Goal: Information Seeking & Learning: Learn about a topic

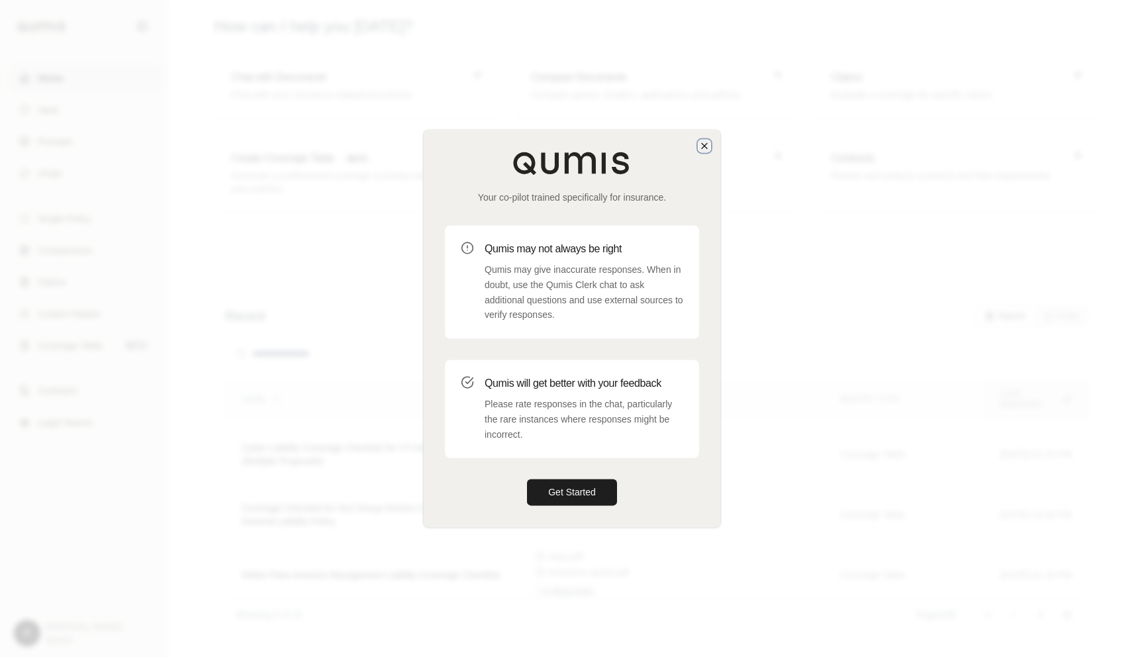
click at [705, 146] on icon "button" at bounding box center [704, 145] width 5 height 5
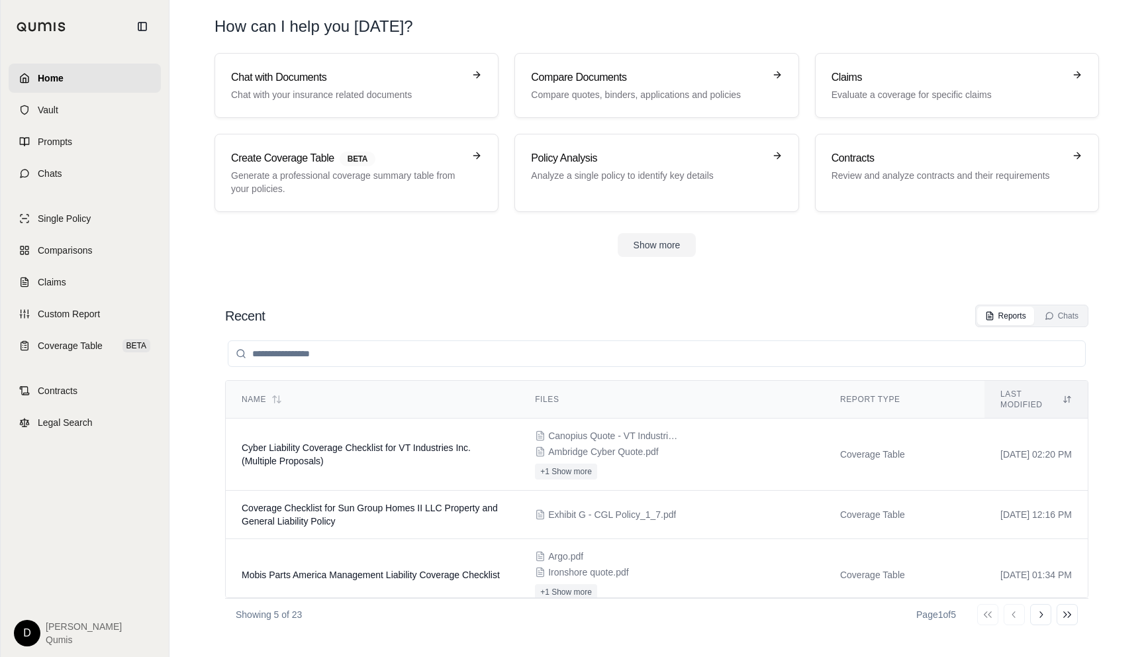
click at [560, 284] on section "Recent Reports Chats Name Files Report Type Last modified Cyber Liability Cover…" at bounding box center [657, 467] width 964 height 379
click at [510, 288] on section "Recent Reports Chats Name Files Report Type Last modified Cyber Liability Cover…" at bounding box center [657, 467] width 964 height 379
click at [545, 294] on div "Recent Reports Chats Name Files Report Type Last modified Cyber Liability Cover…" at bounding box center [657, 467] width 885 height 347
click at [367, 288] on section "Recent Reports Chats Name Files Report Type Last modified Cyber Liability Cover…" at bounding box center [657, 467] width 964 height 379
click at [550, 295] on div "Recent Reports Chats Name Files Report Type Last modified Cyber Liability Cover…" at bounding box center [657, 467] width 885 height 347
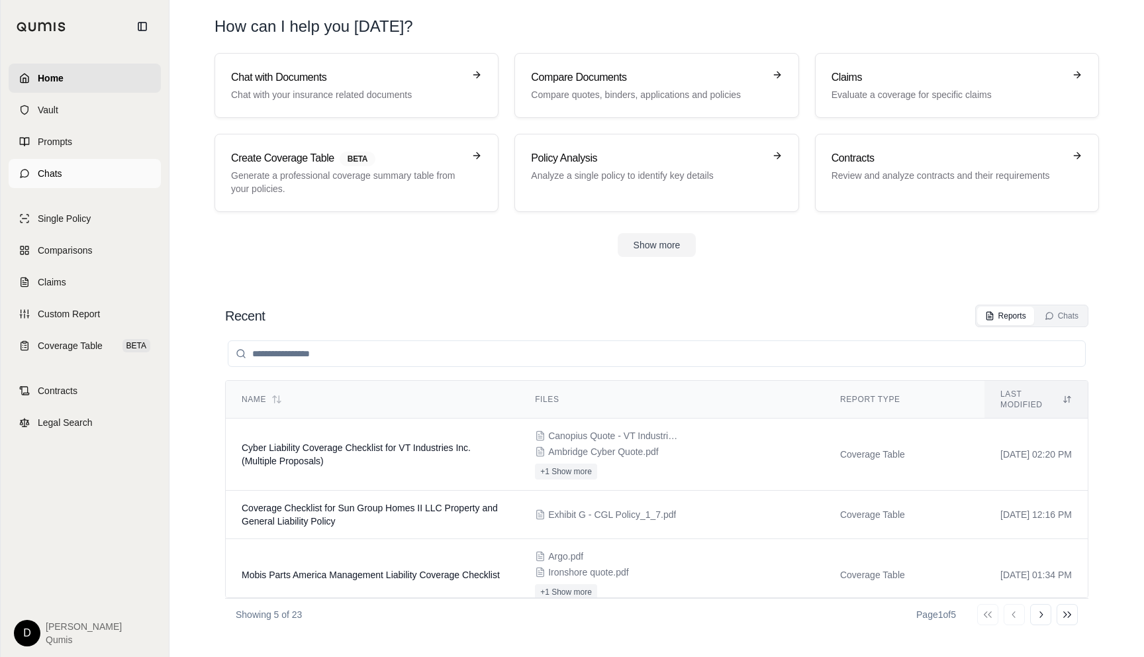
click at [58, 176] on span "Chats" at bounding box center [50, 173] width 24 height 13
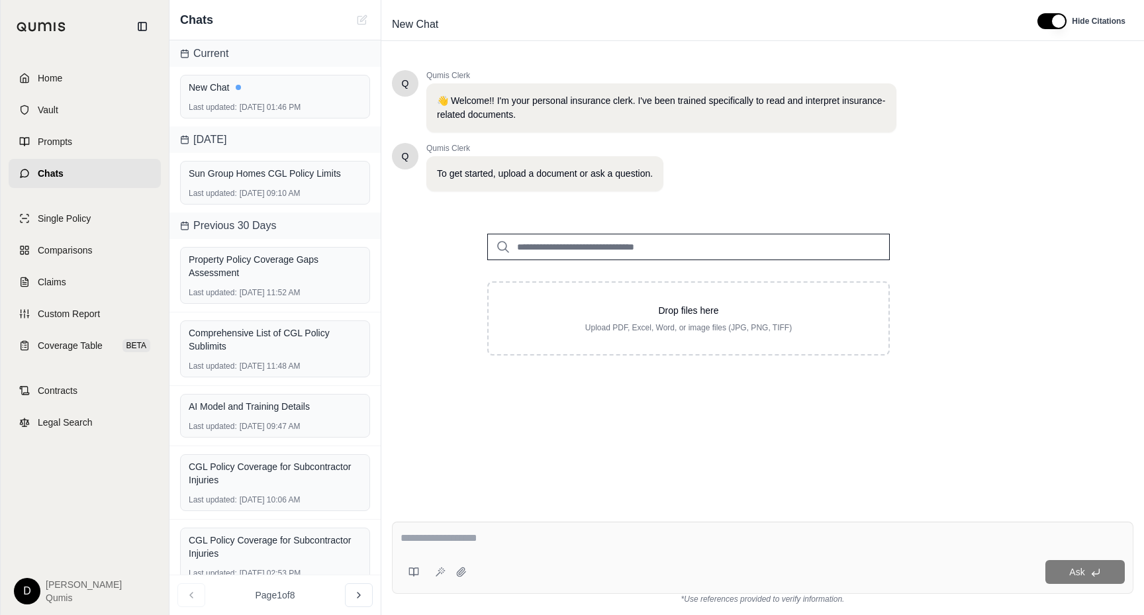
click at [618, 244] on input "search" at bounding box center [688, 247] width 403 height 26
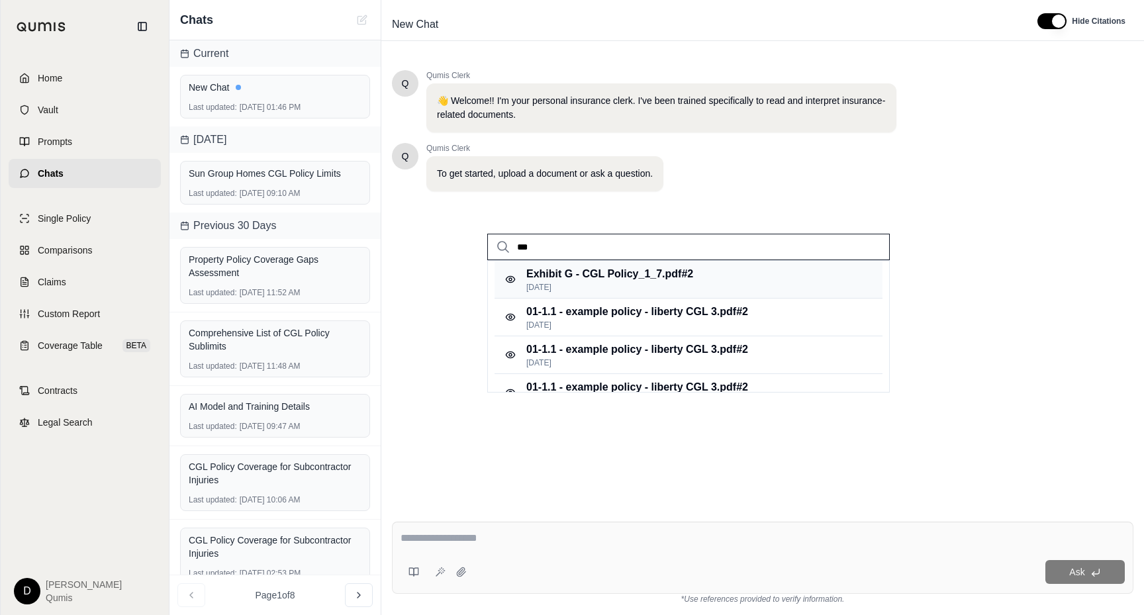
type input "***"
click at [661, 287] on p "[DATE]" at bounding box center [609, 287] width 167 height 11
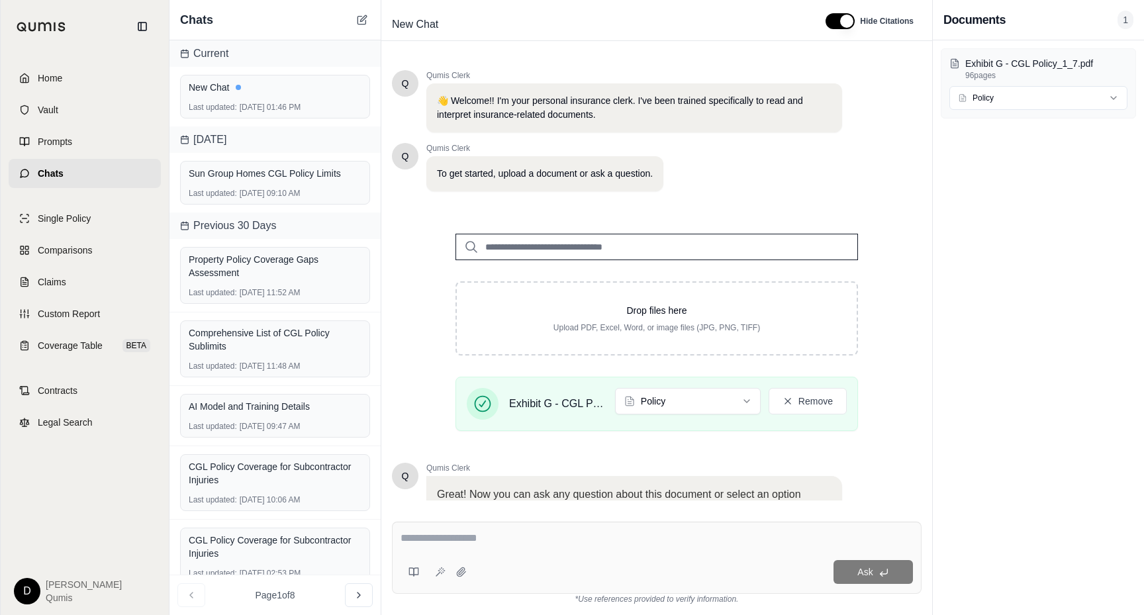
scroll to position [115, 0]
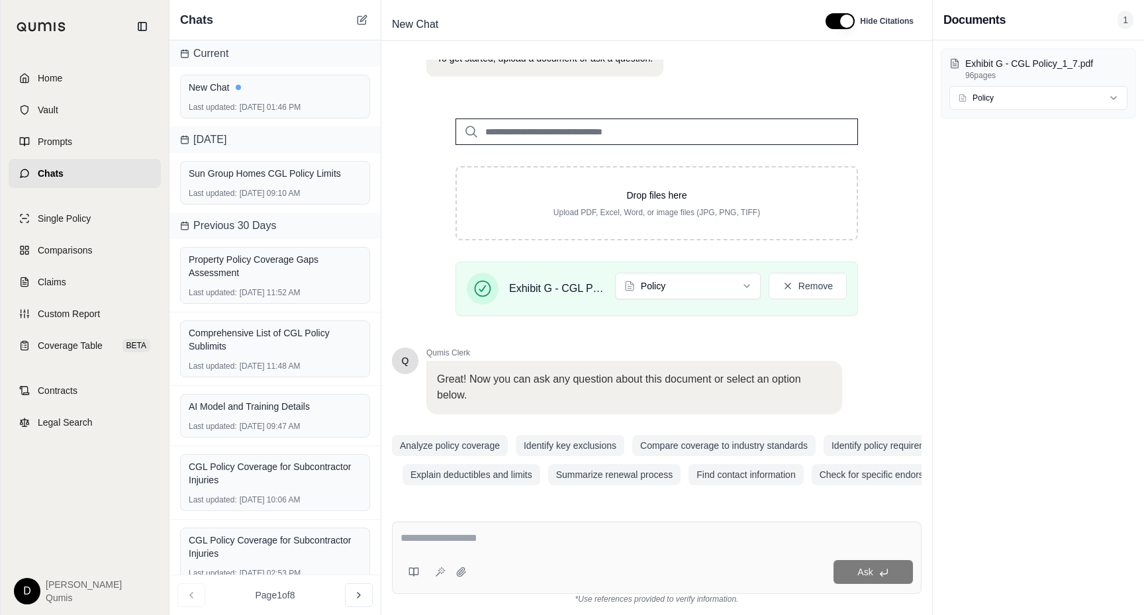
click at [493, 540] on textarea at bounding box center [657, 538] width 512 height 16
type textarea "**********"
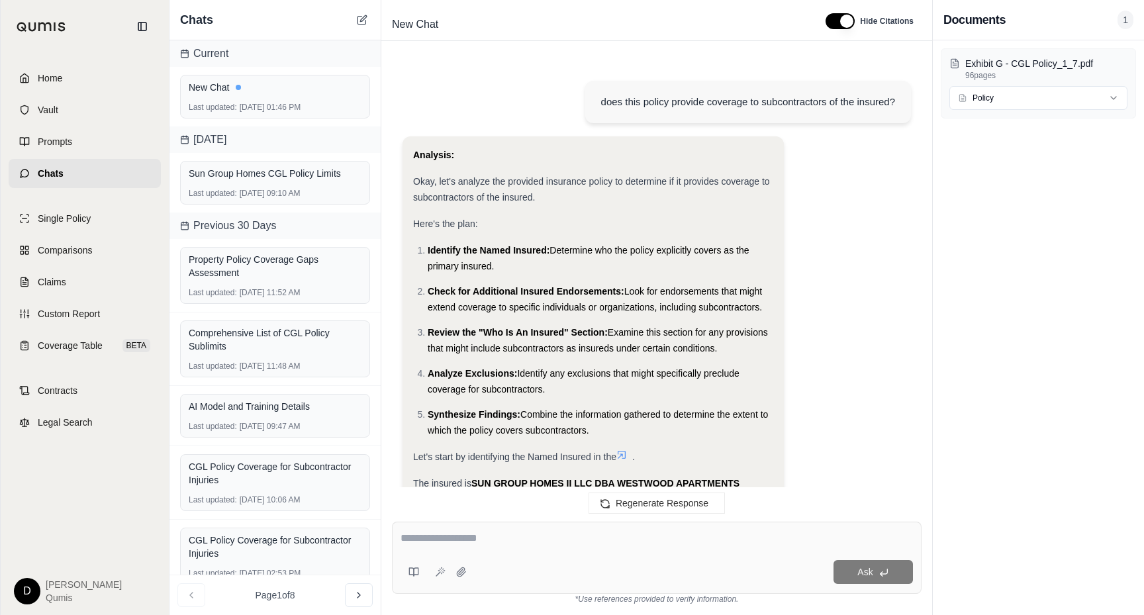
scroll to position [991, 0]
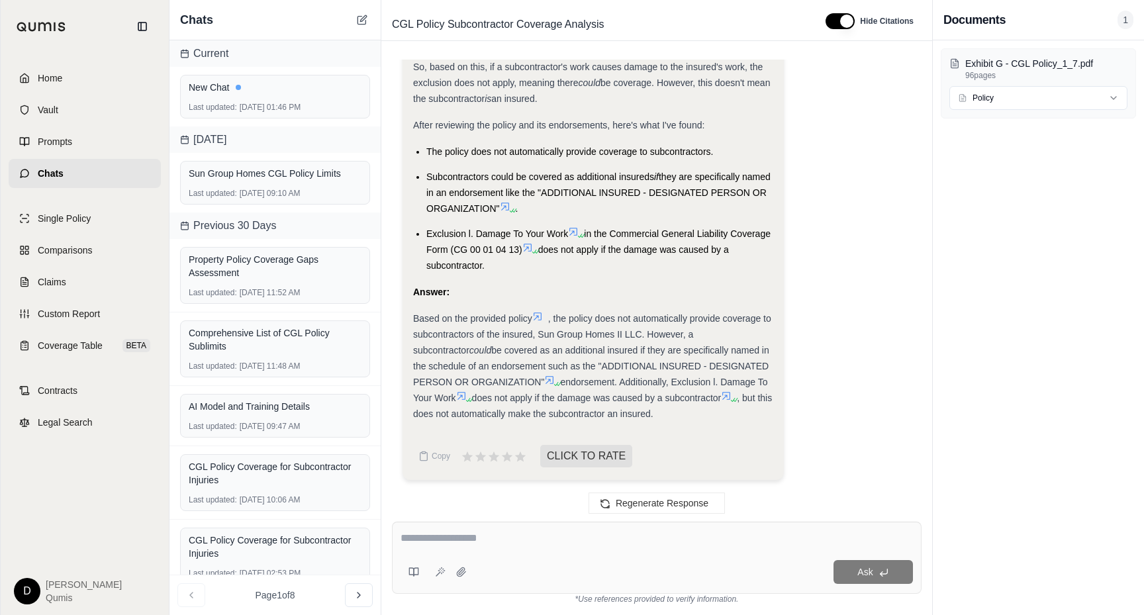
click at [597, 352] on span "be covered as an additional insured if they are specifically named in the sched…" at bounding box center [591, 366] width 356 height 42
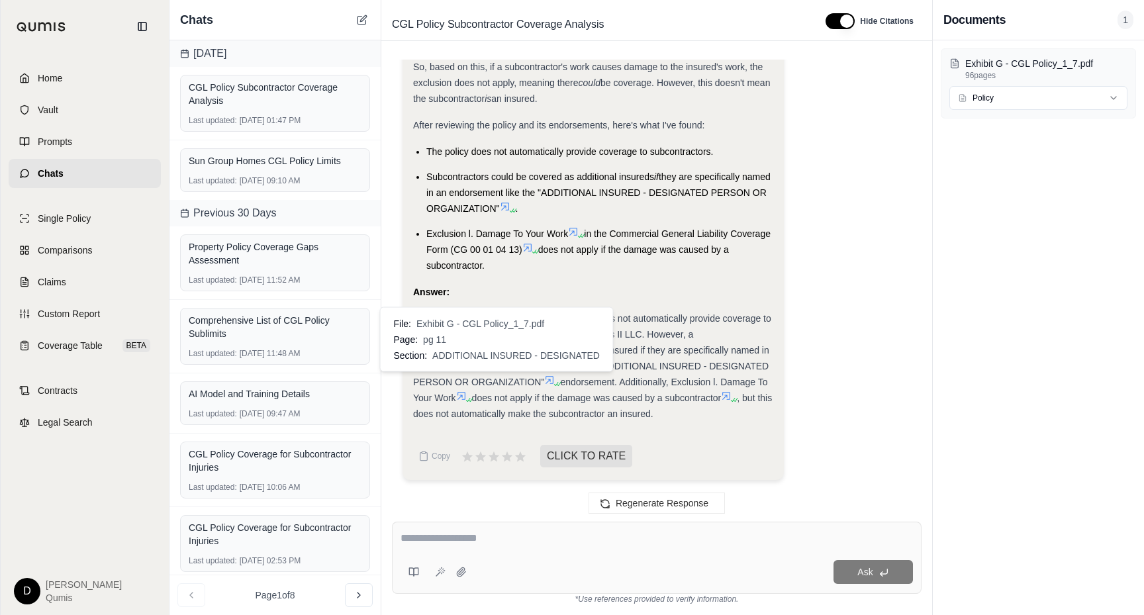
click at [544, 380] on icon at bounding box center [549, 380] width 11 height 11
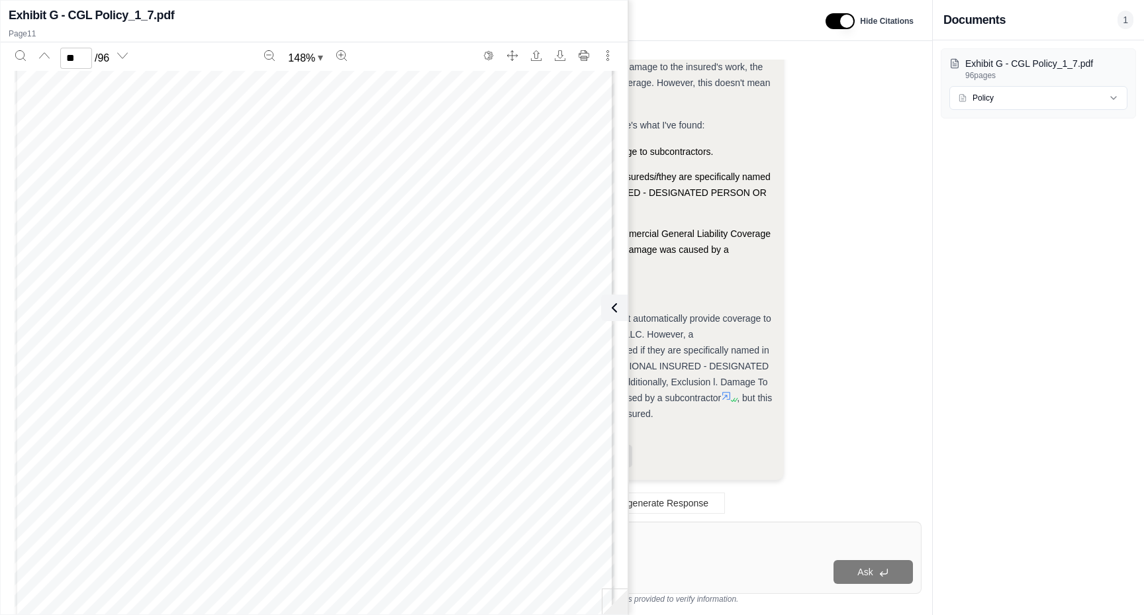
scroll to position [7785, 0]
type input "**"
click at [613, 309] on icon at bounding box center [612, 308] width 16 height 16
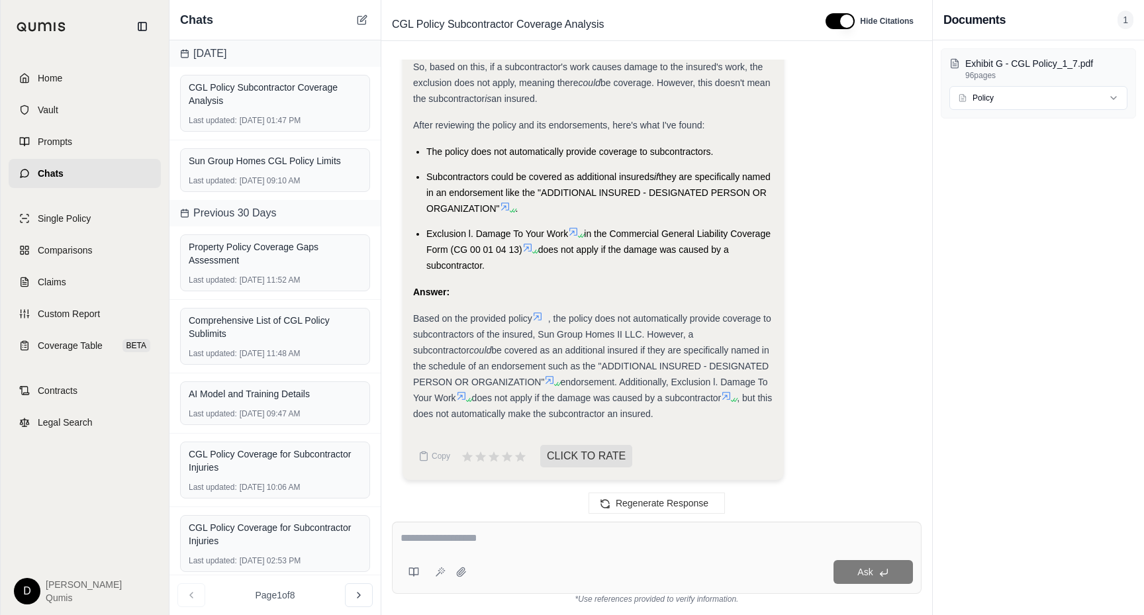
click at [587, 365] on span "be covered as an additional insured if they are specifically named in the sched…" at bounding box center [591, 366] width 356 height 42
click at [472, 542] on textarea at bounding box center [657, 538] width 512 height 16
type textarea "**********"
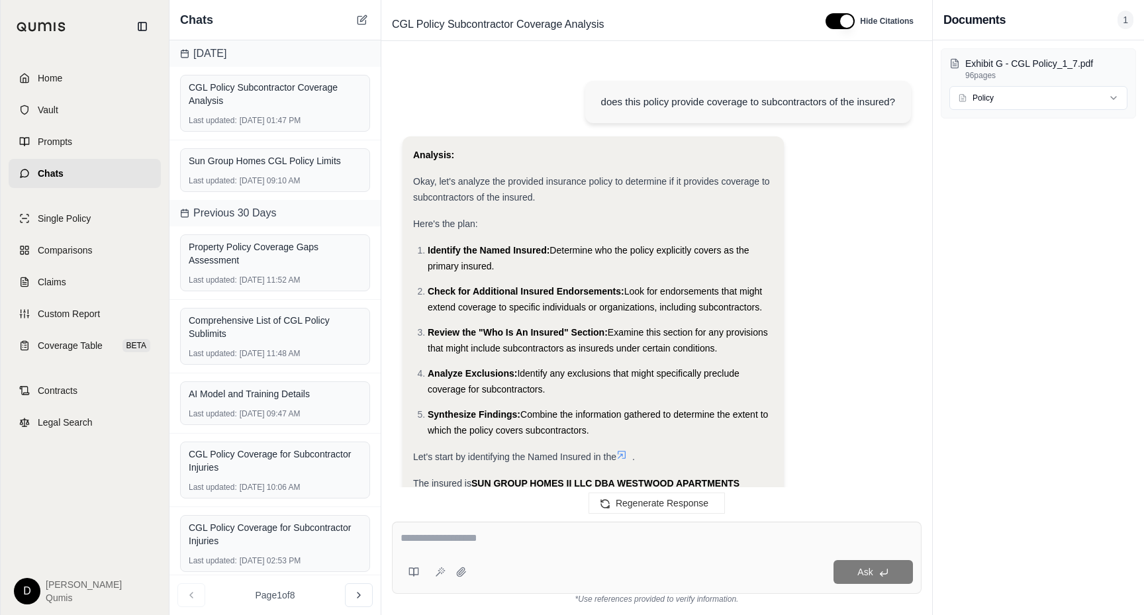
scroll to position [4406, 0]
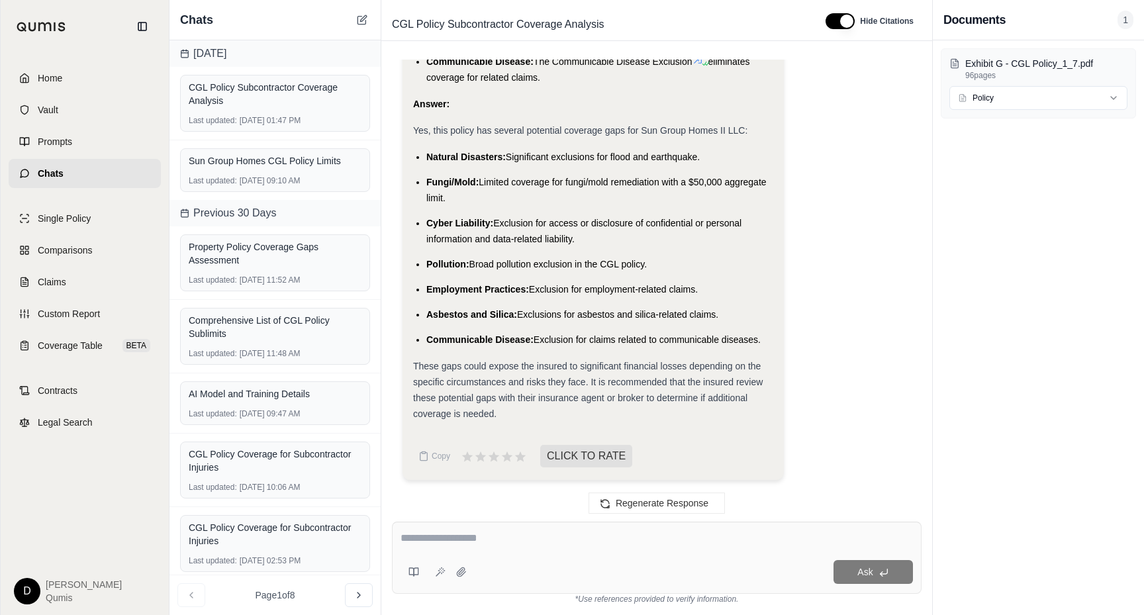
click at [521, 165] on ul "Natural Disasters: Significant exclusions for flood and earthquake. Fungi/Mold:…" at bounding box center [593, 248] width 360 height 199
click at [614, 275] on ul "Natural Disasters: Significant exclusions for flood and earthquake. Fungi/Mold:…" at bounding box center [593, 248] width 360 height 199
click at [567, 342] on span "Exclusion for claims related to communicable diseases." at bounding box center [647, 339] width 227 height 11
click at [572, 340] on span "Exclusion for claims related to communicable diseases." at bounding box center [647, 339] width 227 height 11
click at [651, 273] on ul "Natural Disasters: Significant exclusions for flood and earthquake. Fungi/Mold:…" at bounding box center [593, 248] width 360 height 199
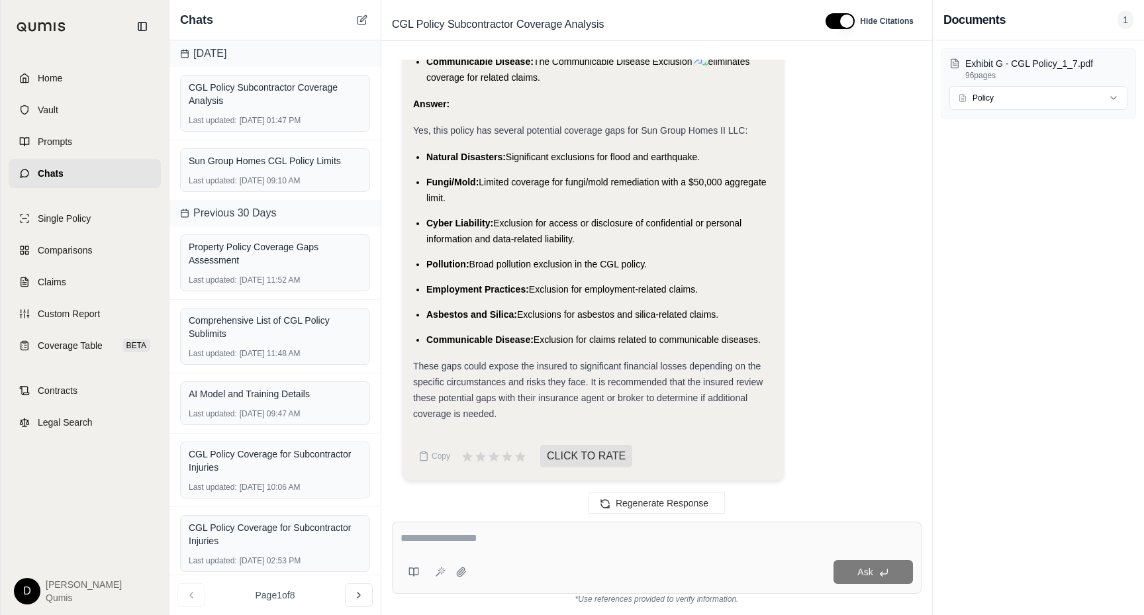
click at [512, 539] on textarea at bounding box center [657, 538] width 512 height 16
click at [363, 19] on icon at bounding box center [362, 20] width 11 height 11
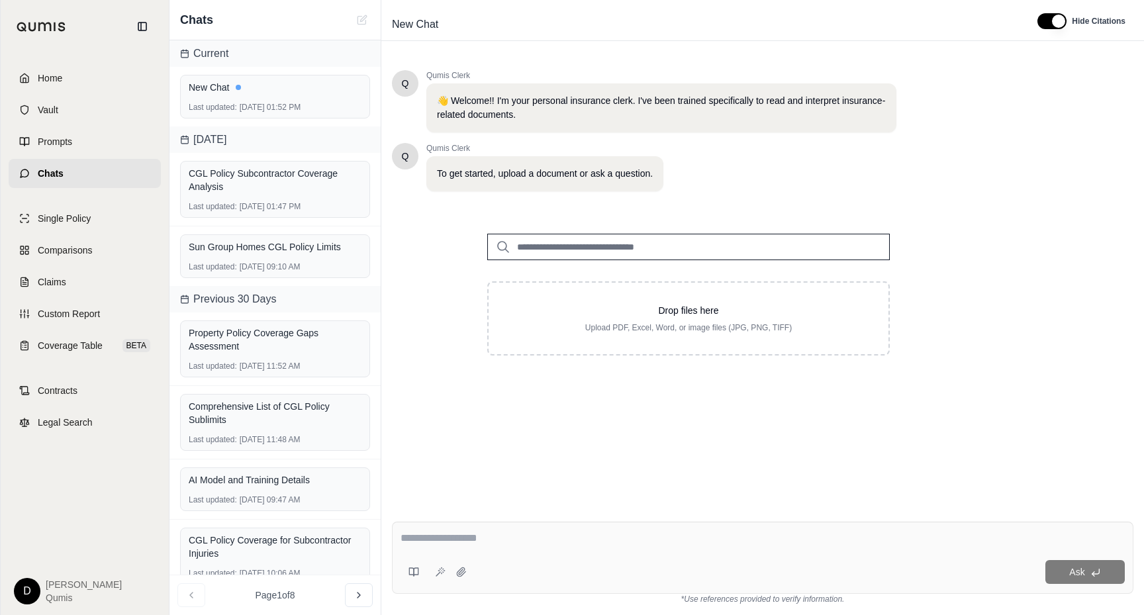
click at [606, 247] on input "search" at bounding box center [688, 247] width 403 height 26
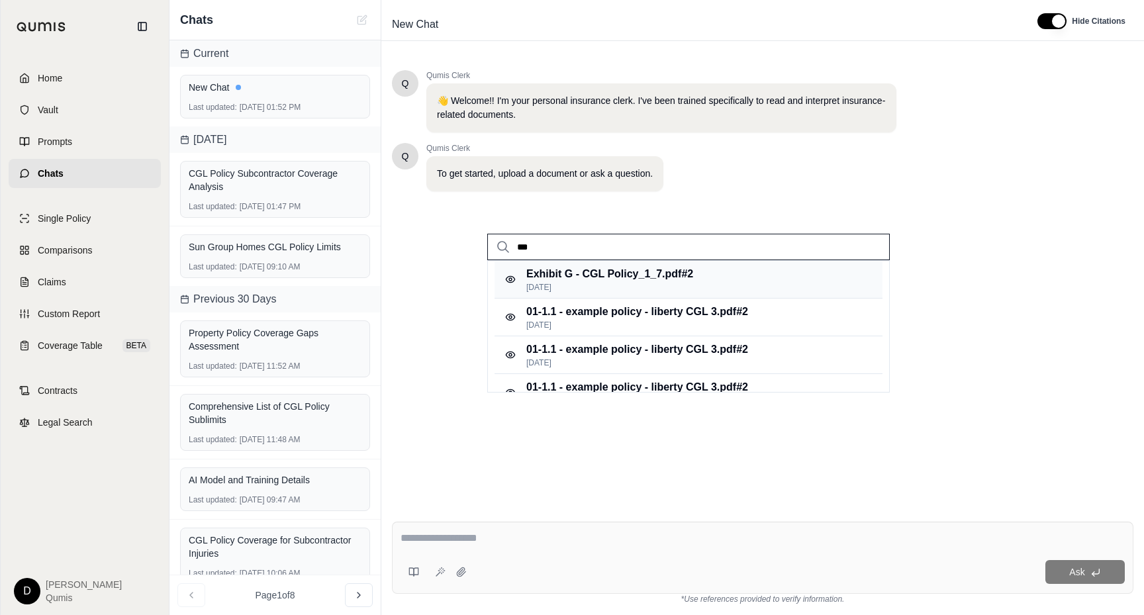
type input "***"
click at [646, 276] on p "Exhibit G - CGL Policy_1_7.pdf #2" at bounding box center [609, 274] width 167 height 16
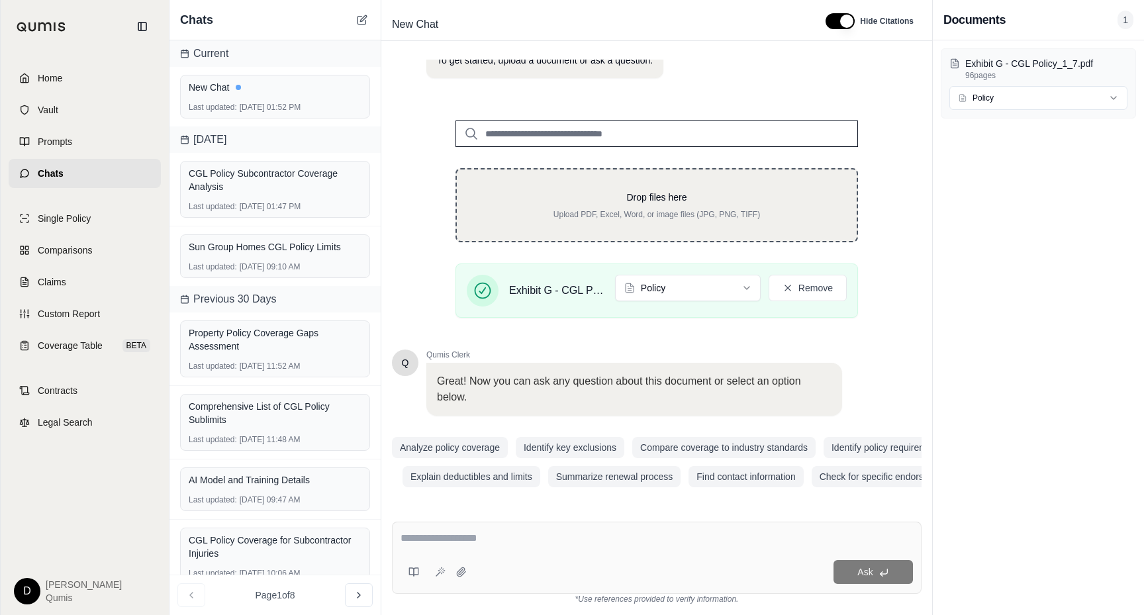
click at [565, 244] on div "Drop files here Upload PDF, Excel, Word, or image files (JPG, PNG, TIFF) Exhibi…" at bounding box center [656, 213] width 445 height 229
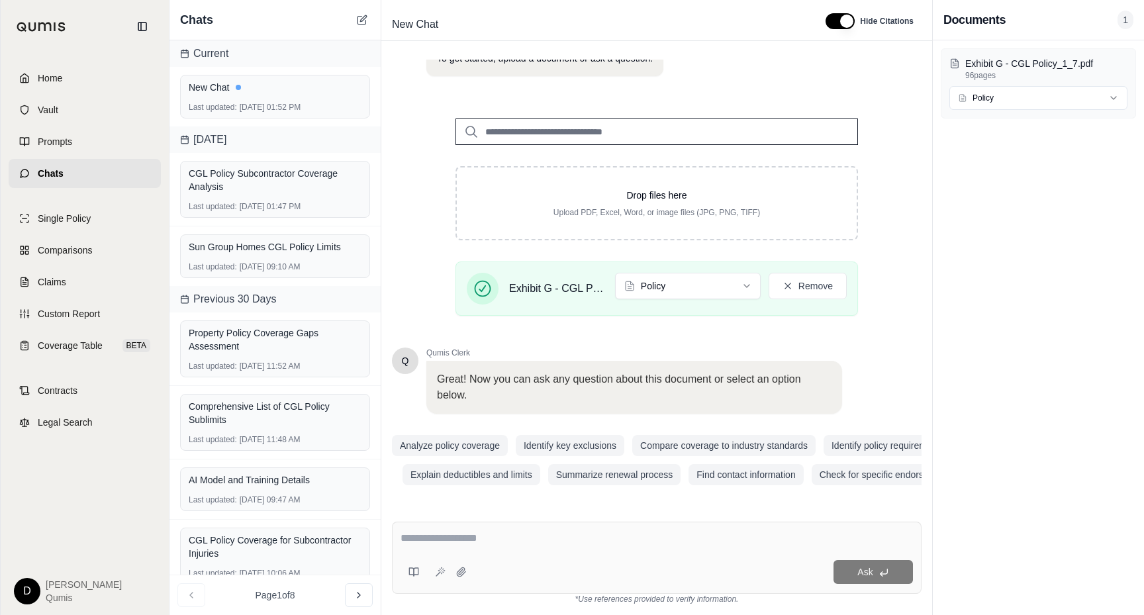
click at [528, 131] on input "search" at bounding box center [657, 132] width 403 height 26
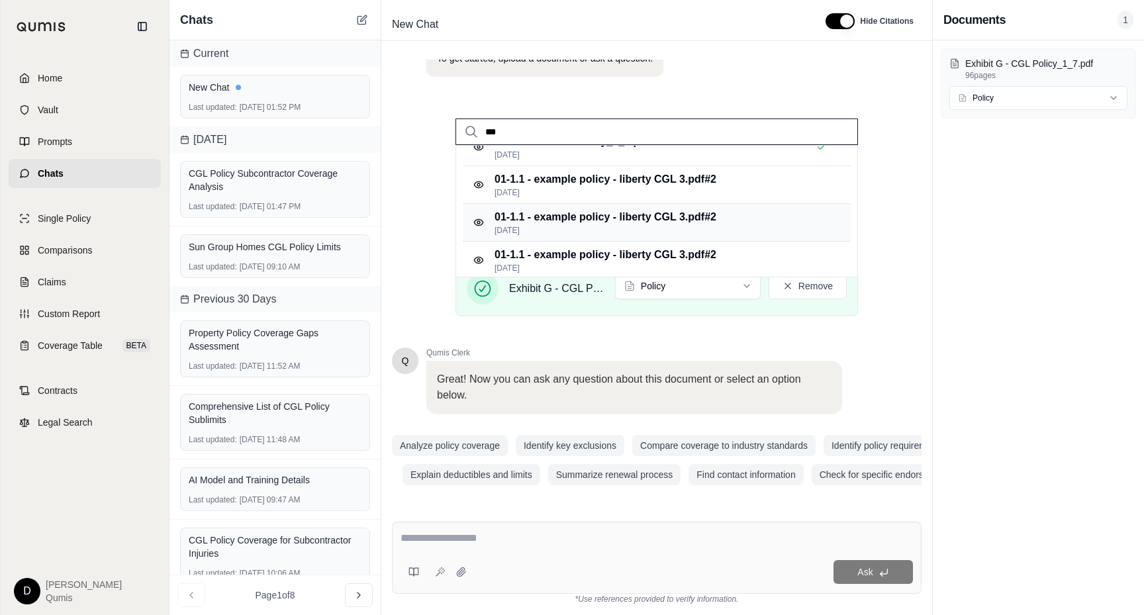
scroll to position [19, 0]
type input "***"
click at [599, 184] on p "01-1.1 - example policy - liberty CGL 3.pdf #2" at bounding box center [606, 178] width 222 height 16
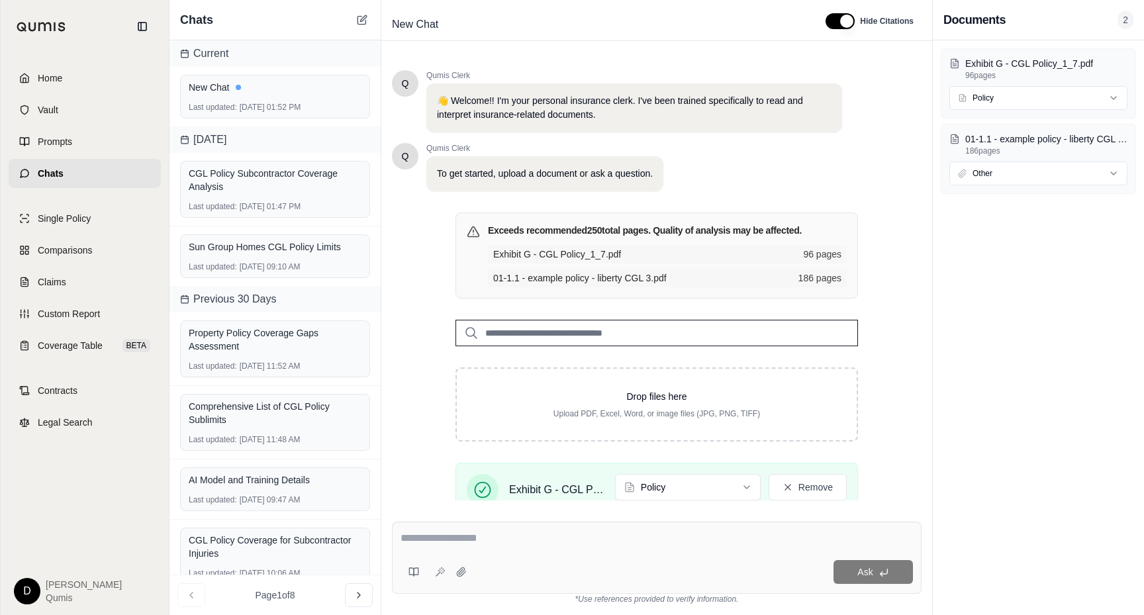
click at [454, 542] on textarea at bounding box center [657, 538] width 512 height 16
type textarea "**********"
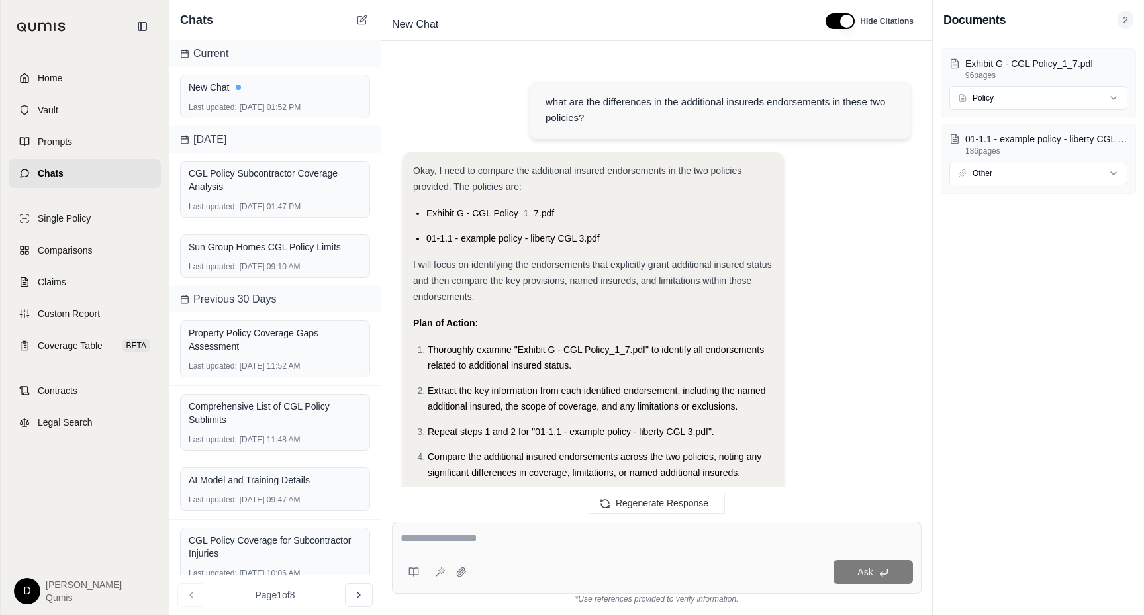
scroll to position [4013, 0]
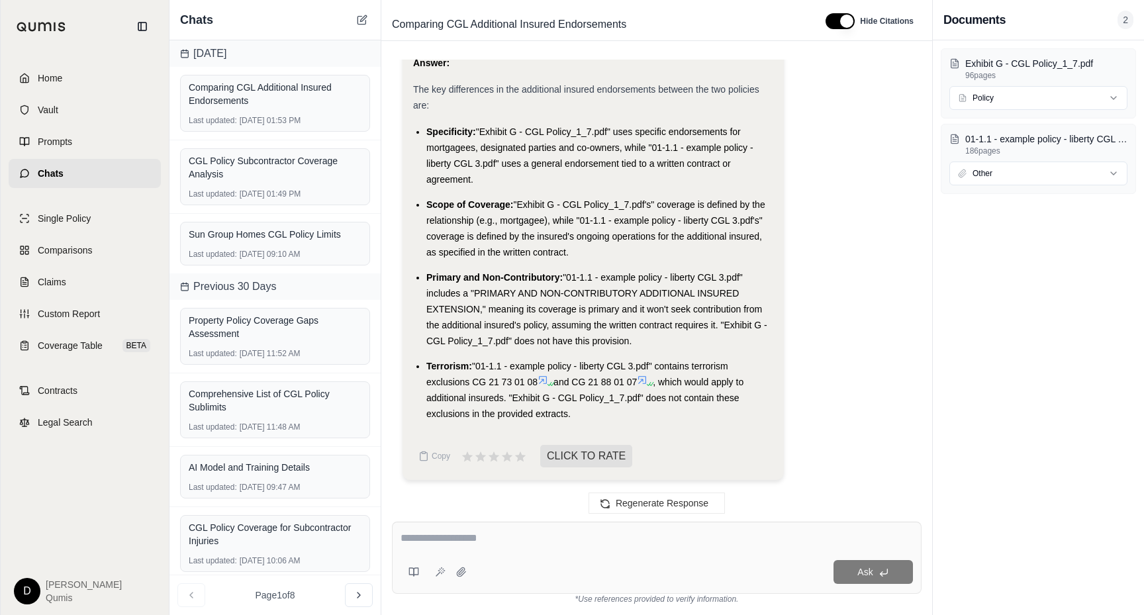
click at [450, 541] on textarea at bounding box center [657, 538] width 512 height 16
type textarea "**********"
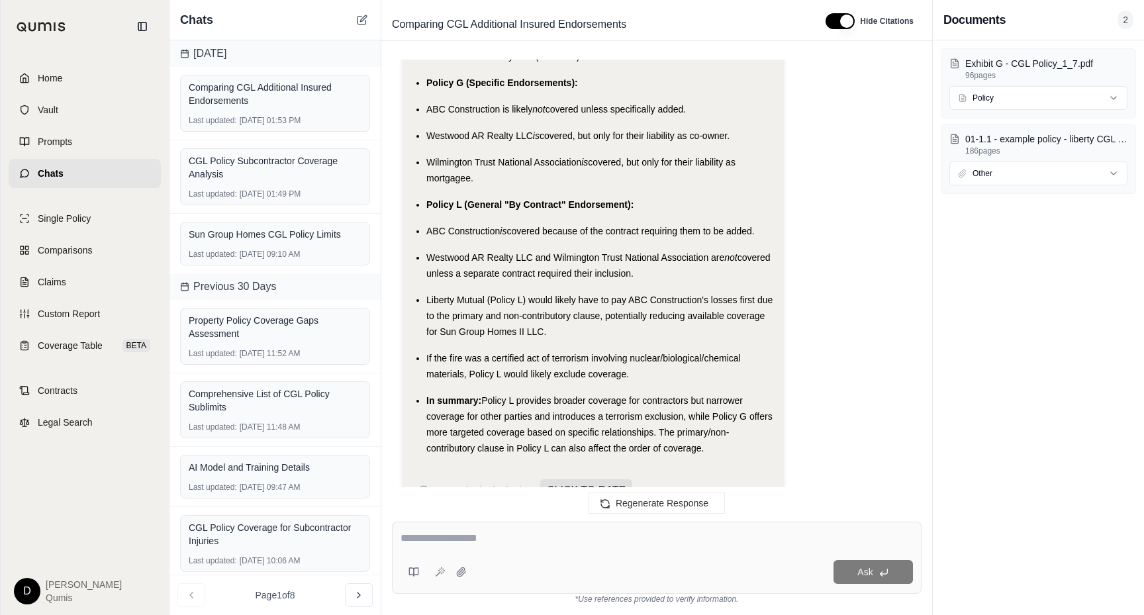
scroll to position [6617, 0]
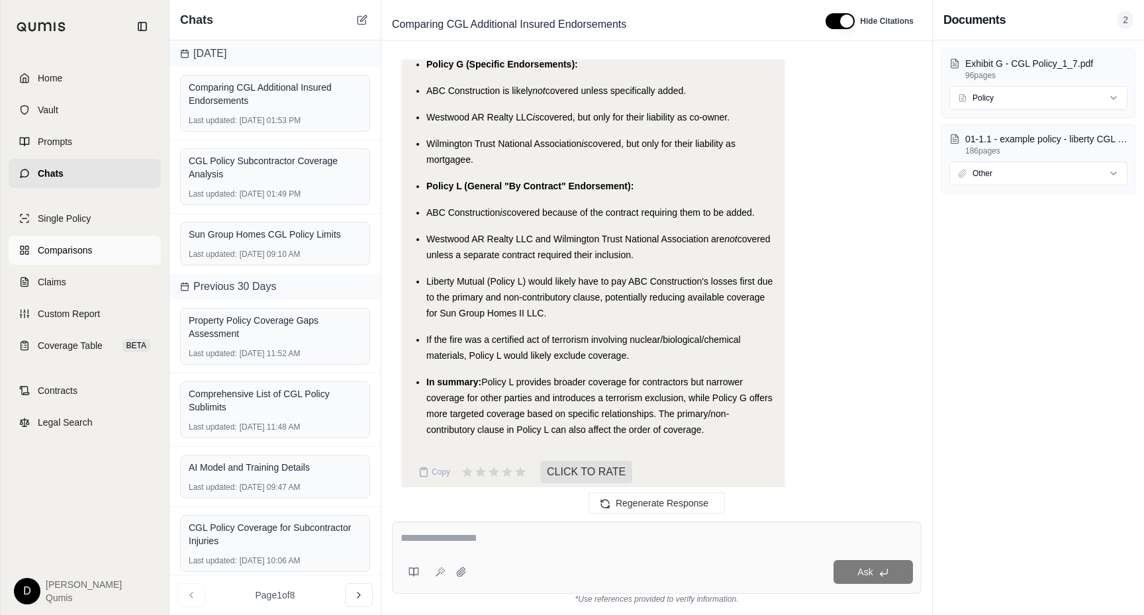
click at [58, 264] on link "Comparisons" at bounding box center [85, 250] width 152 height 29
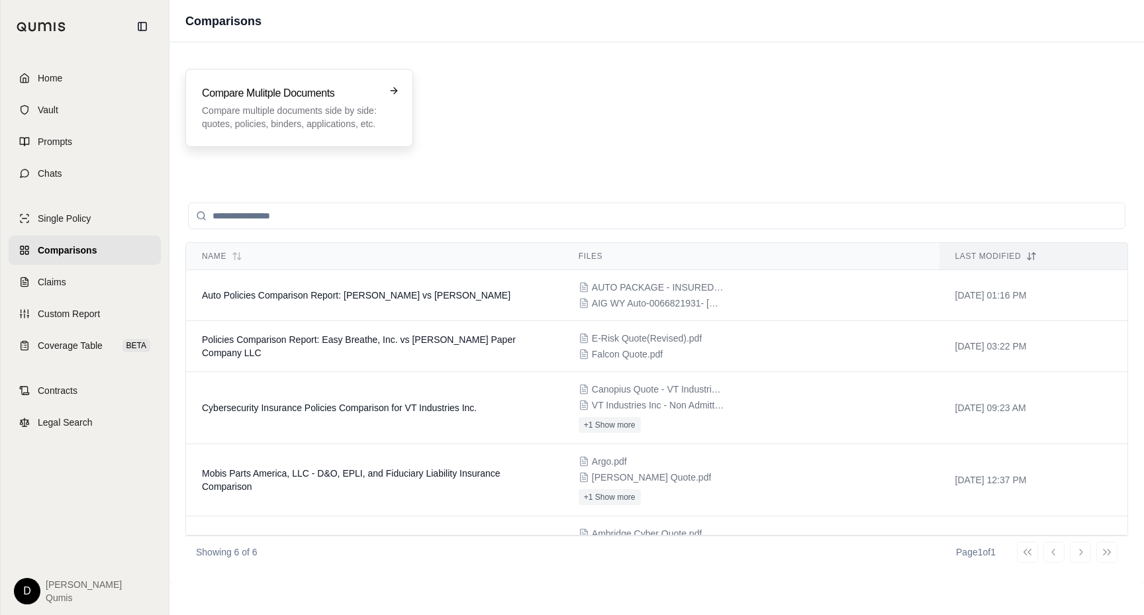
click at [244, 91] on h3 "Compare Mulitple Documents" at bounding box center [290, 93] width 176 height 16
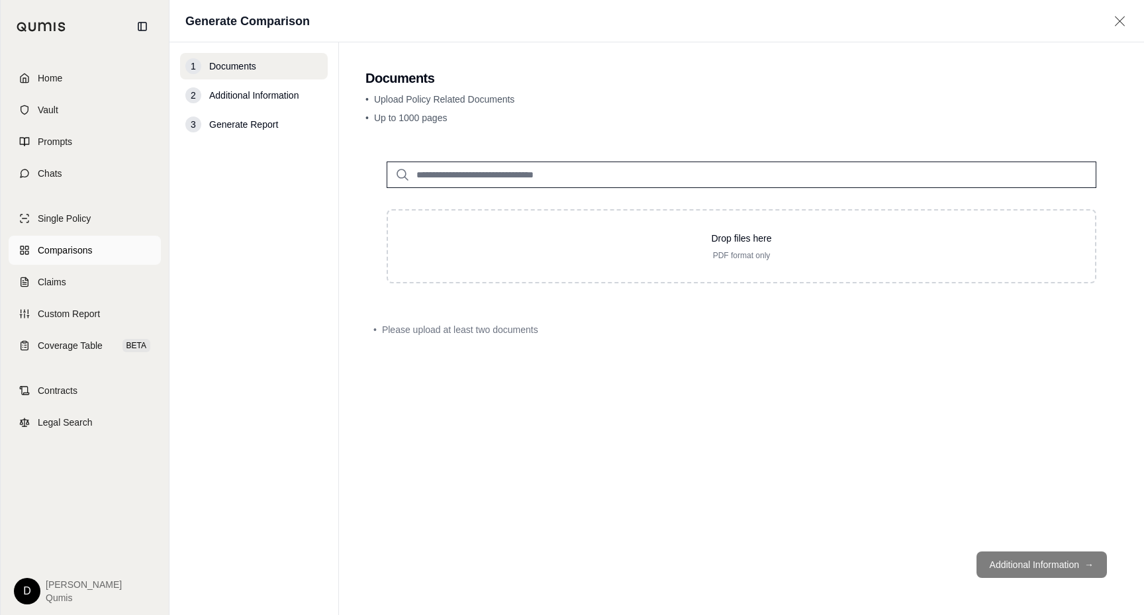
click at [126, 257] on link "Comparisons" at bounding box center [85, 250] width 152 height 29
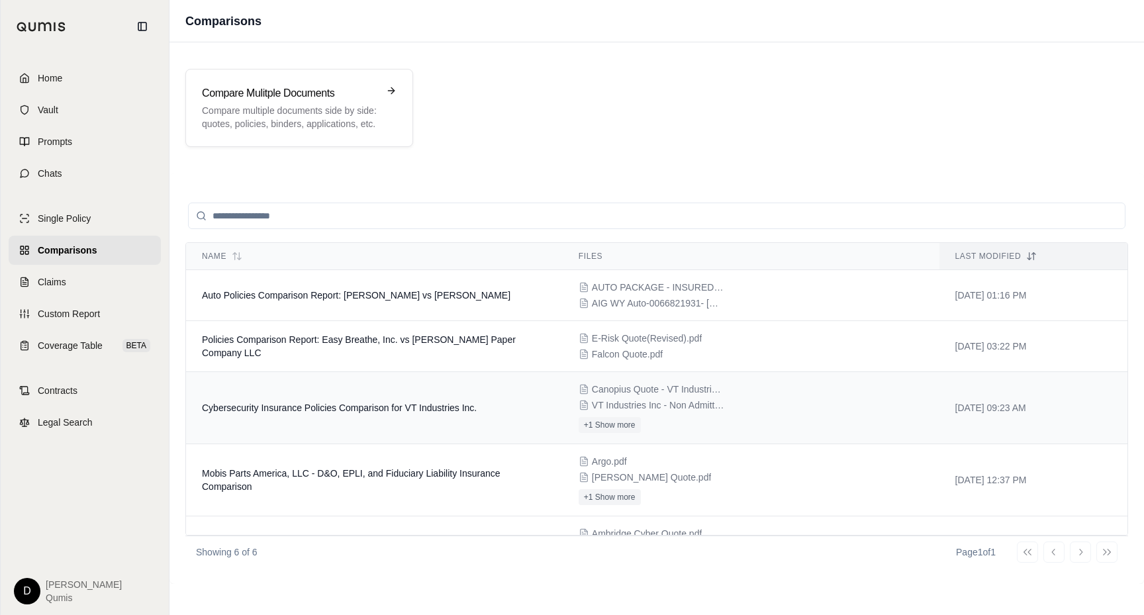
click at [336, 404] on span "Cybersecurity Insurance Policies Comparison for VT Industries Inc." at bounding box center [339, 408] width 275 height 11
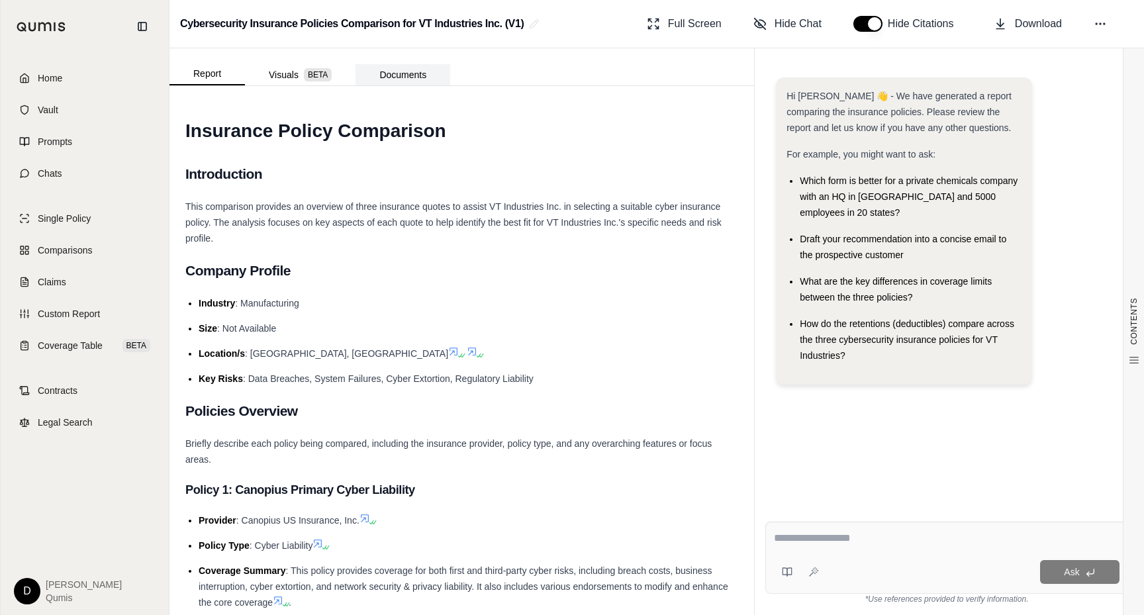
click at [395, 78] on button "Documents" at bounding box center [403, 74] width 95 height 21
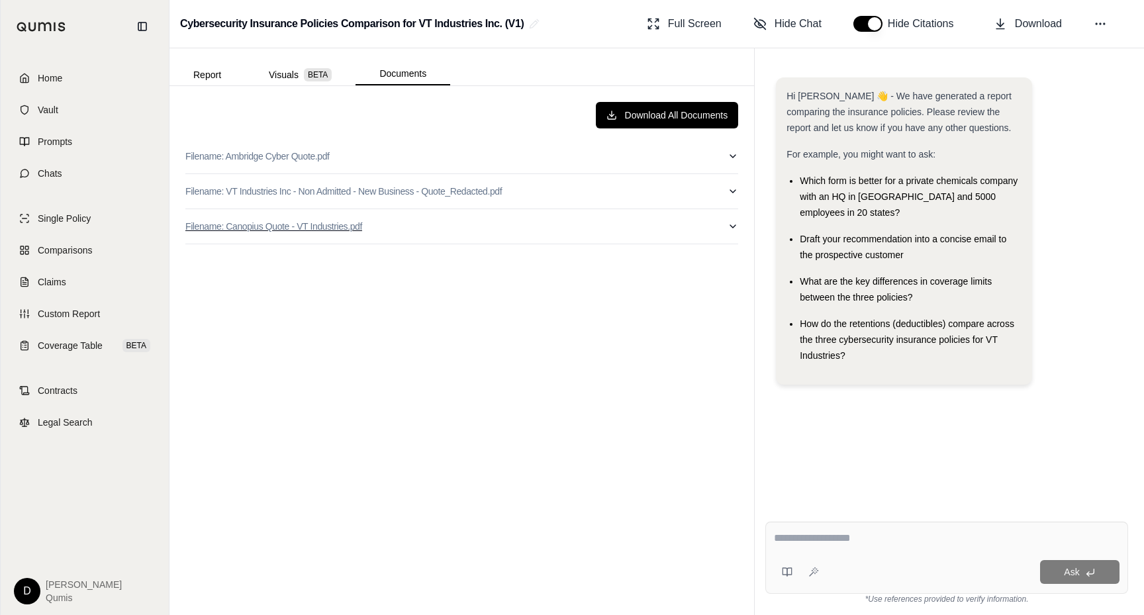
click at [396, 236] on button "Filename: Canopius Quote - VT Industries.pdf" at bounding box center [461, 226] width 553 height 34
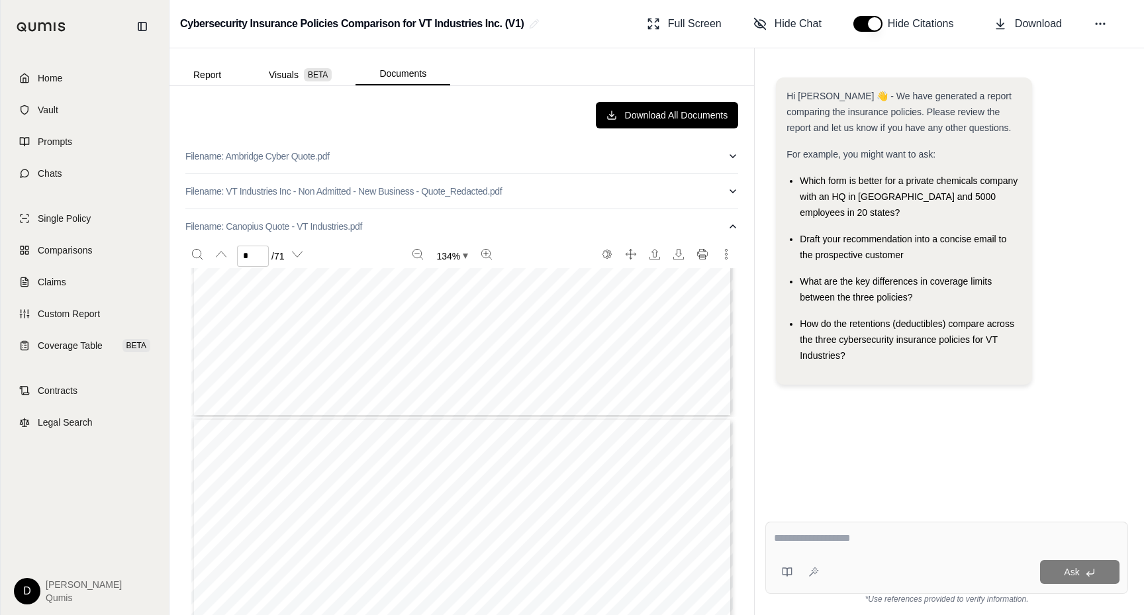
type input "*"
click at [217, 73] on button "Report" at bounding box center [207, 74] width 75 height 21
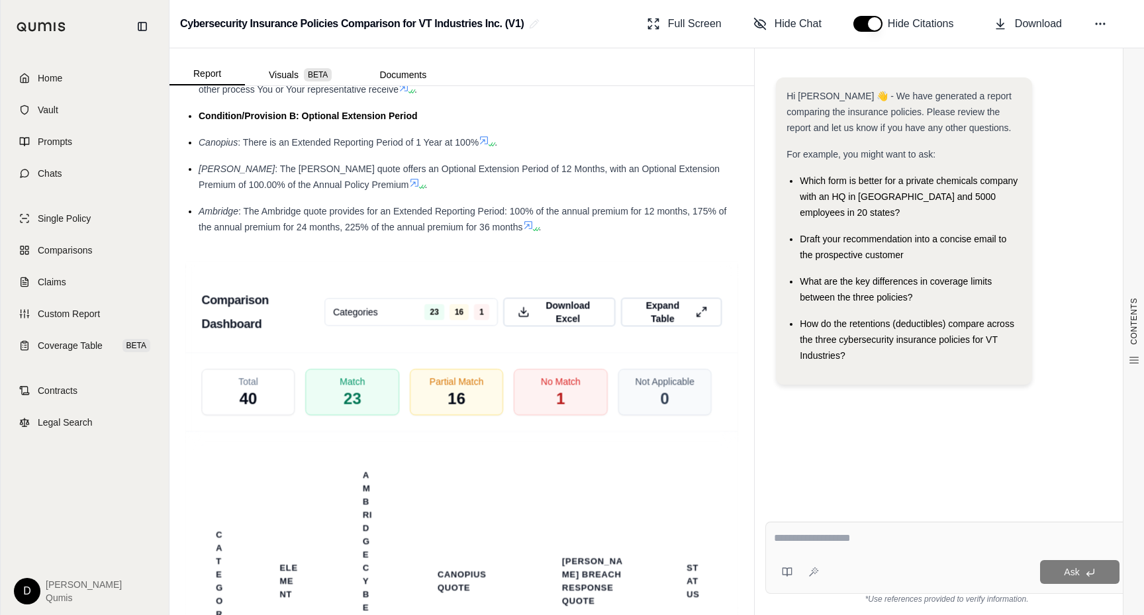
scroll to position [3519, 0]
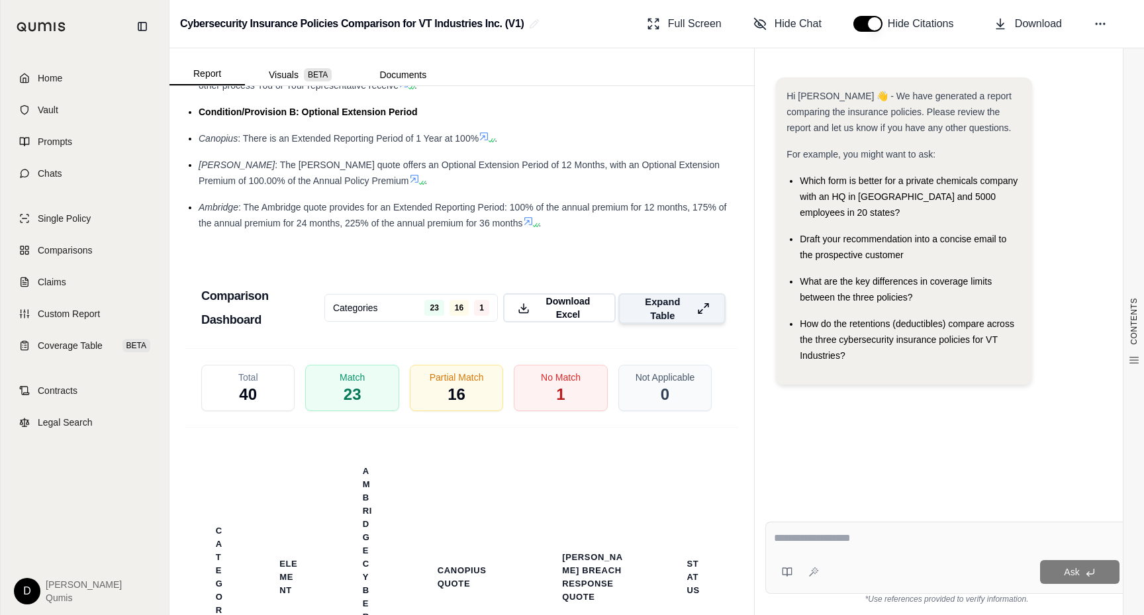
click at [654, 295] on span "Expand Table" at bounding box center [663, 309] width 58 height 28
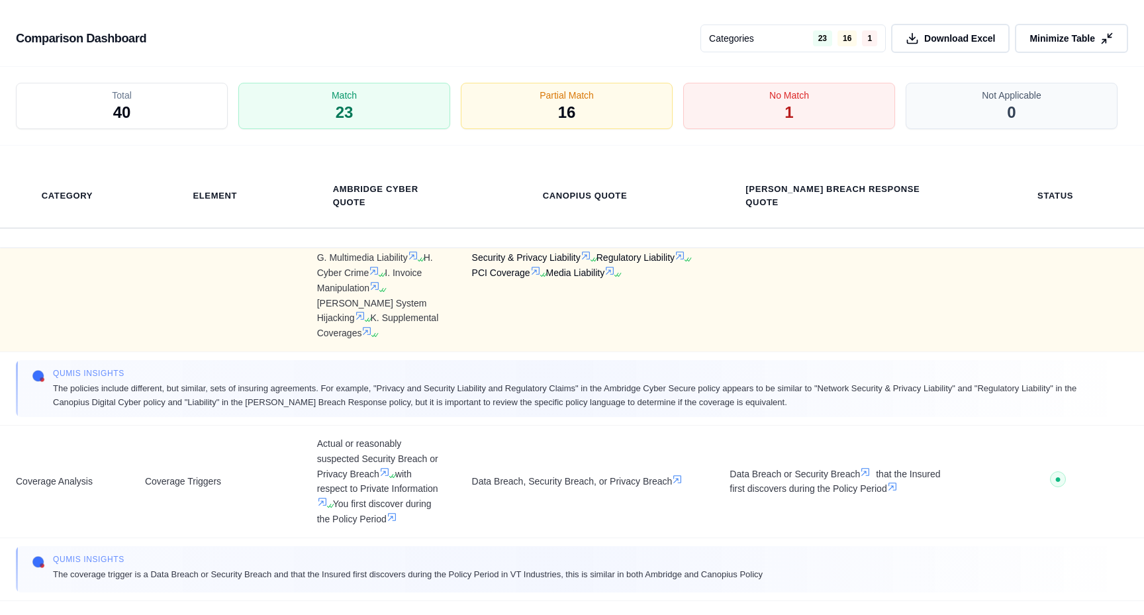
scroll to position [260, 0]
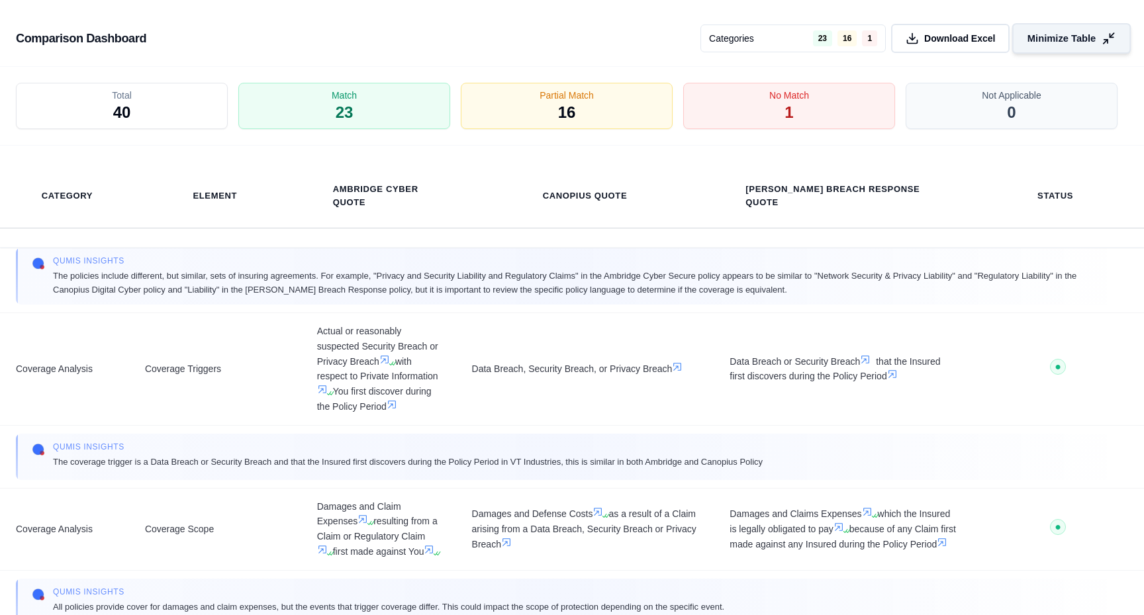
click at [1062, 49] on button "Minimize Table" at bounding box center [1071, 38] width 119 height 30
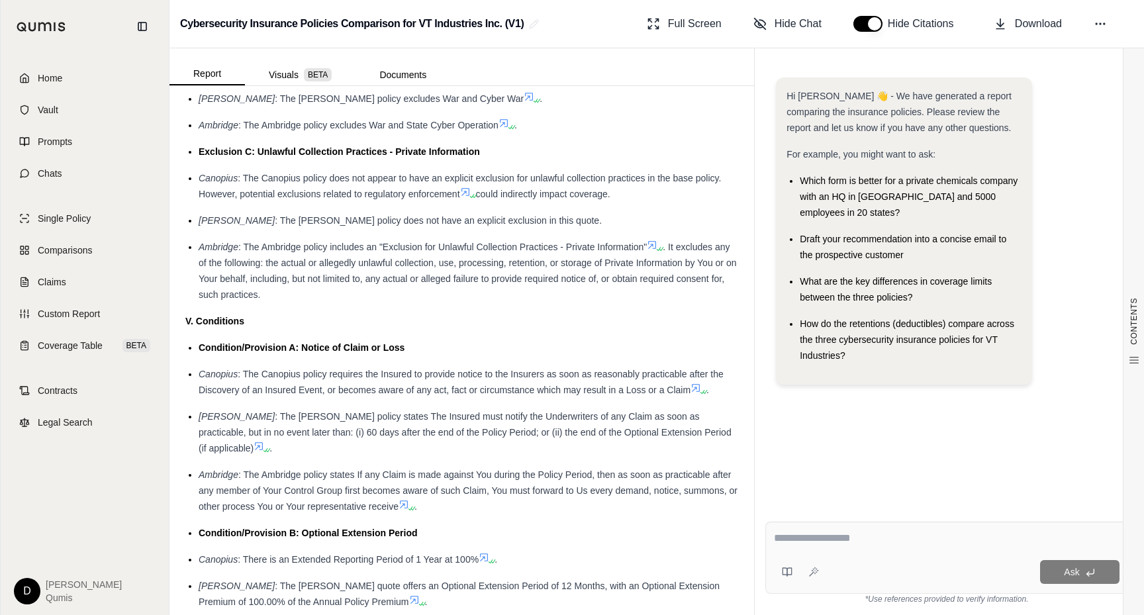
click at [512, 369] on span ": The Canopius policy requires the Insured to provide notice to the Insurers as…" at bounding box center [461, 382] width 525 height 26
click at [307, 78] on span "BETA" at bounding box center [318, 74] width 28 height 13
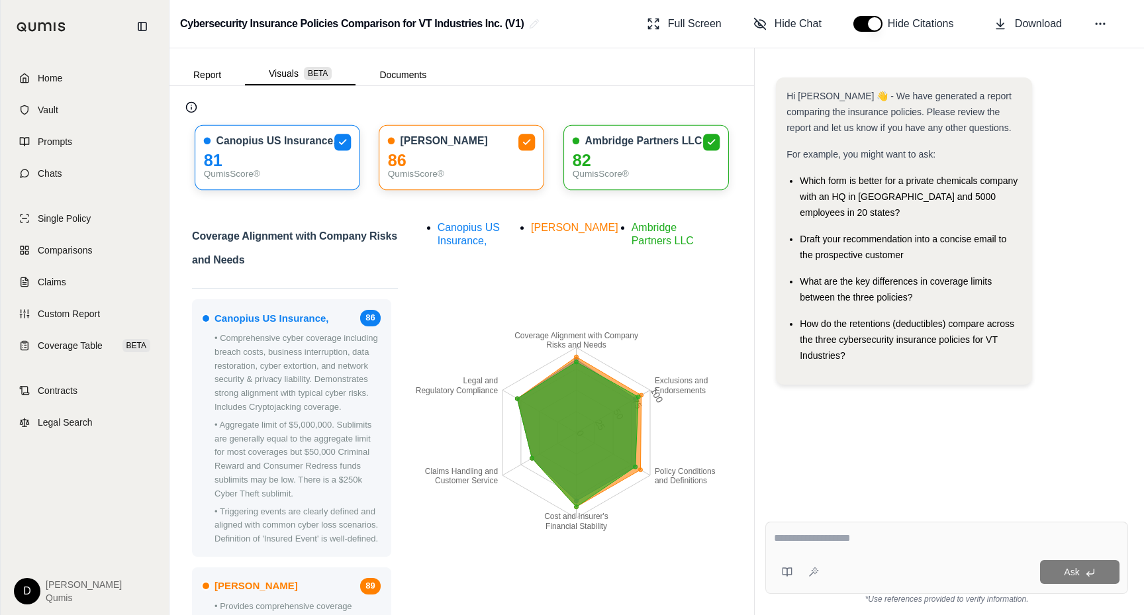
scroll to position [0, 0]
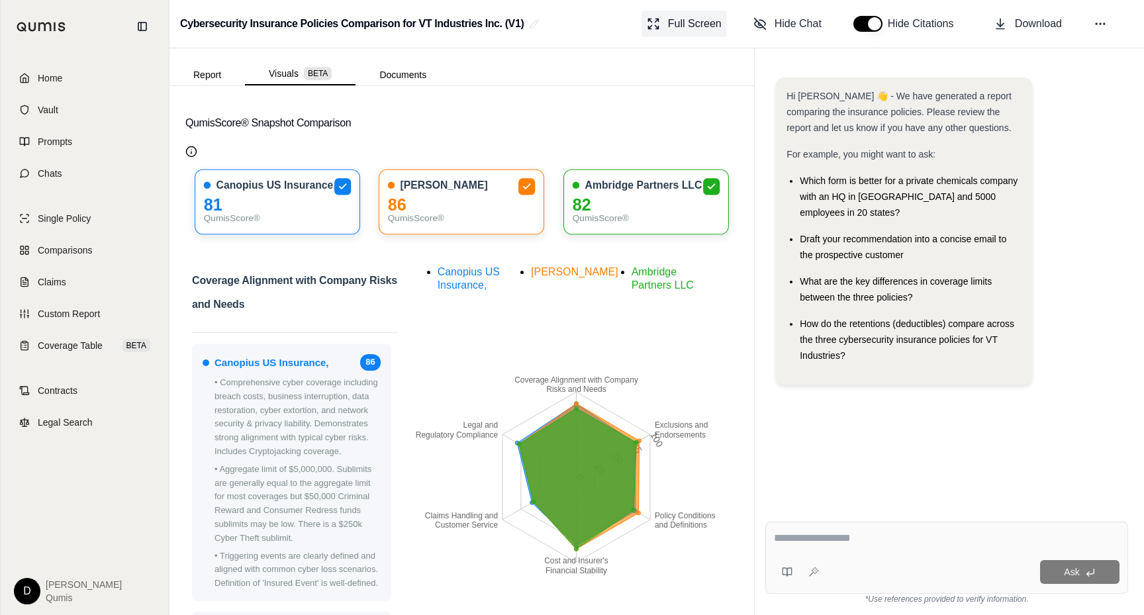
click at [674, 21] on span "Full Screen" at bounding box center [695, 24] width 54 height 16
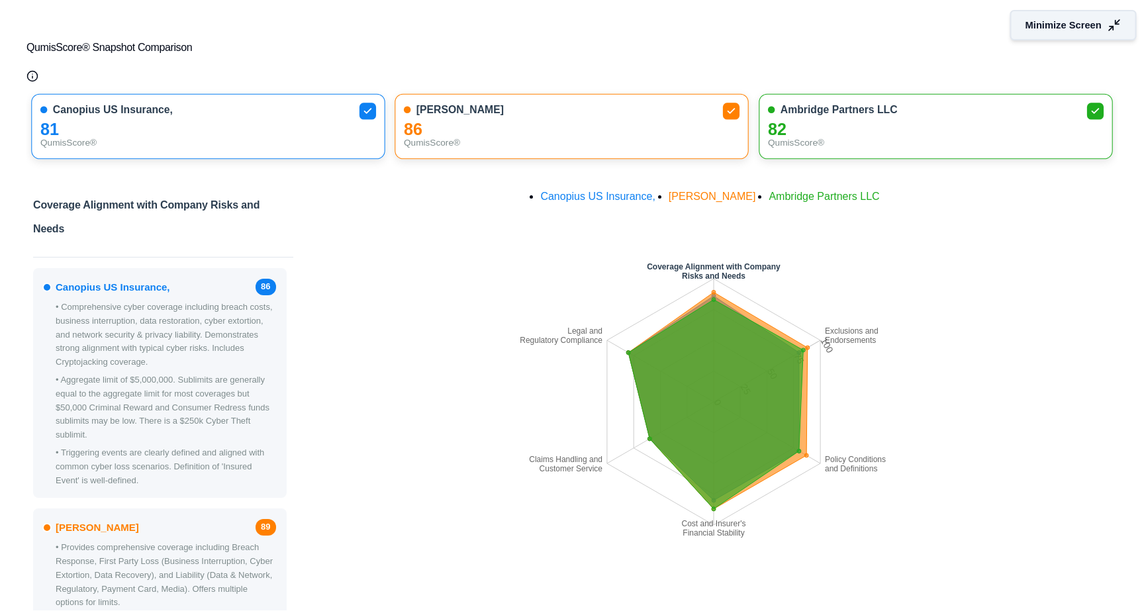
click at [1032, 26] on span "Minimize Screen" at bounding box center [1064, 26] width 76 height 14
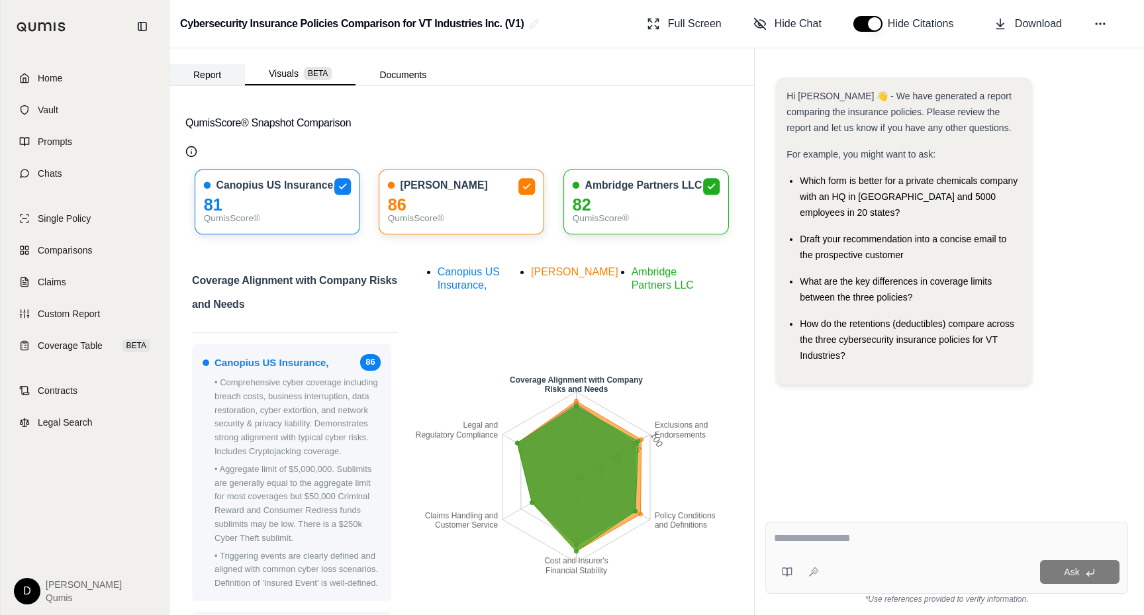
click at [213, 70] on button "Report" at bounding box center [207, 74] width 75 height 21
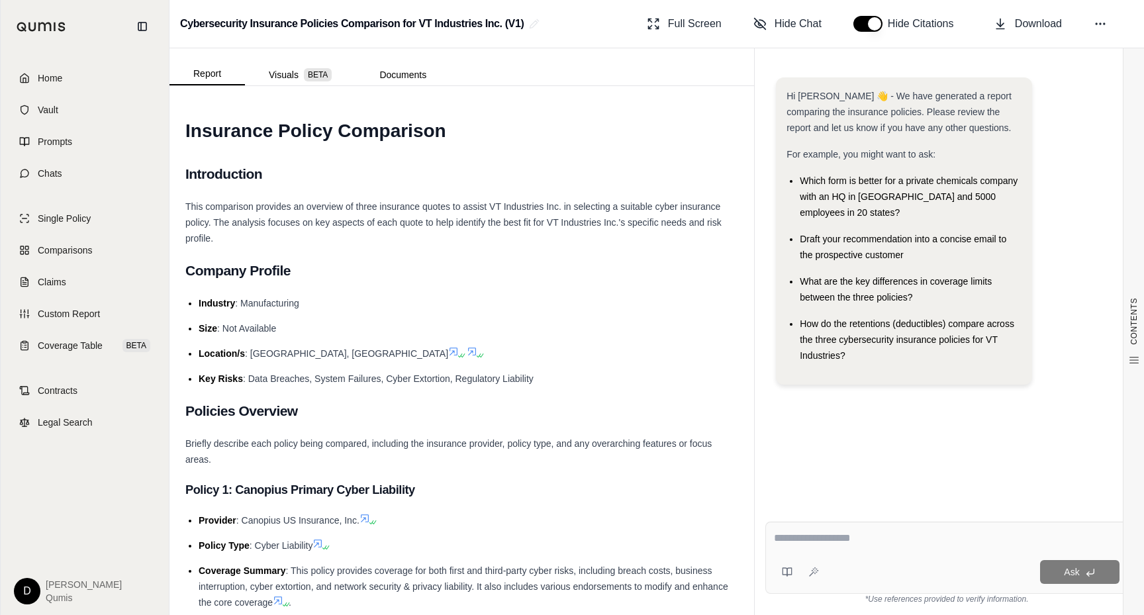
click at [789, 543] on textarea at bounding box center [947, 538] width 346 height 16
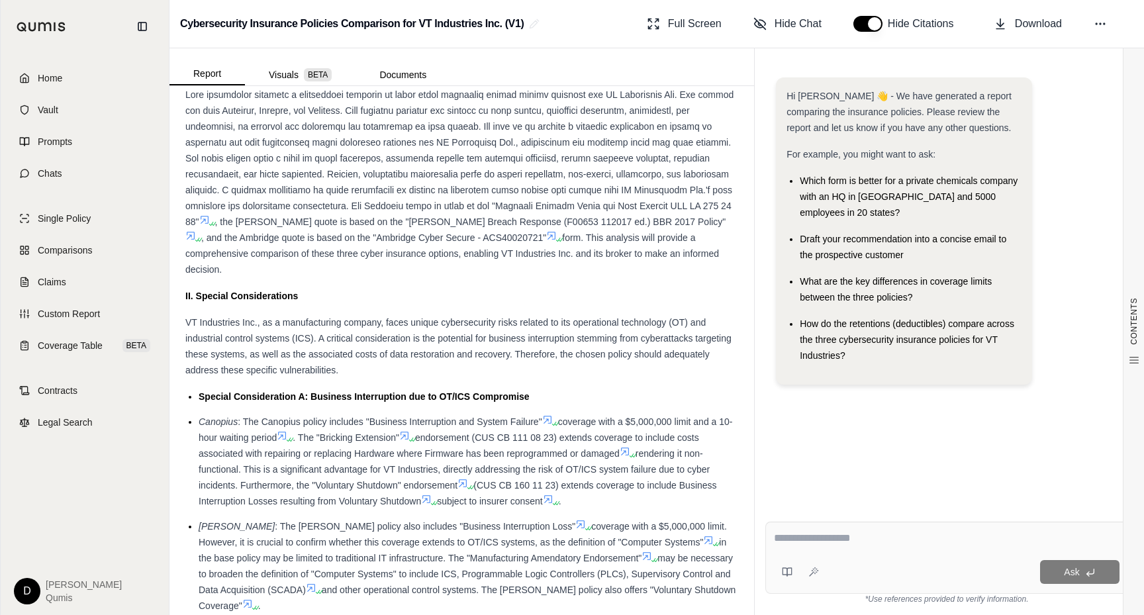
scroll to position [972, 0]
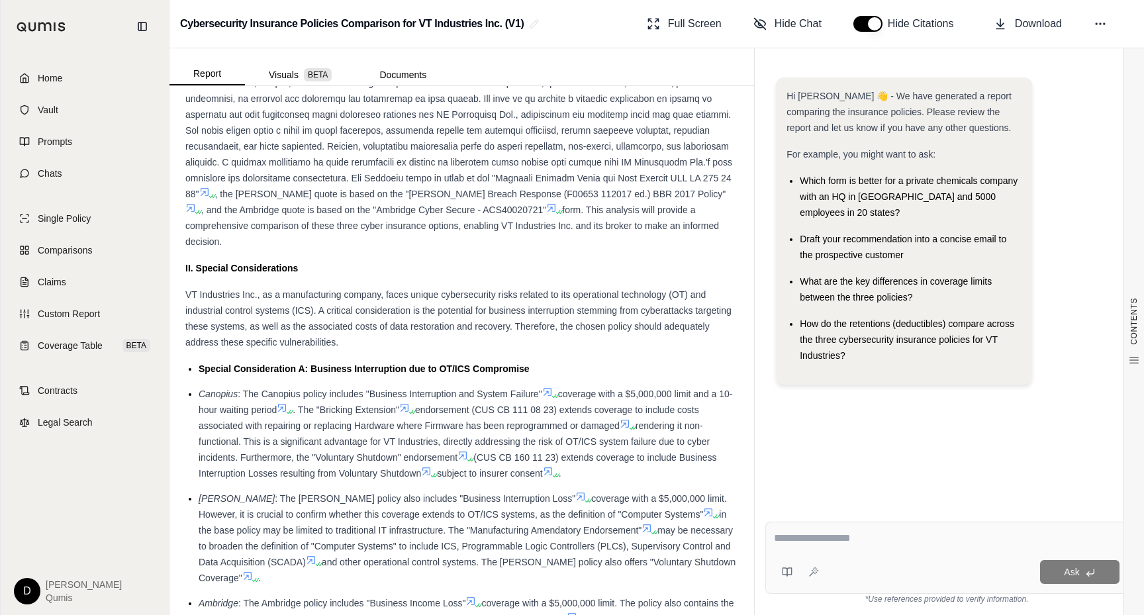
click at [813, 540] on textarea at bounding box center [947, 538] width 346 height 16
type textarea "**********"
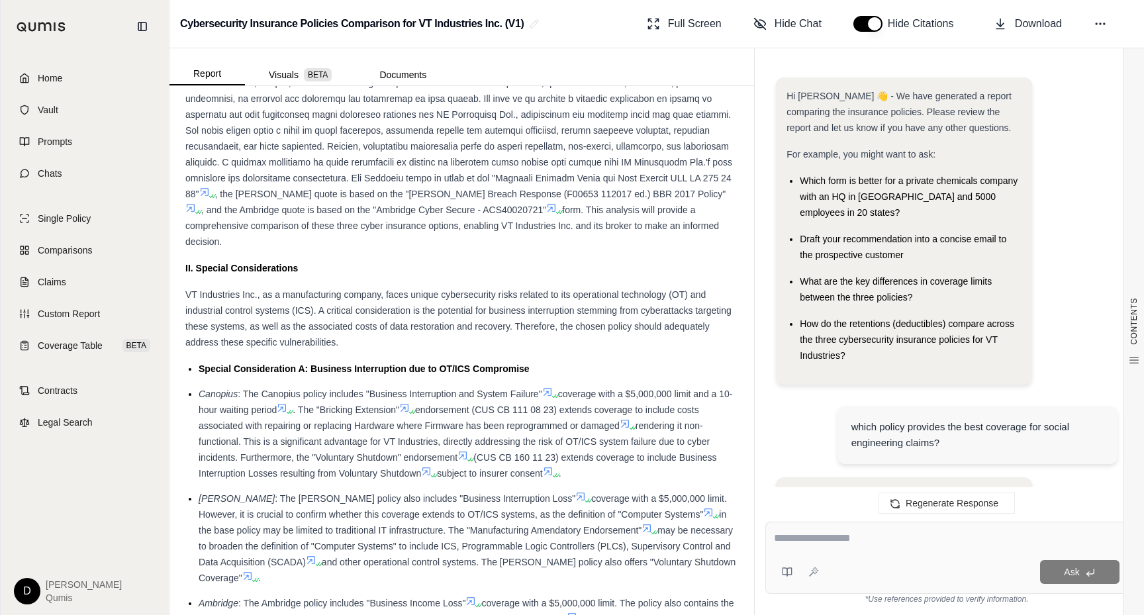
scroll to position [3071, 0]
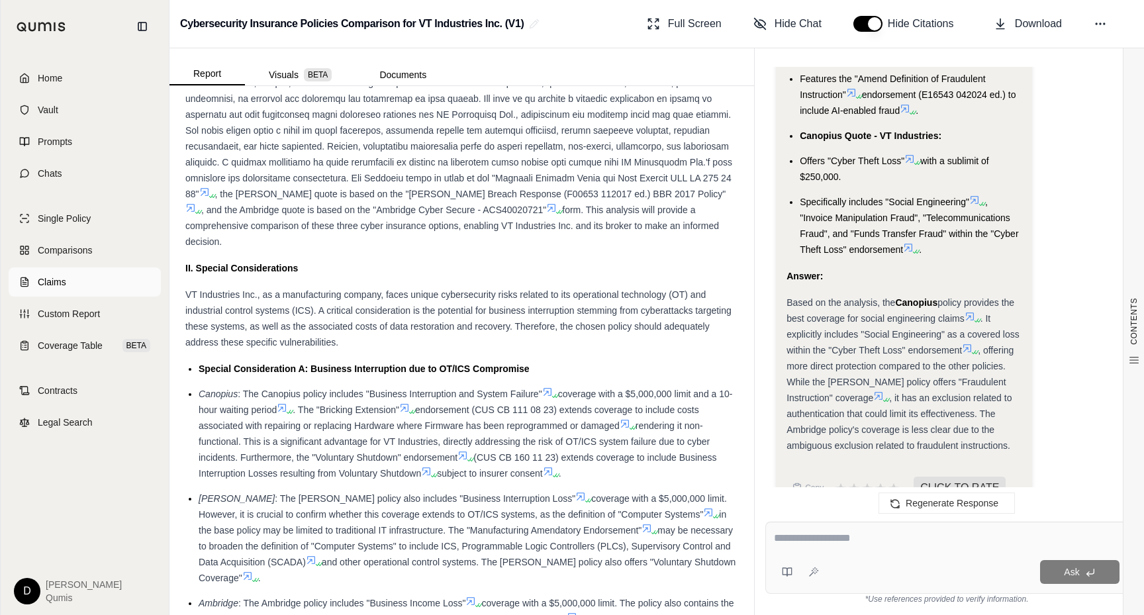
click at [131, 287] on link "Claims" at bounding box center [85, 282] width 152 height 29
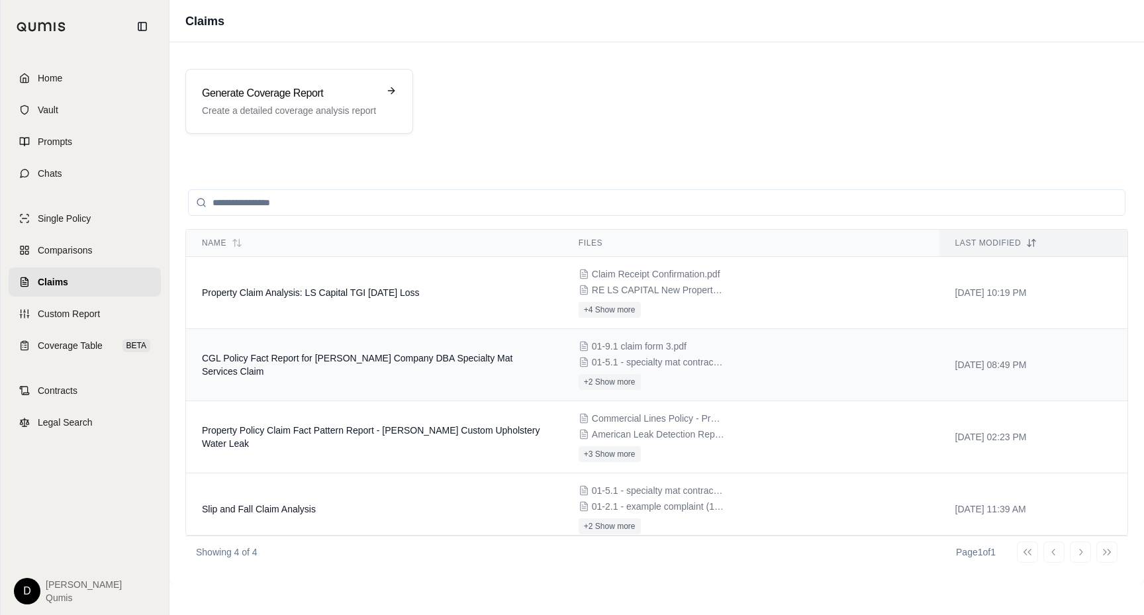
click at [408, 375] on td "CGL Policy Fact Report for [PERSON_NAME] Company DBA Specialty Mat Services Cla…" at bounding box center [374, 365] width 377 height 72
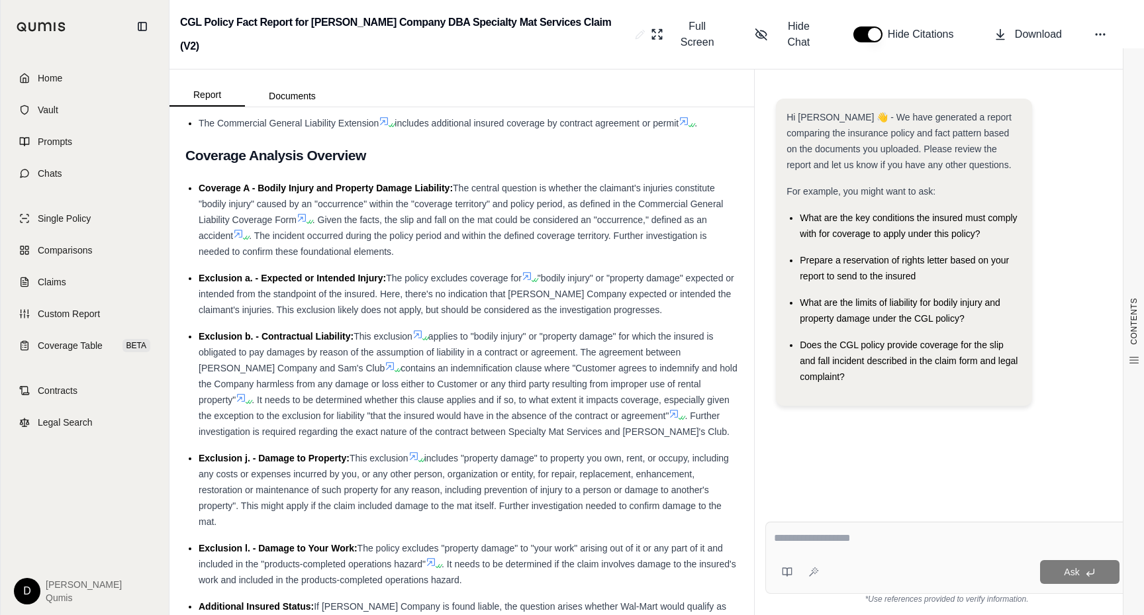
scroll to position [1000, 0]
click at [856, 540] on textarea at bounding box center [947, 538] width 346 height 16
click at [38, 393] on span "Contracts" at bounding box center [58, 390] width 40 height 13
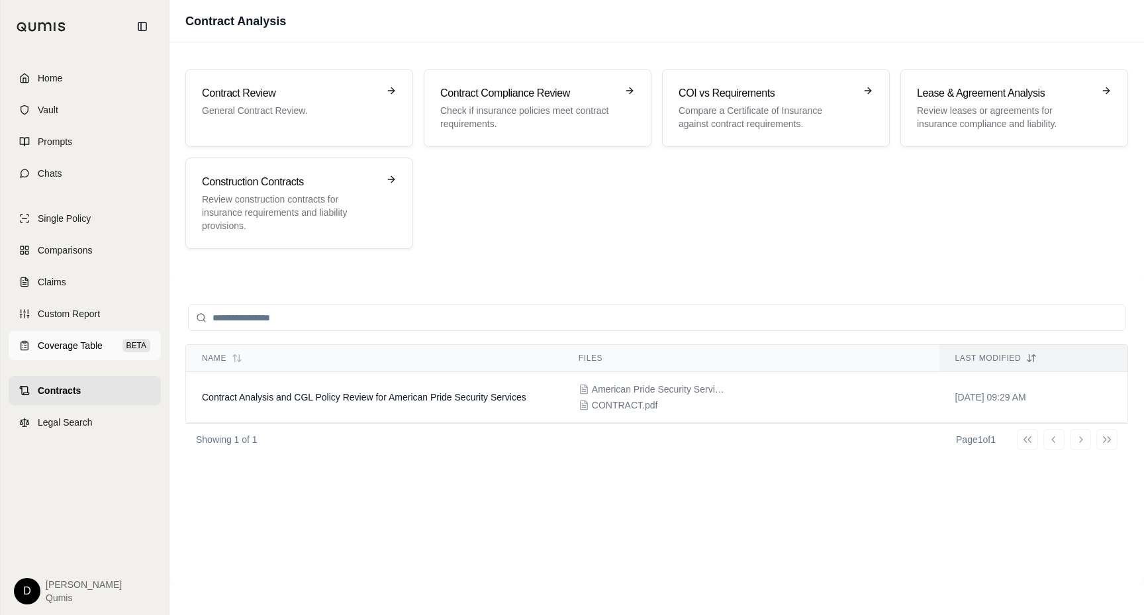
click at [116, 350] on link "Coverage Table BETA" at bounding box center [85, 345] width 152 height 29
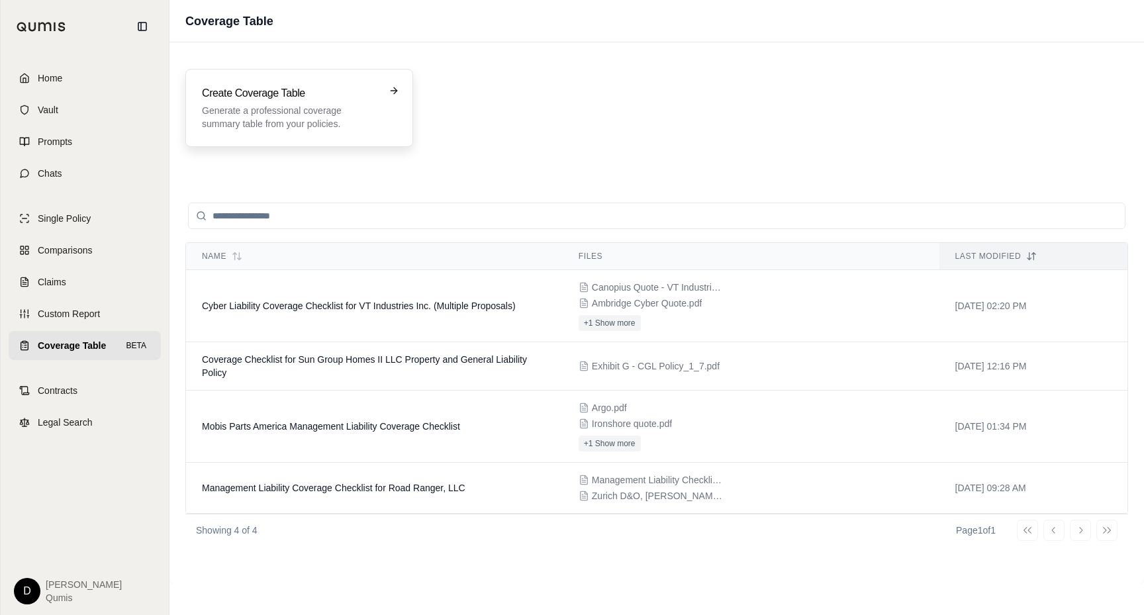
click at [273, 99] on h3 "Create Coverage Table" at bounding box center [290, 93] width 176 height 16
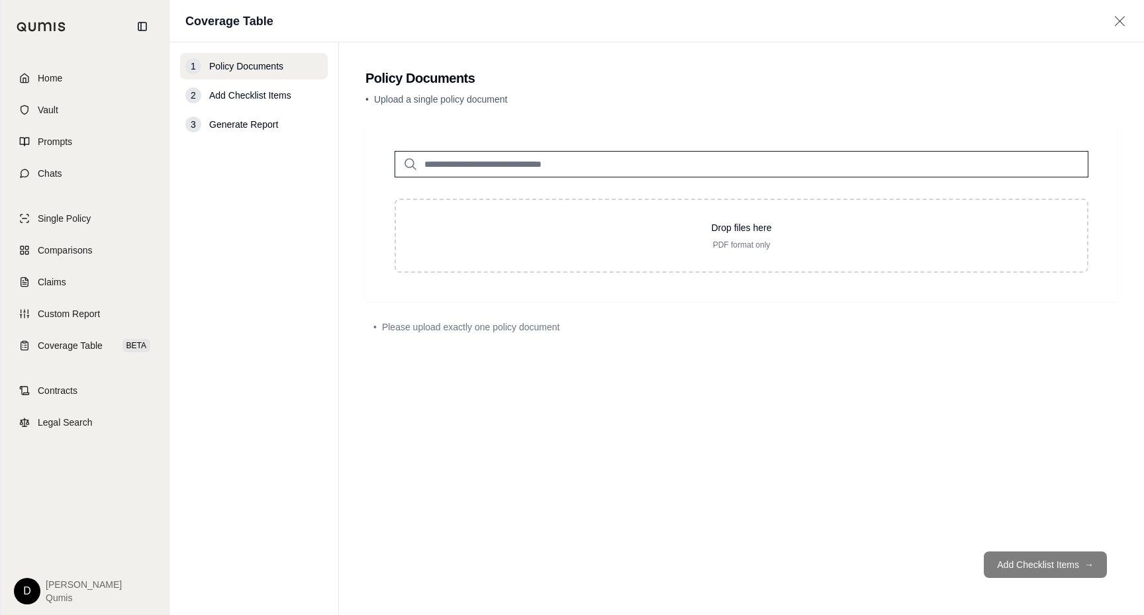
click at [454, 168] on input "search" at bounding box center [742, 164] width 694 height 26
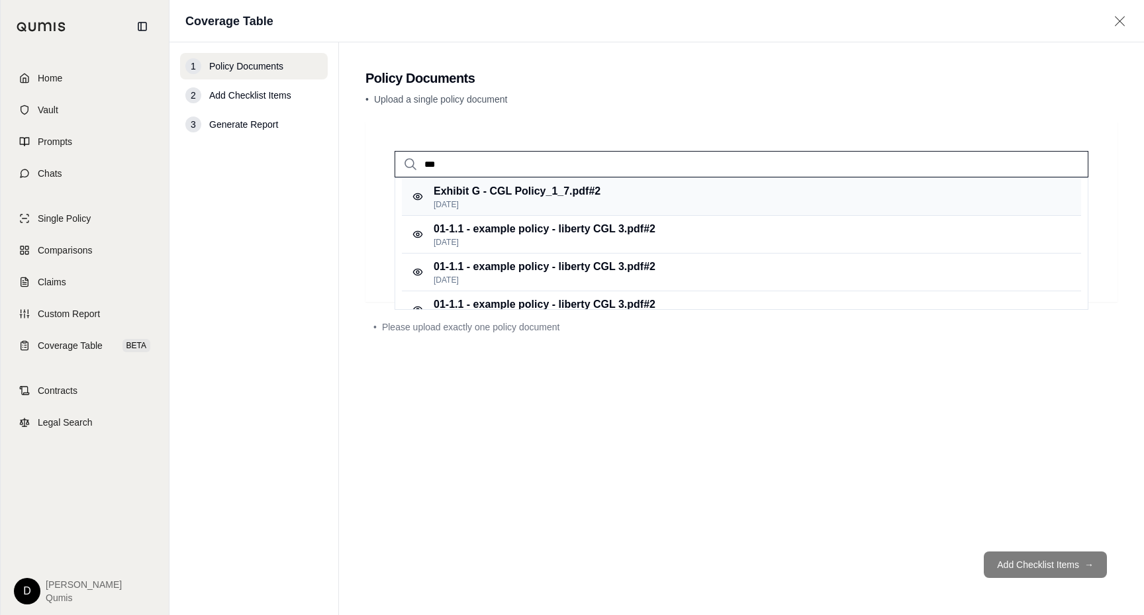
type input "***"
click at [517, 195] on p "Exhibit G - CGL Policy_1_7.pdf #2" at bounding box center [517, 191] width 167 height 16
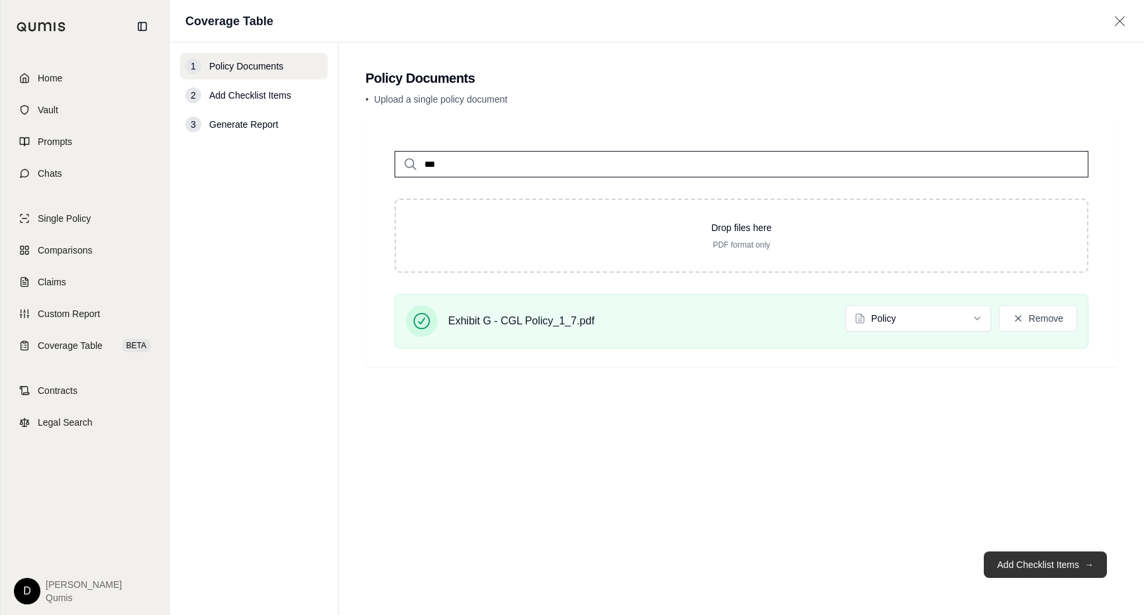
click at [999, 571] on button "Add Checklist Items →" at bounding box center [1045, 565] width 123 height 26
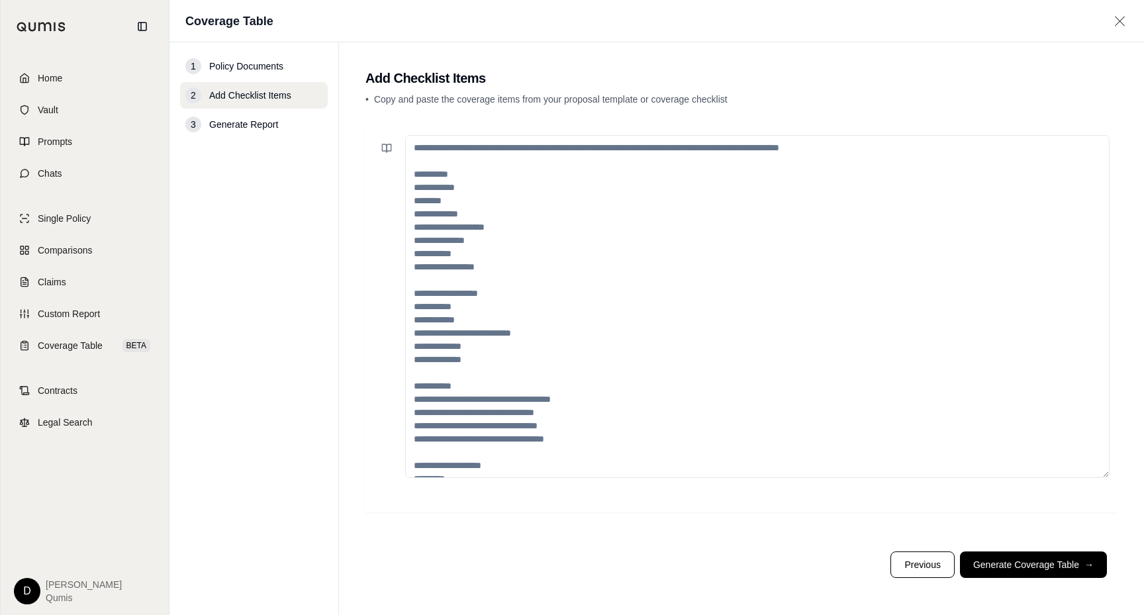
click at [544, 236] on textarea at bounding box center [757, 306] width 705 height 343
click at [72, 350] on span "Coverage Table" at bounding box center [70, 345] width 65 height 13
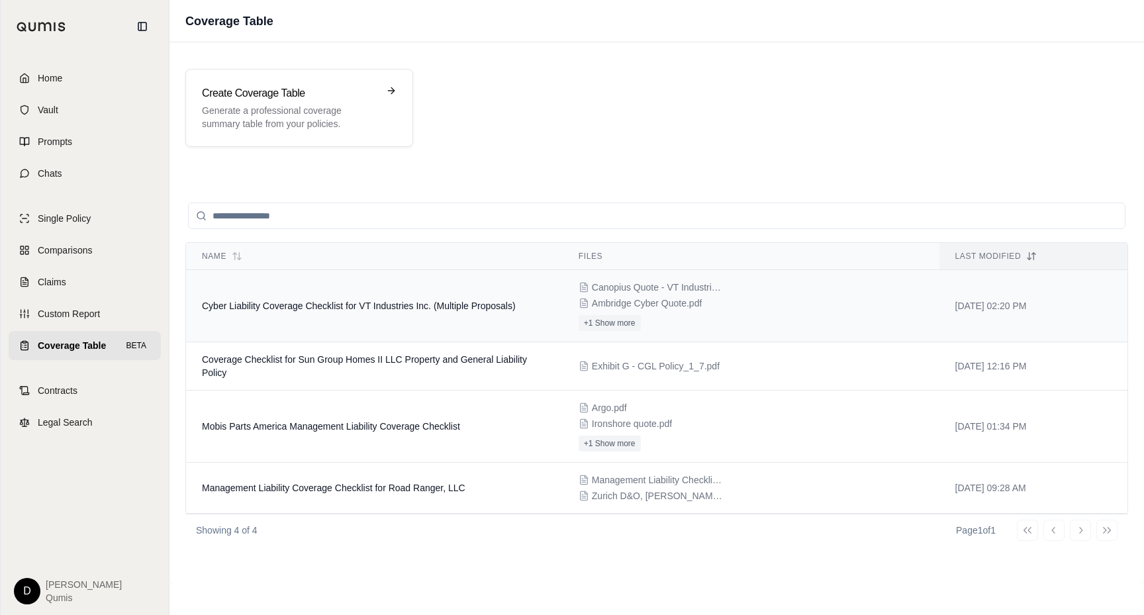
click at [316, 298] on td "Cyber Liability Coverage Checklist for VT Industries Inc. (Multiple Proposals)" at bounding box center [374, 306] width 377 height 72
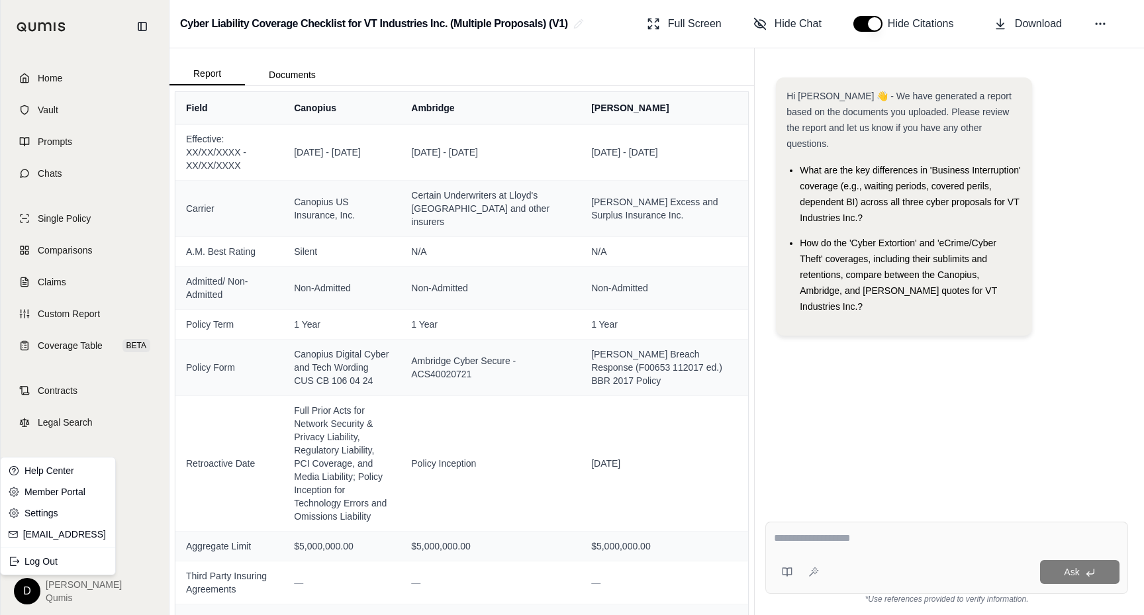
click at [30, 587] on html "Home Vault Prompts Chats Single Policy Comparisons Claims Custom Report Coverag…" at bounding box center [572, 307] width 1144 height 615
click at [58, 490] on link "Member Portal" at bounding box center [57, 491] width 109 height 21
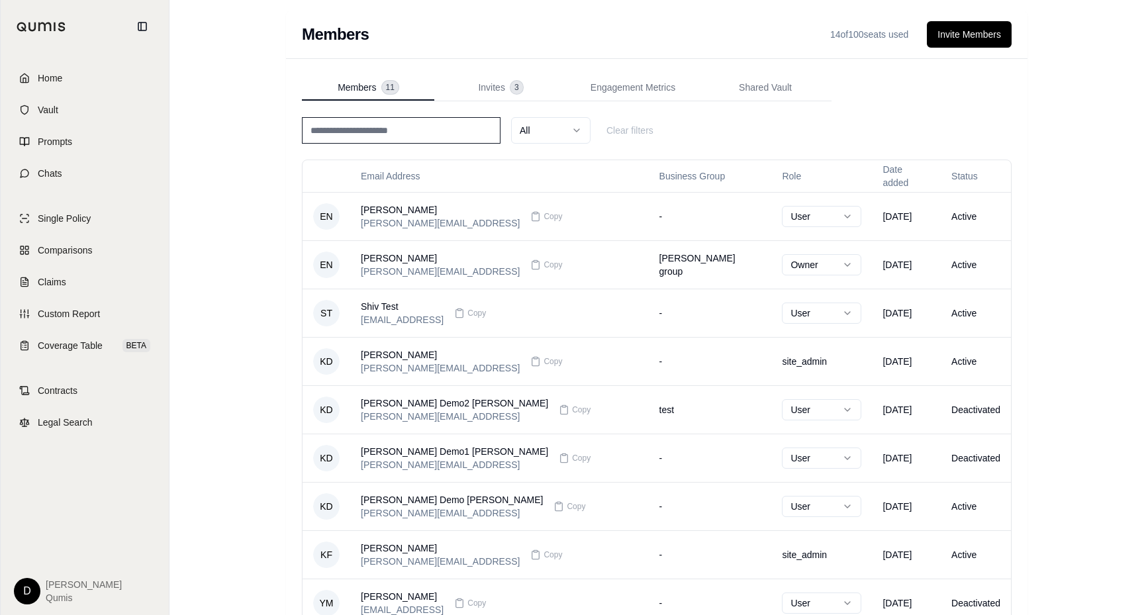
click at [254, 217] on div "Members 14 of 100 seats used Invite Members Members 11 Invites 3 Engagement Met…" at bounding box center [657, 390] width 975 height 781
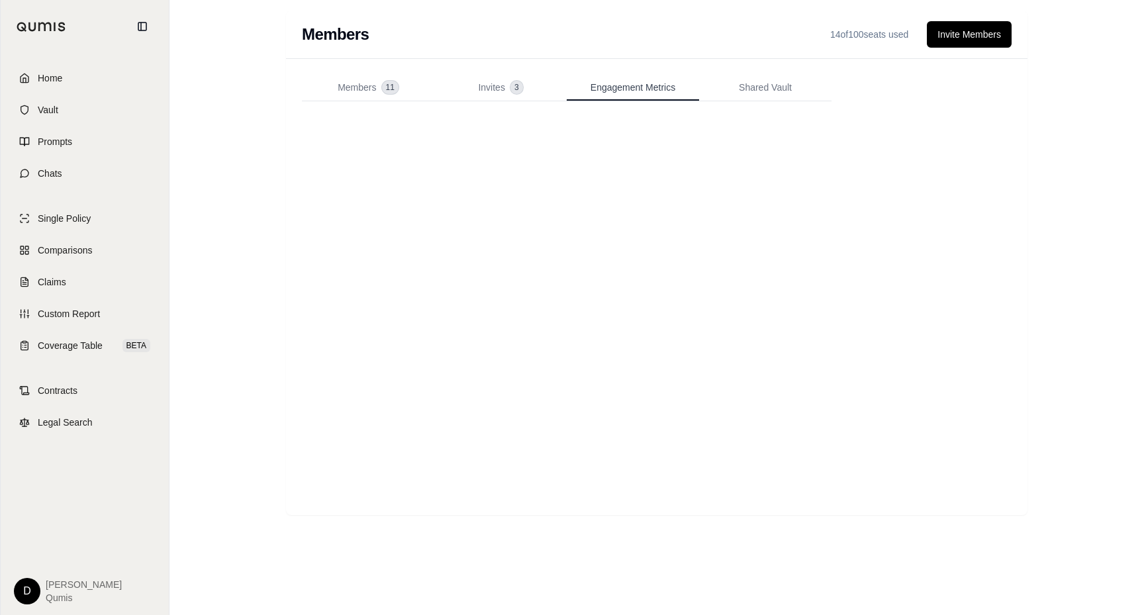
click at [603, 85] on span "Engagement Metrics" at bounding box center [633, 87] width 85 height 13
click at [234, 216] on div "Members 14 of 100 seats used Invite Members Members 11 Invites 3 Engagement Met…" at bounding box center [657, 307] width 975 height 615
click at [91, 175] on link "Chats" at bounding box center [85, 173] width 152 height 29
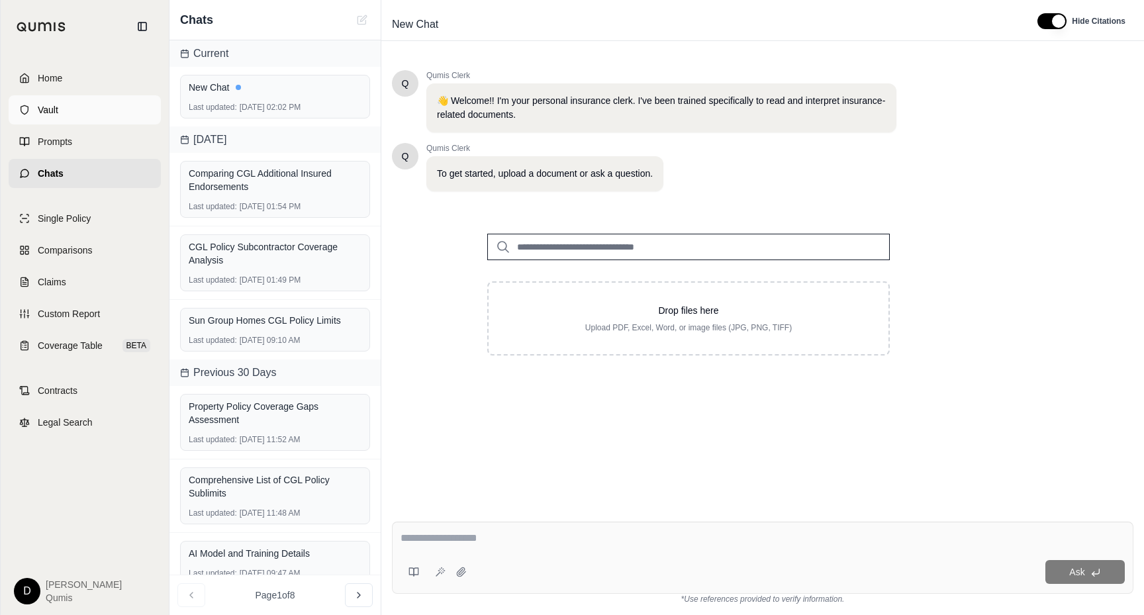
click at [54, 108] on span "Vault" at bounding box center [48, 109] width 21 height 13
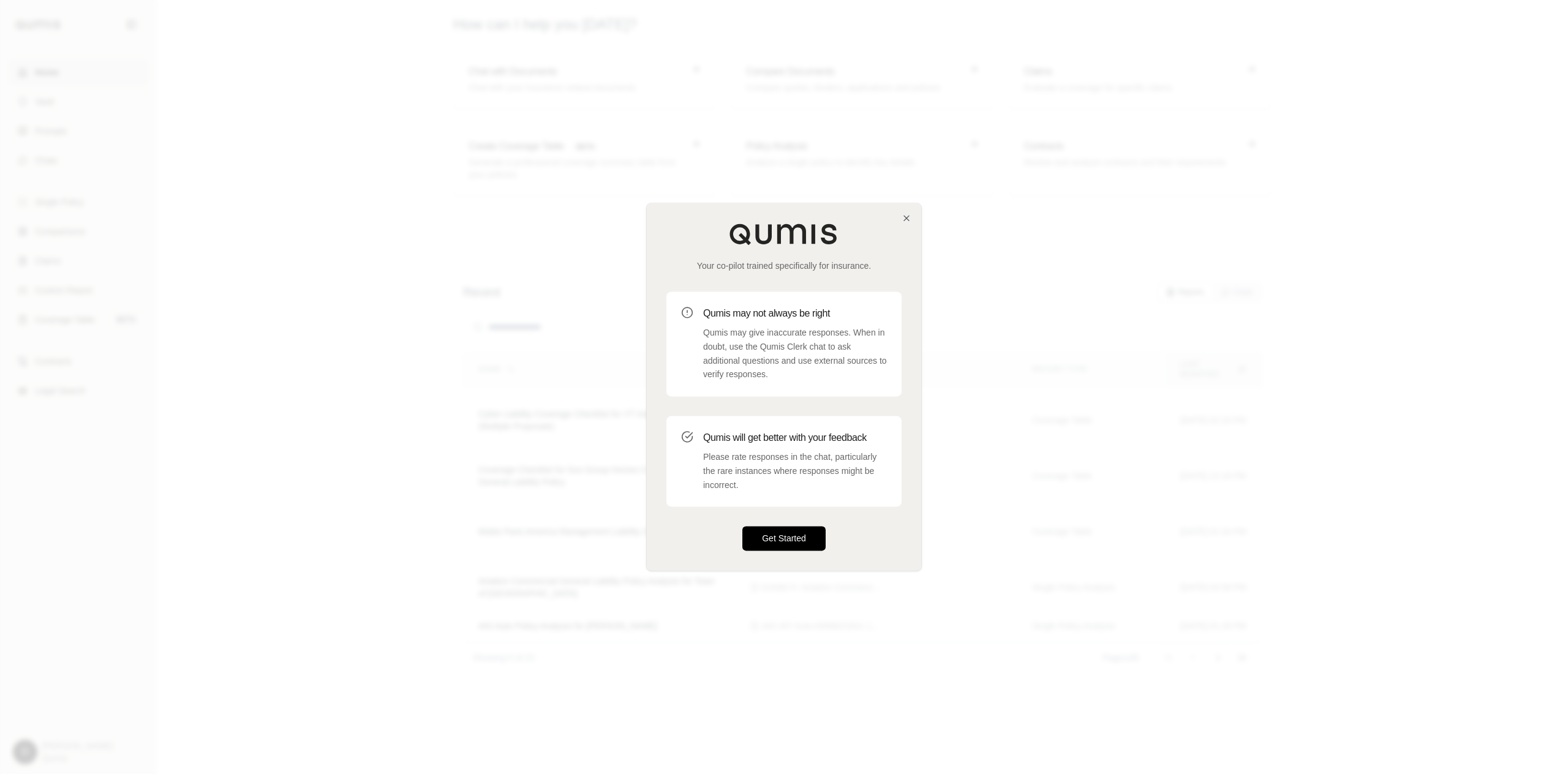
click at [794, 537] on button "Get Started" at bounding box center [784, 538] width 83 height 24
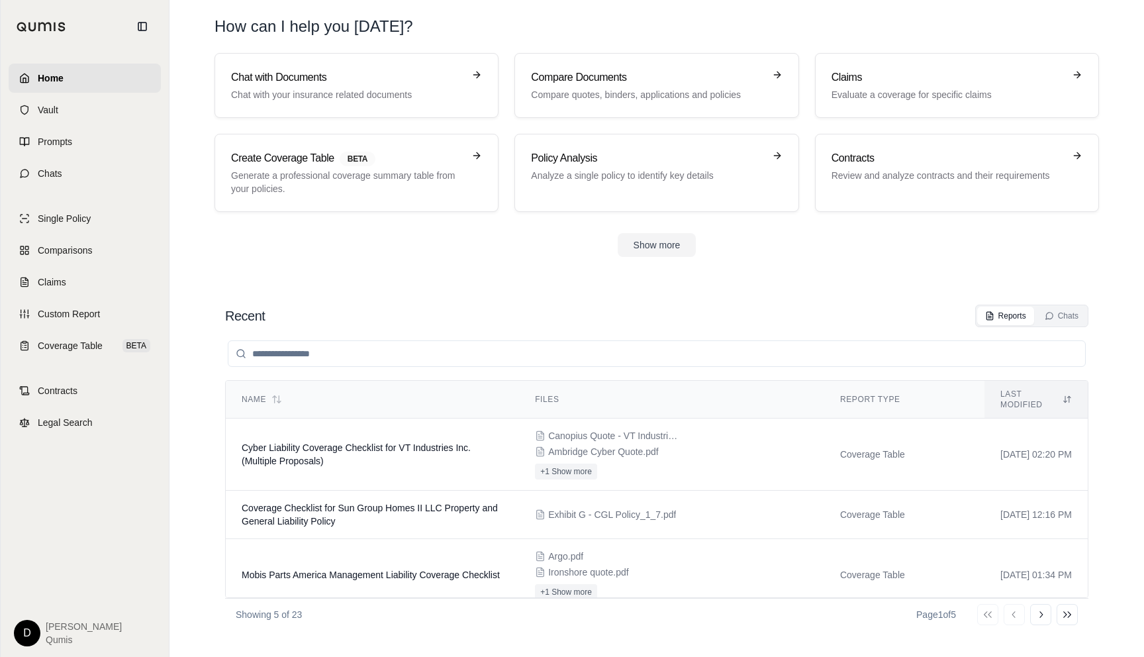
click at [478, 286] on section "Recent Reports Chats Name Files Report Type Last modified Cyber Liability Cover…" at bounding box center [657, 467] width 964 height 379
click at [401, 272] on section "Chat with Documents Chat with your insurance related documents Compare Document…" at bounding box center [657, 165] width 964 height 225
click at [322, 84] on h3 "Chat with Documents" at bounding box center [347, 78] width 232 height 16
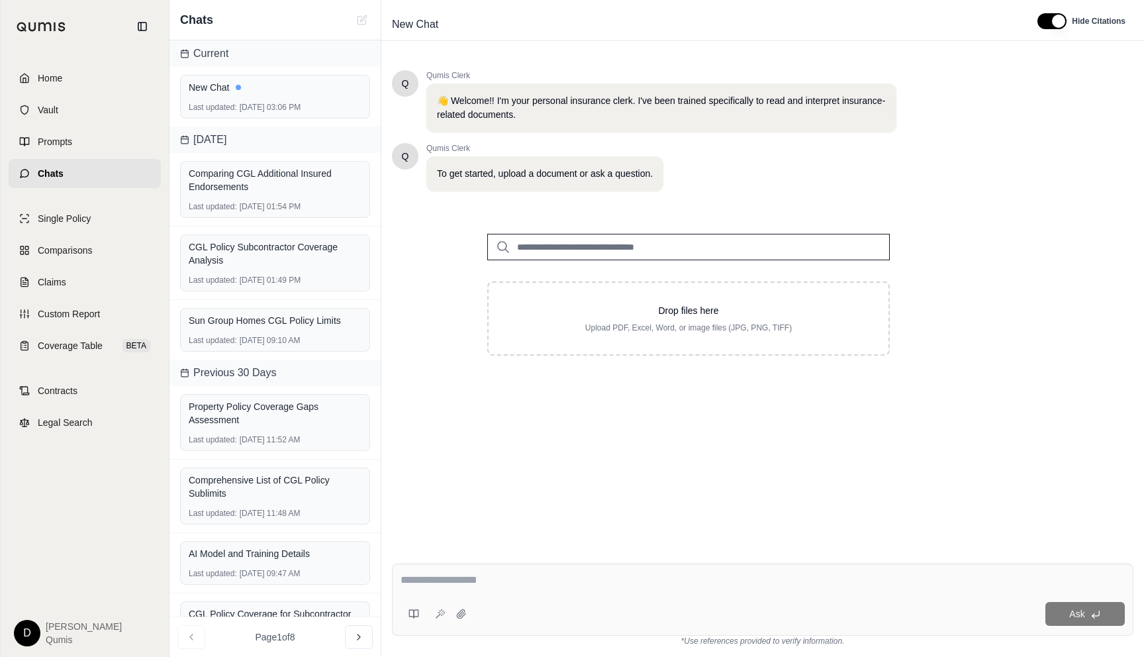
click at [583, 246] on input "search" at bounding box center [688, 247] width 403 height 26
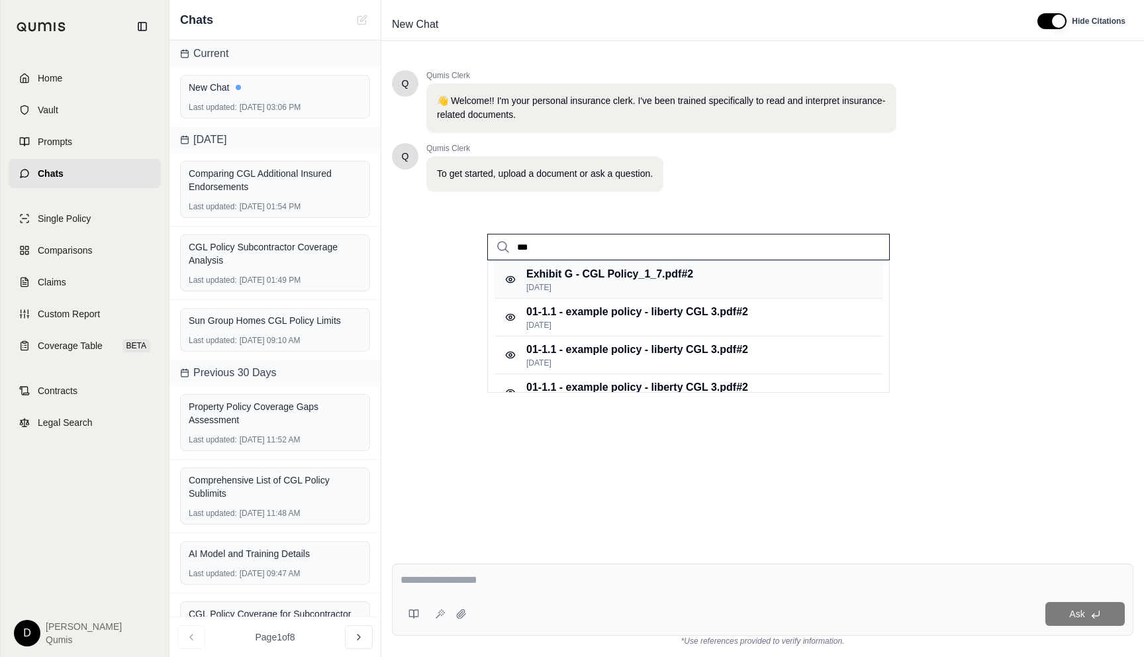
type input "***"
click at [615, 280] on p "Exhibit G - CGL Policy_1_7.pdf #2" at bounding box center [609, 274] width 167 height 16
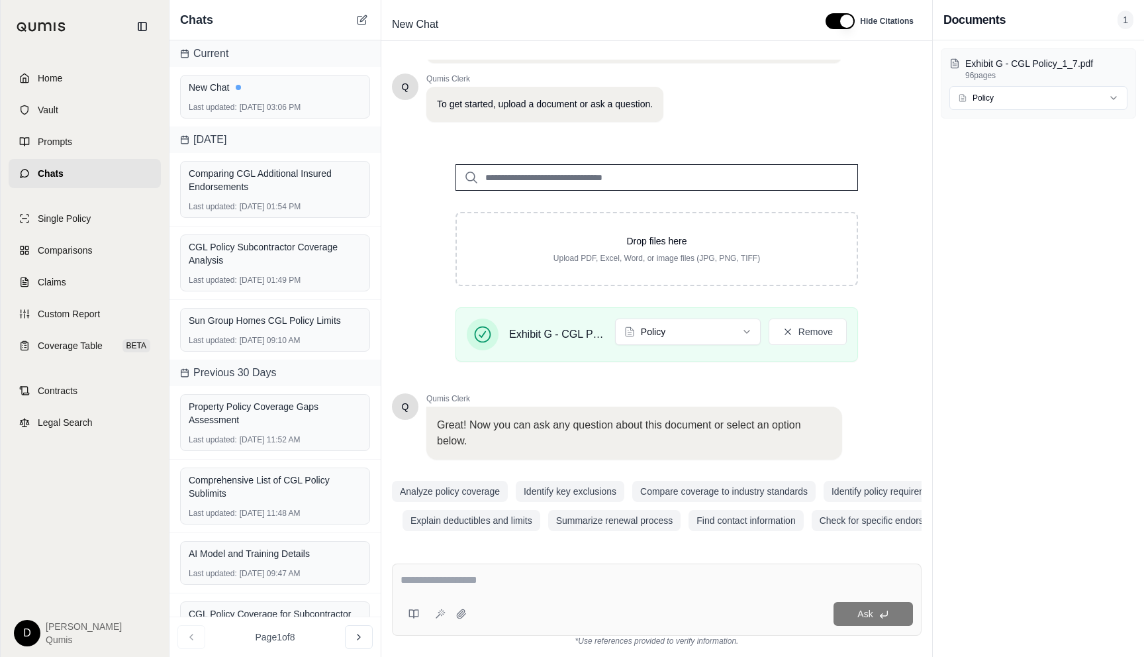
scroll to position [73, 0]
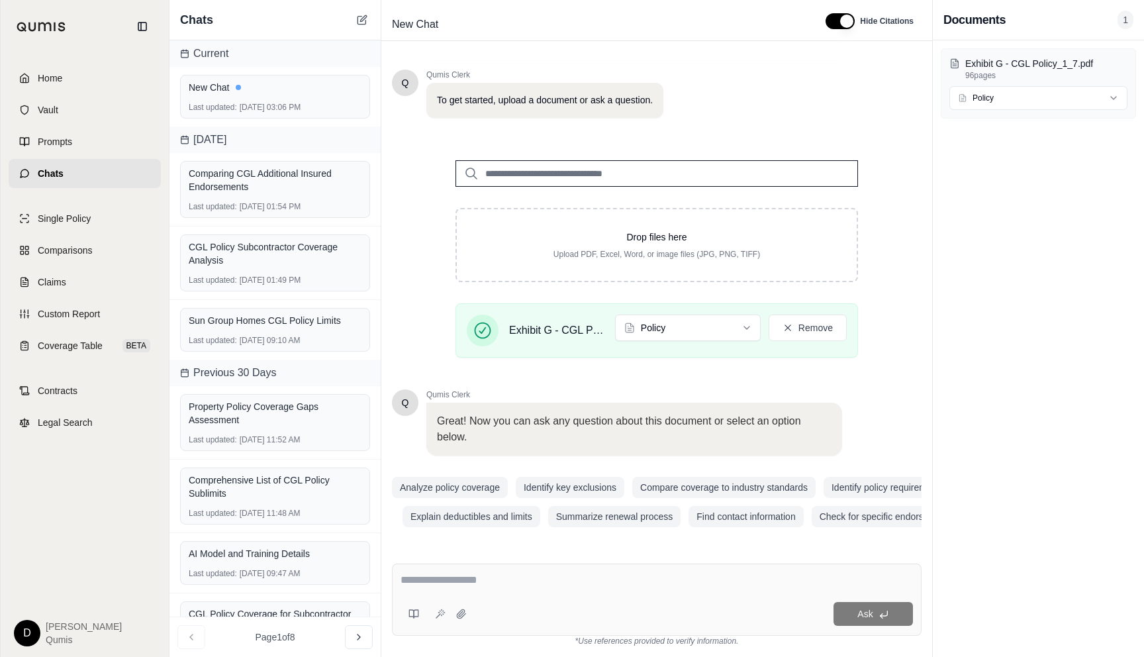
click at [524, 577] on textarea at bounding box center [657, 580] width 512 height 16
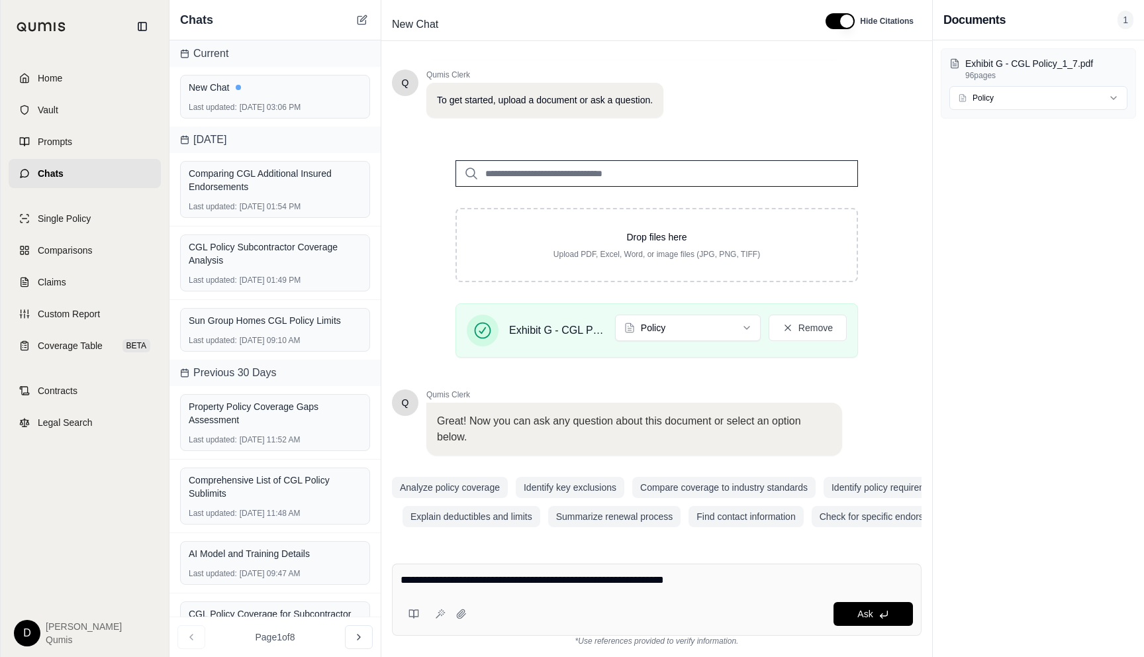
type textarea "**********"
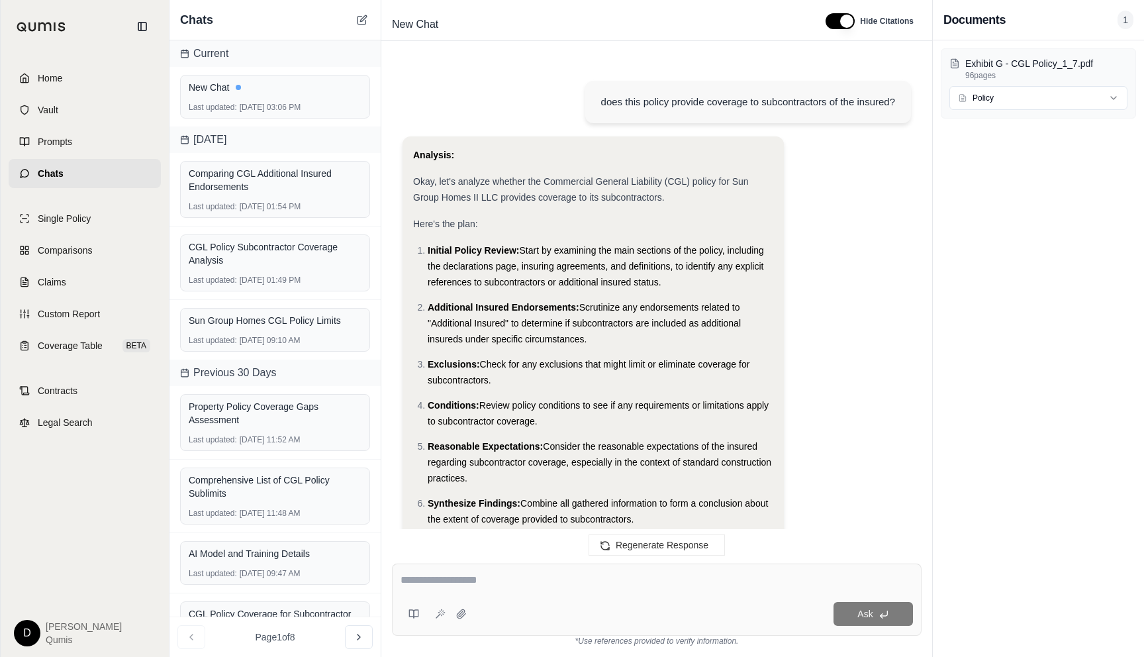
scroll to position [1163, 0]
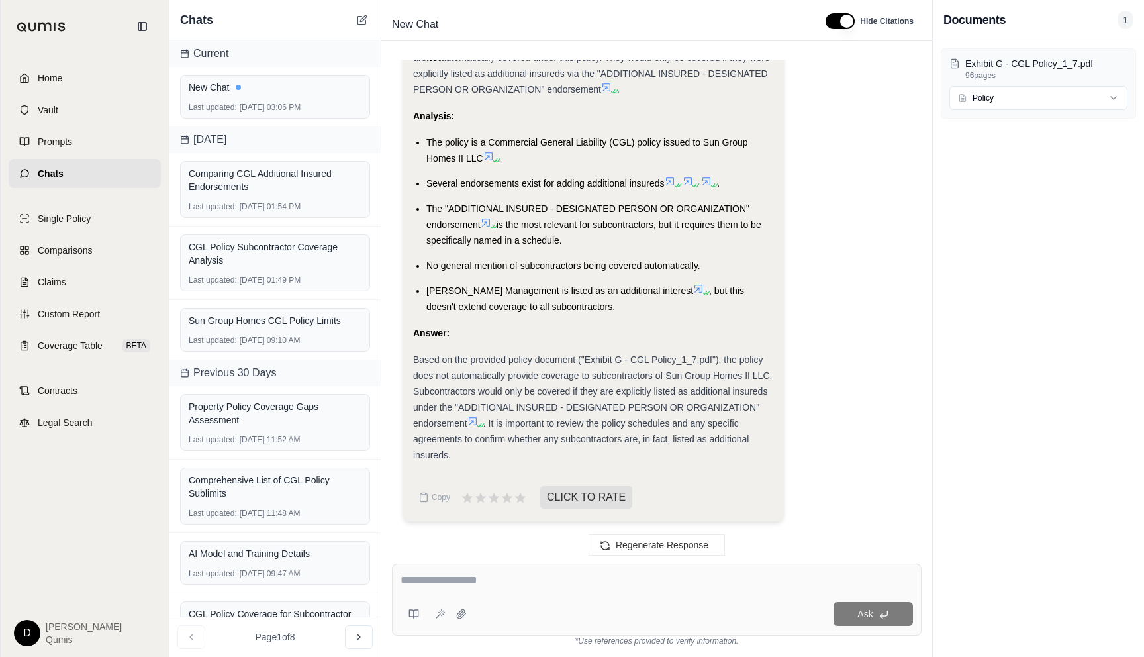
click at [572, 407] on span "Based on the provided policy document ("Exhibit G - CGL Policy_1_7.pdf"), the p…" at bounding box center [592, 391] width 359 height 74
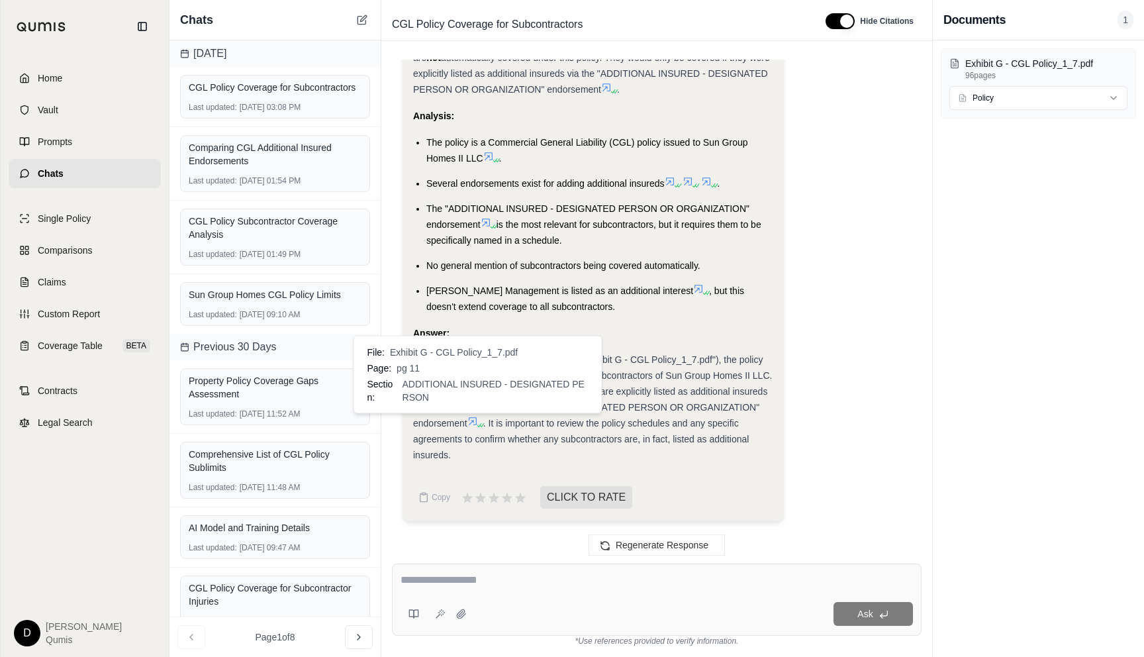
click at [473, 419] on icon at bounding box center [472, 421] width 11 height 11
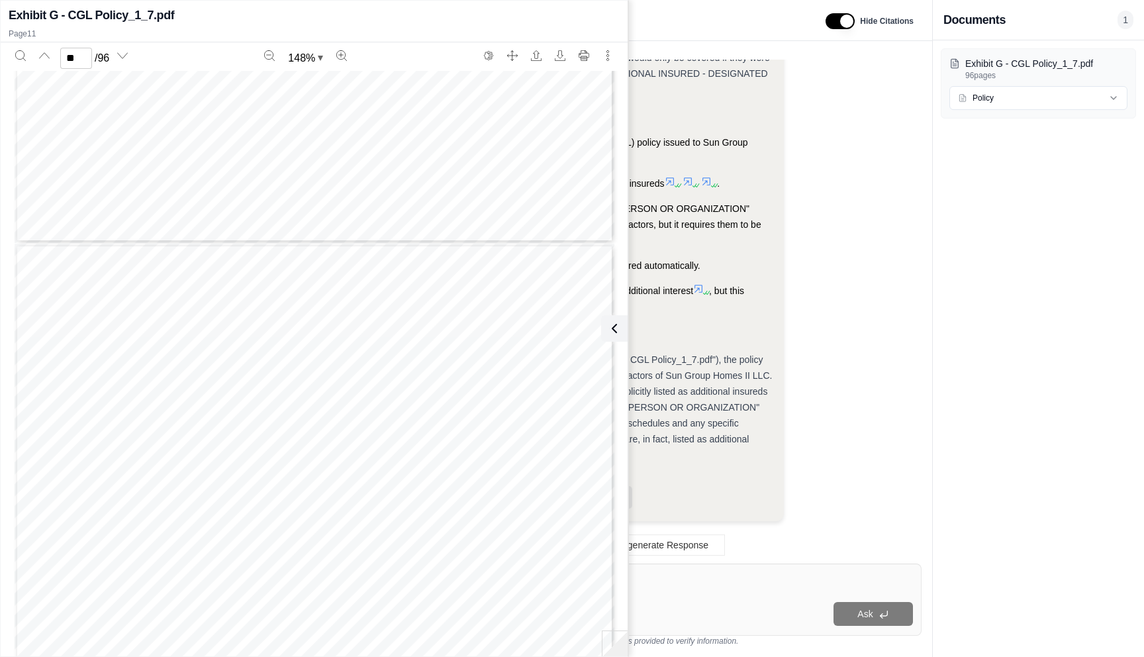
scroll to position [7798, 0]
type input "**"
click at [622, 322] on button at bounding box center [612, 328] width 26 height 26
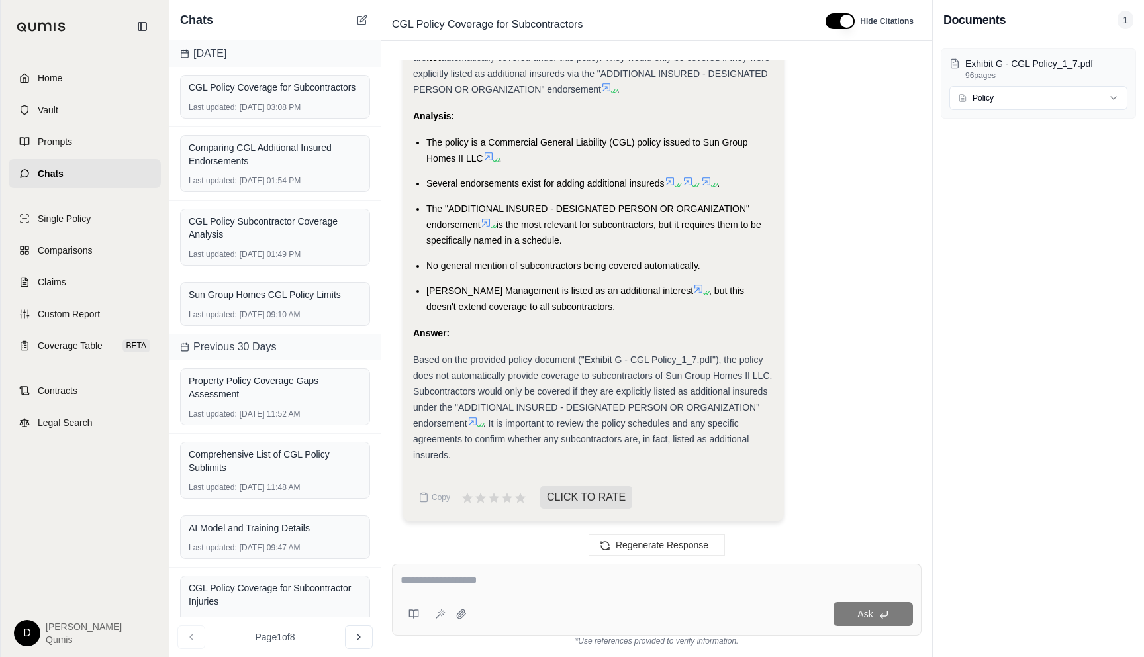
click at [449, 593] on div "Ask" at bounding box center [657, 599] width 530 height 72
click at [54, 89] on link "Home" at bounding box center [85, 78] width 152 height 29
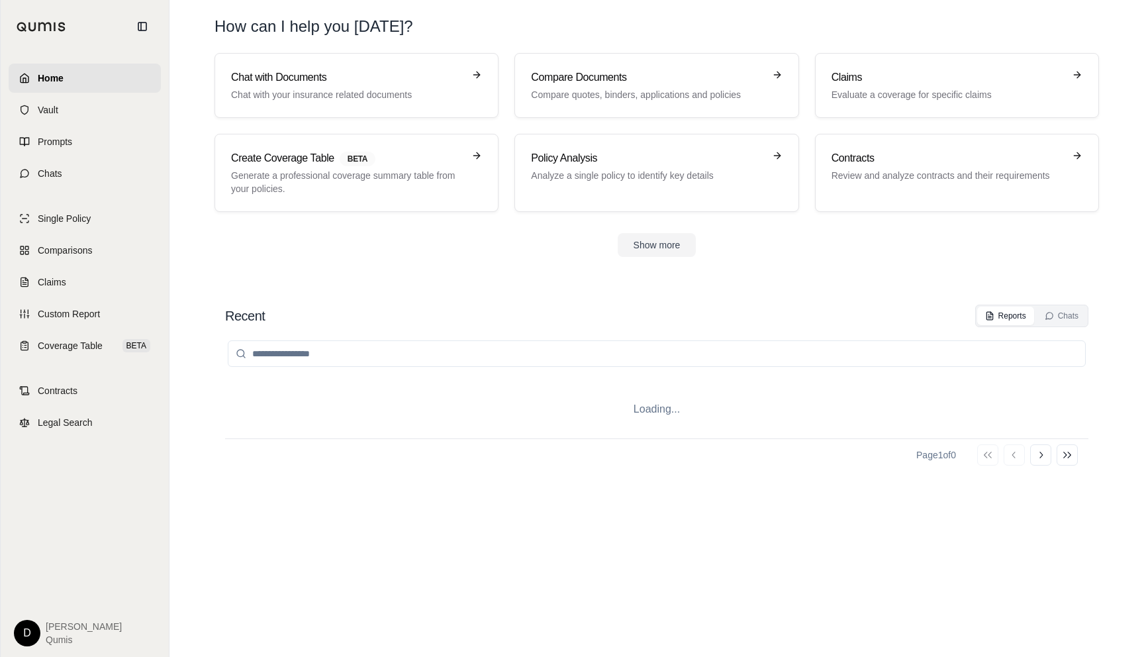
click at [54, 89] on link "Home" at bounding box center [85, 78] width 152 height 29
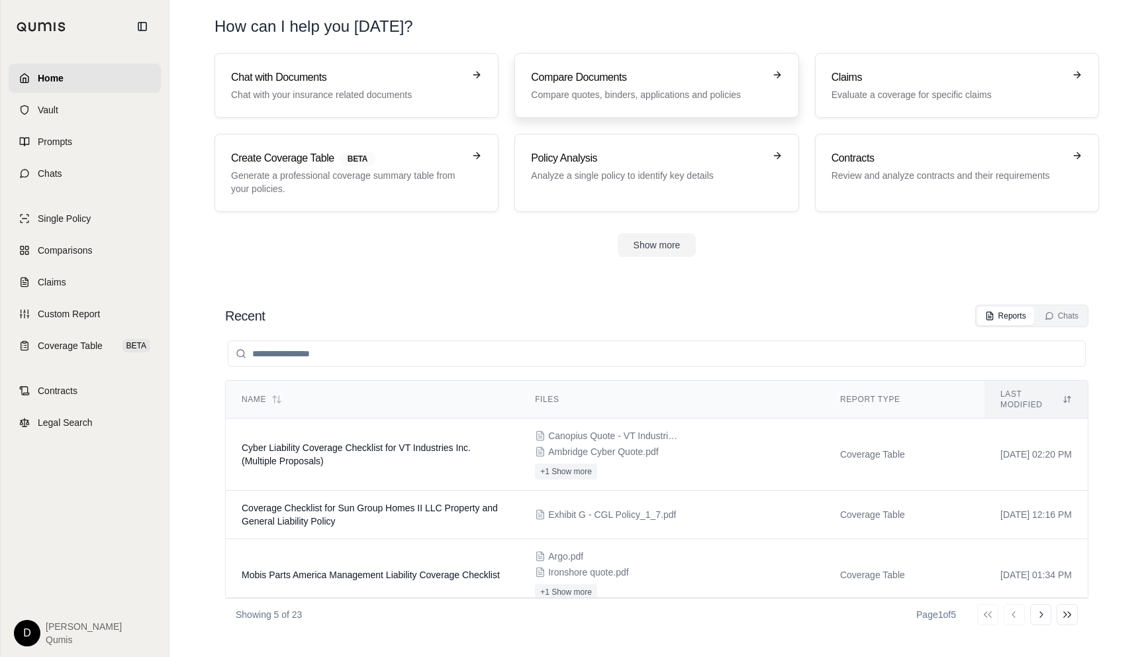
click at [593, 74] on h3 "Compare Documents" at bounding box center [647, 78] width 232 height 16
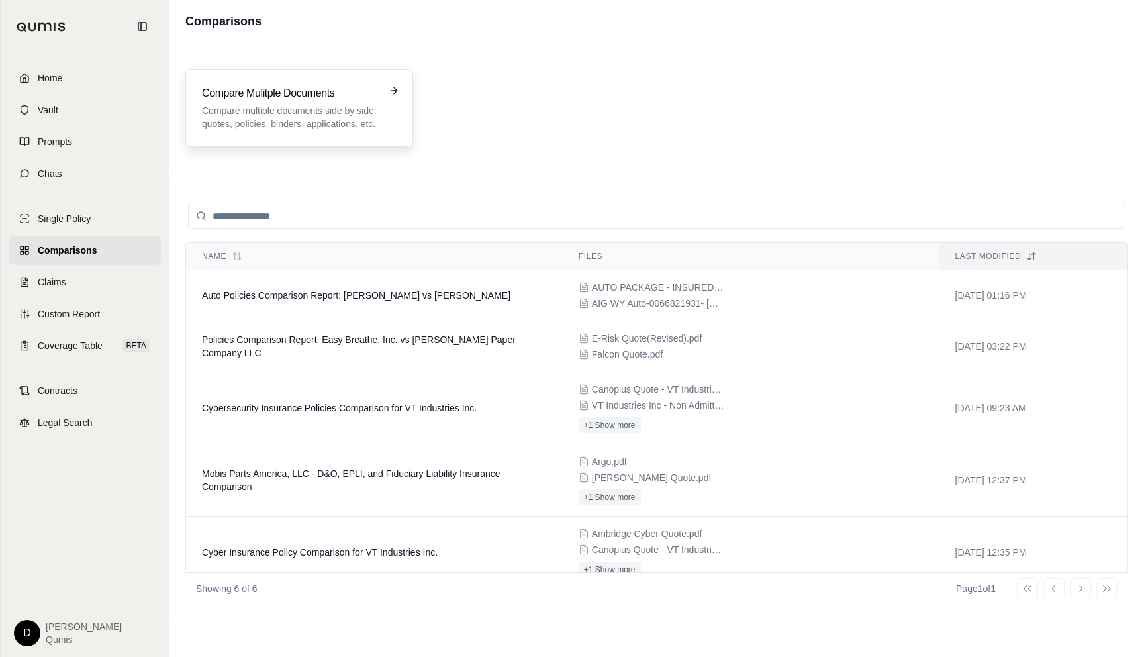
click at [307, 118] on p "Compare multiple documents side by side: quotes, policies, binders, application…" at bounding box center [290, 117] width 176 height 26
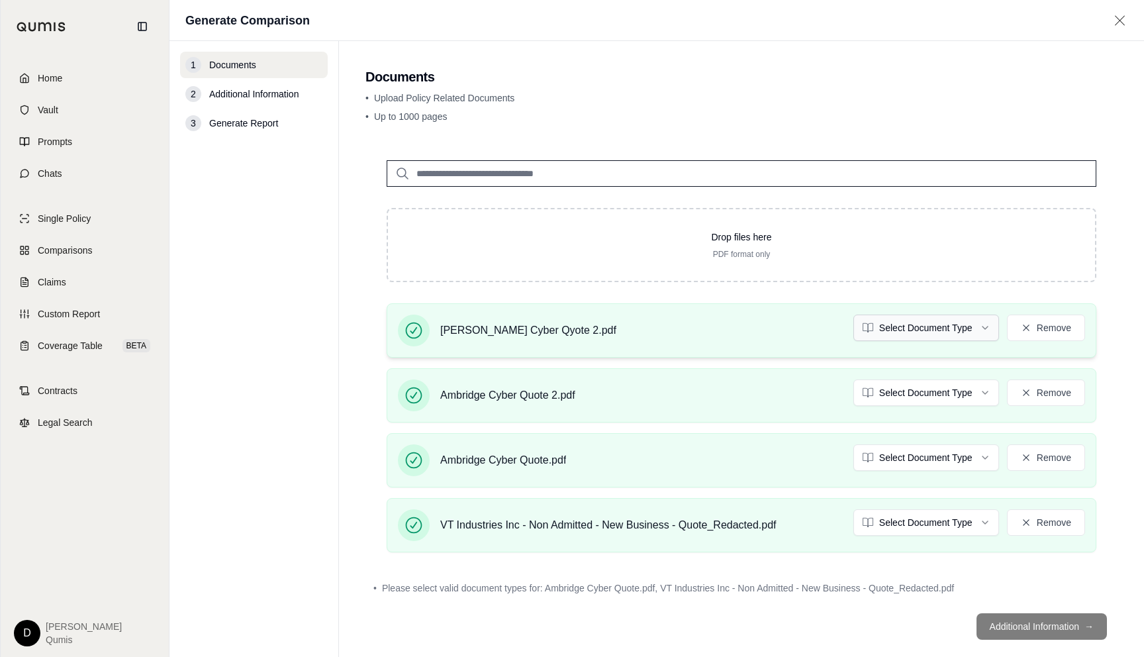
click at [910, 325] on html "Home Vault Prompts Chats Single Policy Comparisons Claims Custom Report Coverag…" at bounding box center [572, 328] width 1144 height 657
click at [912, 400] on html "Document type updated successfully Home Vault Prompts Chats Single Policy Compa…" at bounding box center [572, 328] width 1144 height 657
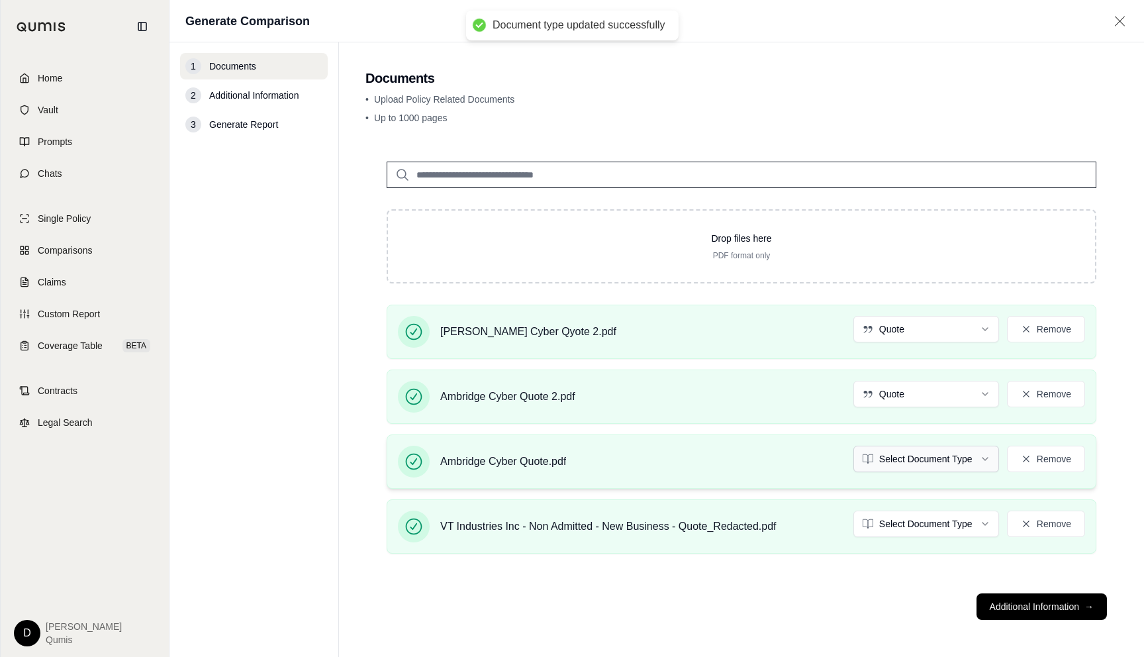
click at [929, 465] on html "Document type updated successfully Home Vault Prompts Chats Single Policy Compa…" at bounding box center [572, 328] width 1144 height 657
click at [918, 529] on html "Home Vault Prompts Chats Single Policy Comparisons Claims Custom Report Coverag…" at bounding box center [572, 328] width 1144 height 657
click at [921, 461] on html "Home Vault Prompts Chats Single Policy Comparisons Claims Custom Report Coverag…" at bounding box center [572, 328] width 1144 height 657
click at [1028, 612] on button "Additional Information →" at bounding box center [1042, 606] width 130 height 26
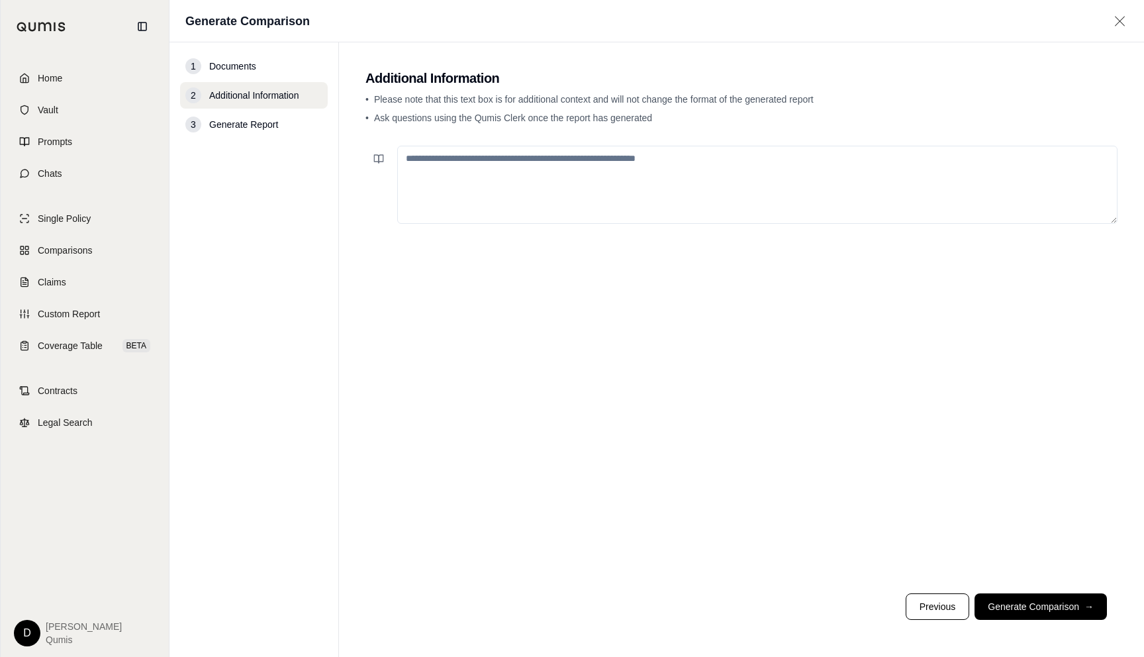
click at [593, 179] on textarea at bounding box center [757, 185] width 720 height 78
click at [55, 252] on span "Comparisons" at bounding box center [65, 250] width 54 height 13
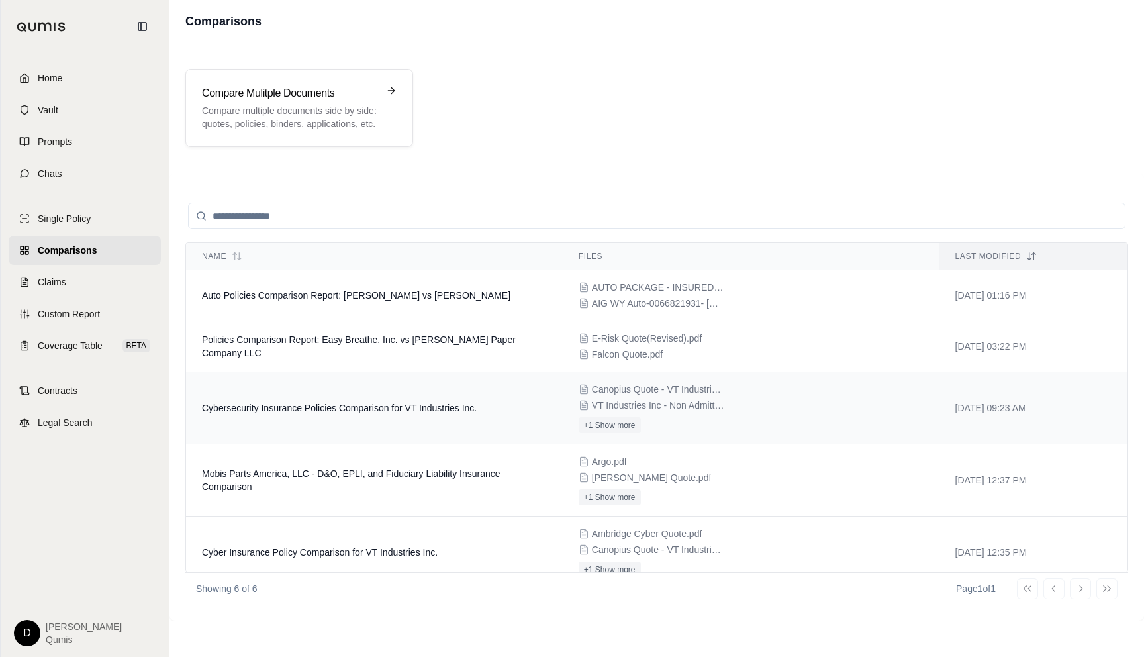
click at [410, 410] on span "Cybersecurity Insurance Policies Comparison for VT Industries Inc." at bounding box center [339, 408] width 275 height 11
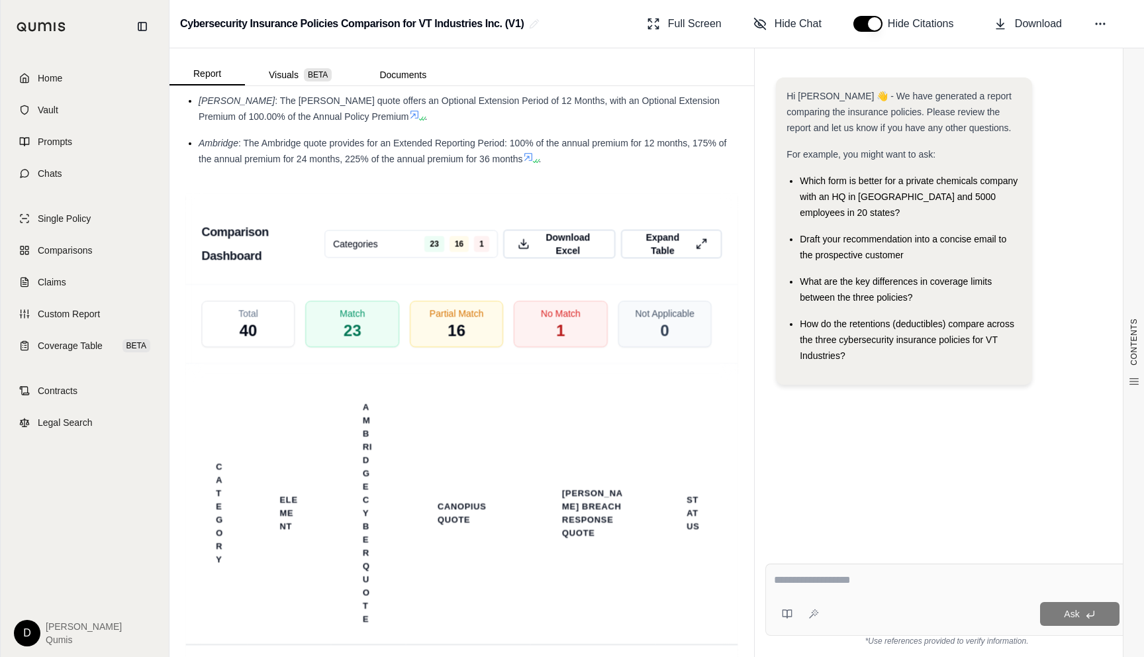
scroll to position [3585, 0]
click at [654, 228] on span "Expand Table" at bounding box center [663, 242] width 58 height 28
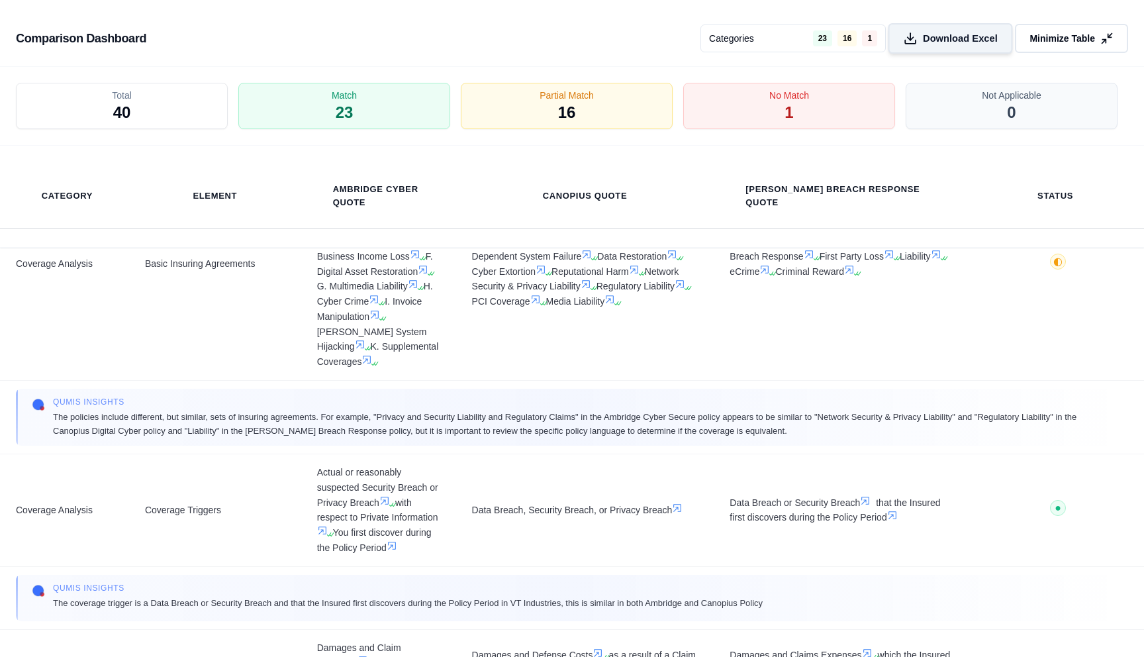
scroll to position [123, 0]
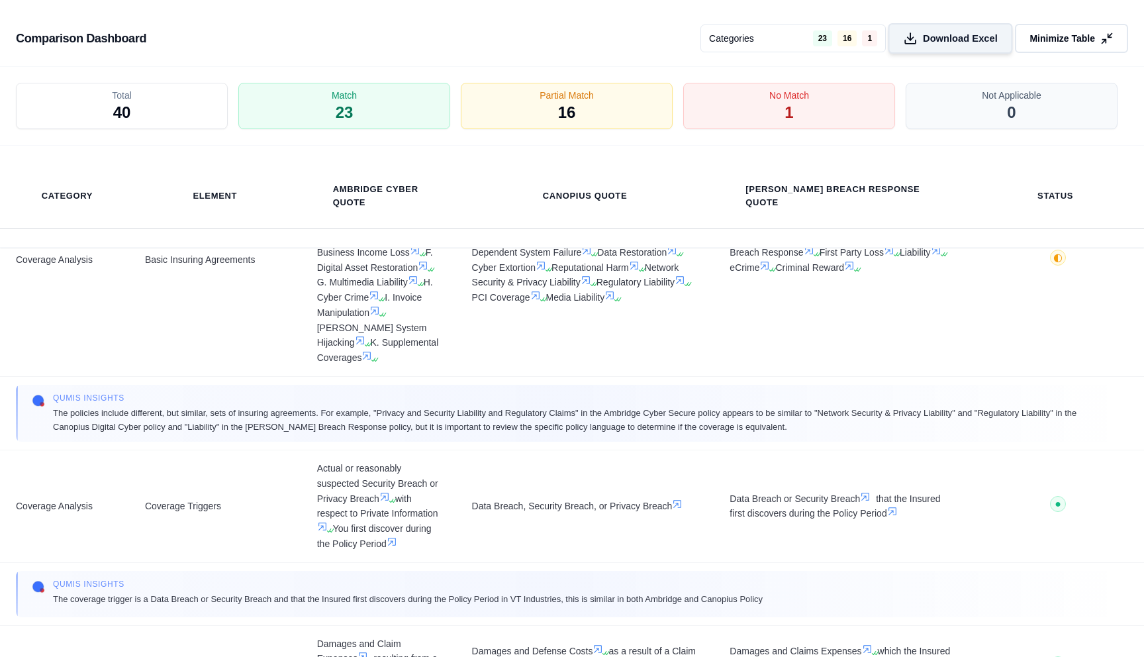
click at [942, 38] on span "Download Excel" at bounding box center [960, 39] width 75 height 14
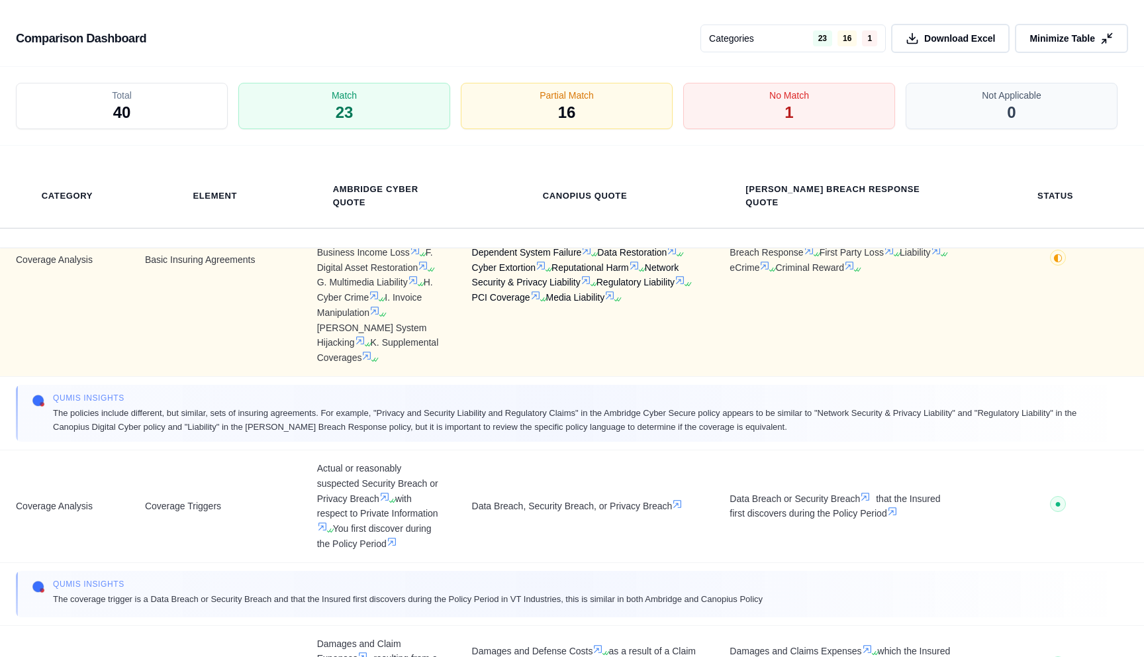
click at [646, 277] on span "Breach Costs Business Interruption and System Failure Dependent Business Interr…" at bounding box center [585, 260] width 226 height 91
click at [598, 295] on span "Breach Costs Business Interruption and System Failure Dependent Business Interr…" at bounding box center [585, 260] width 226 height 91
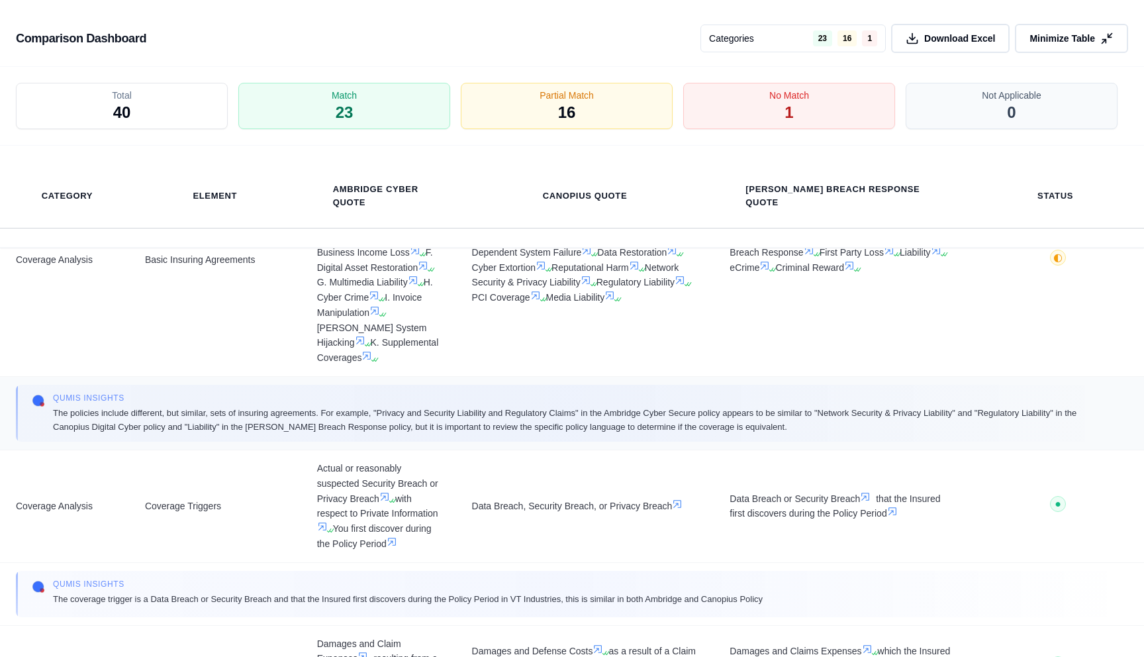
click at [707, 406] on span "The policies include different, but similar, sets of insuring agreements. For e…" at bounding box center [582, 420] width 1059 height 28
click at [1034, 42] on span "Minimize Table" at bounding box center [1062, 39] width 68 height 14
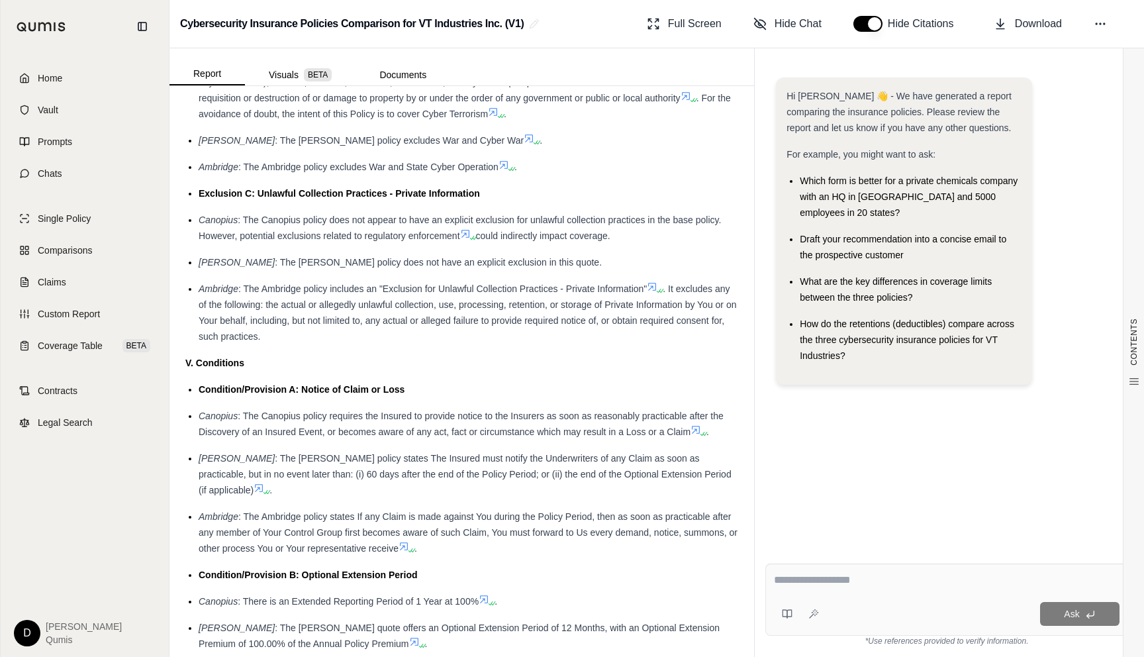
click at [552, 411] on span ": The Canopius policy requires the Insured to provide notice to the Insurers as…" at bounding box center [461, 424] width 525 height 26
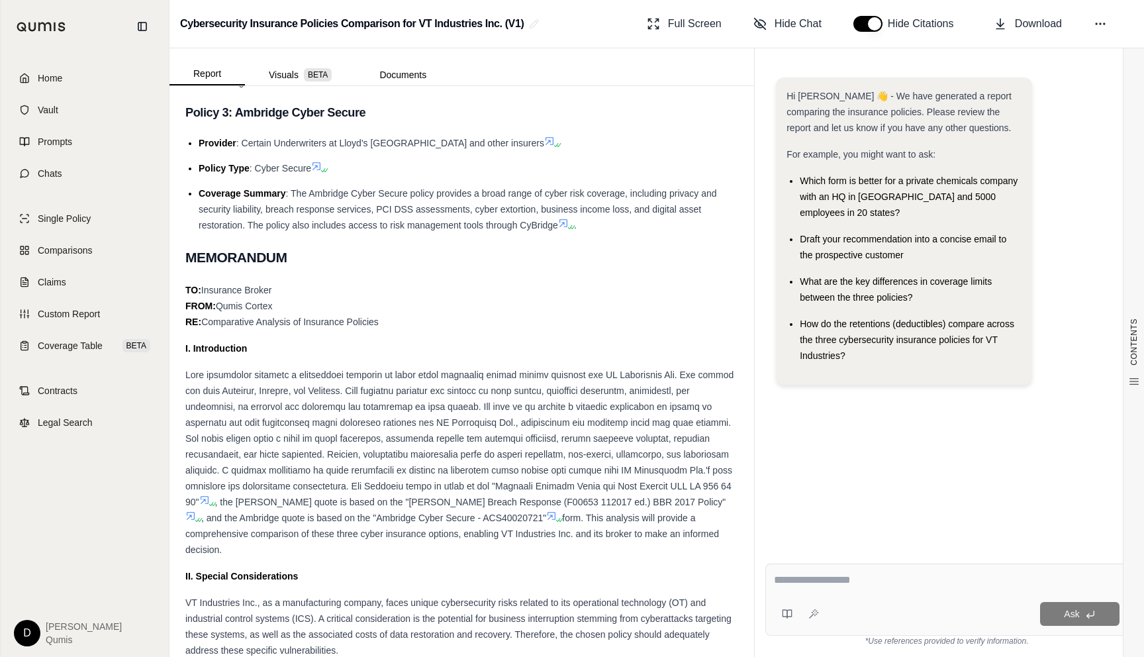
scroll to position [0, 0]
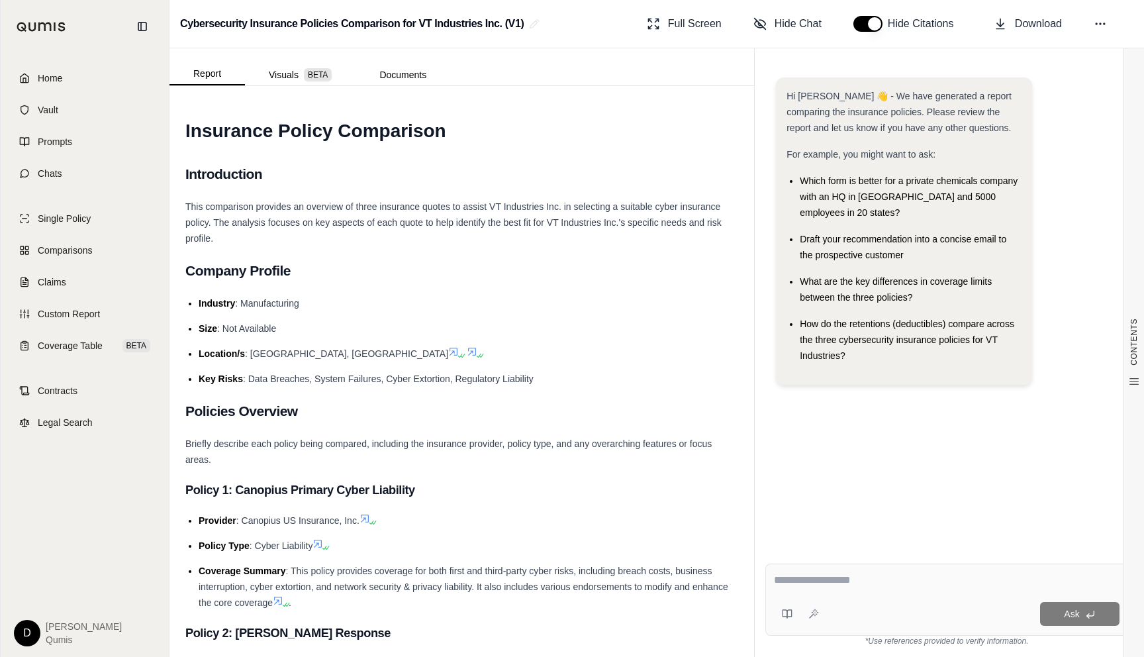
click at [834, 474] on div "Hi Dan 👋 - We have generated a report comparing the insurance policies. Please …" at bounding box center [946, 304] width 363 height 475
click at [818, 579] on textarea at bounding box center [947, 580] width 346 height 16
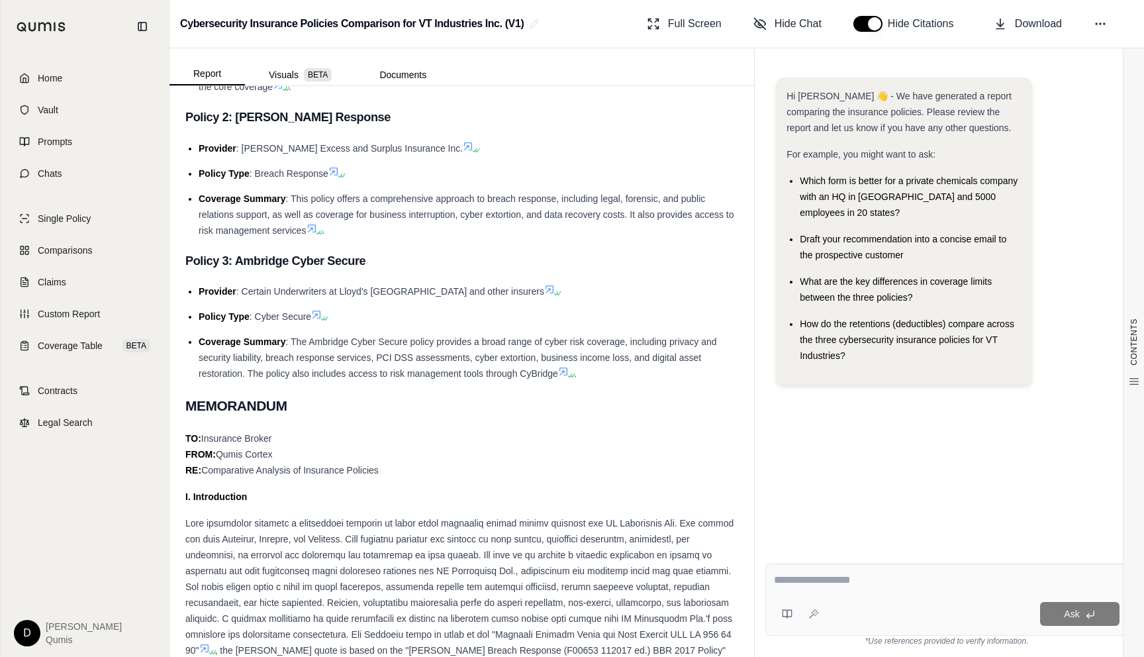
scroll to position [532, 0]
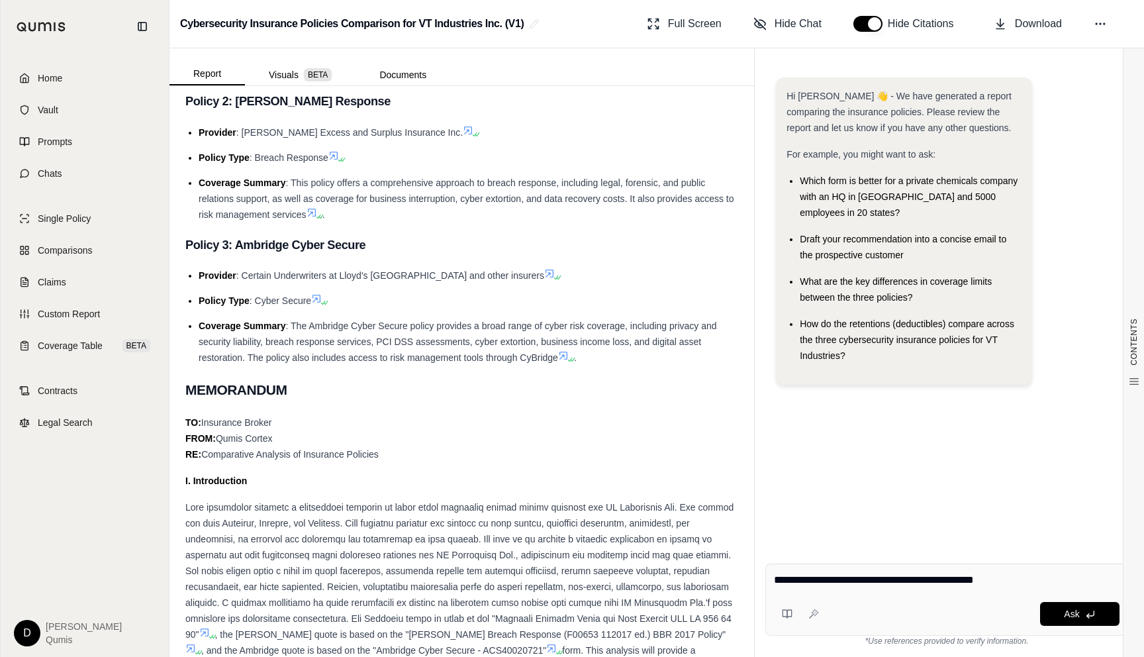
type textarea "**********"
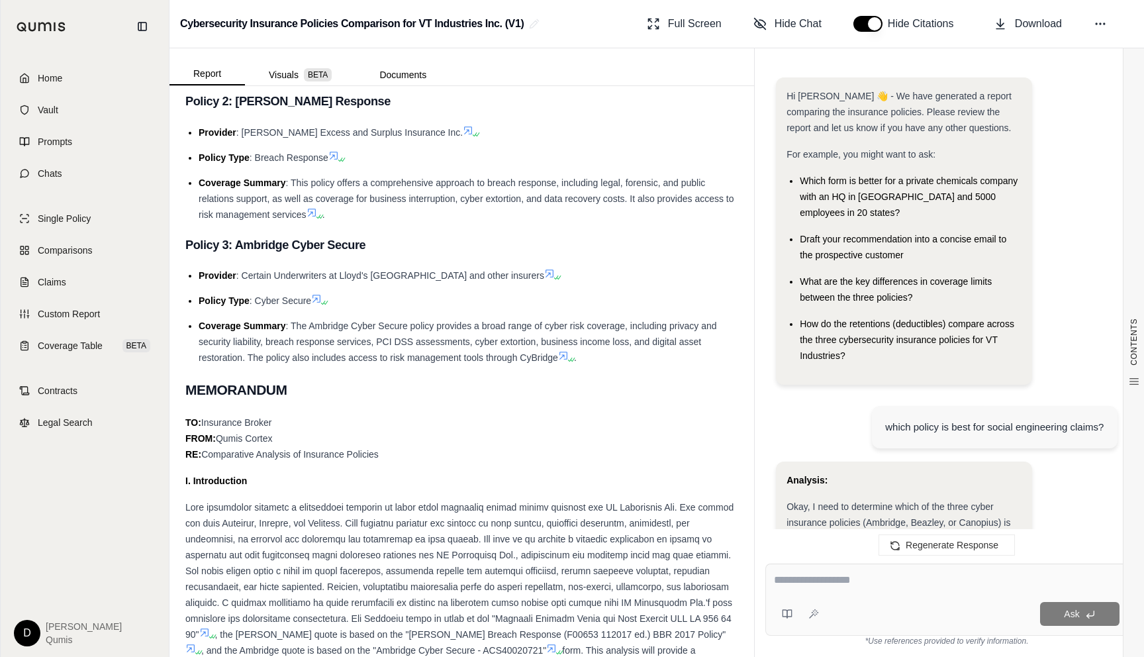
scroll to position [2931, 0]
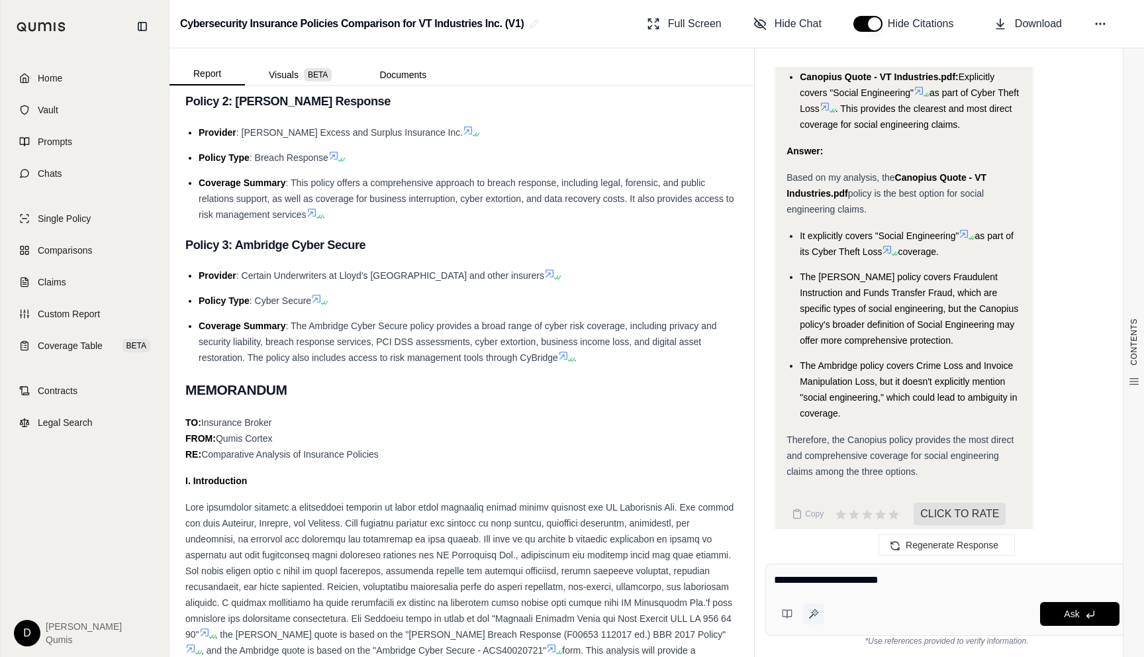
type textarea "**********"
click at [808, 616] on icon at bounding box center [813, 613] width 11 height 11
click at [71, 168] on link "Chats" at bounding box center [85, 173] width 152 height 29
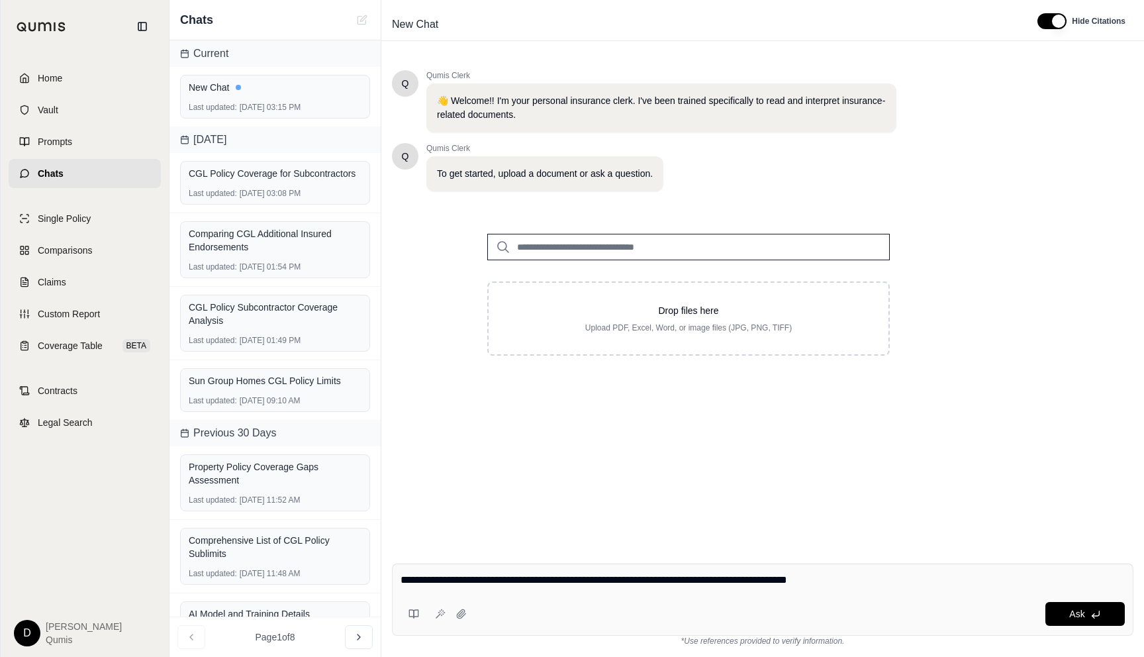
type textarea "**********"
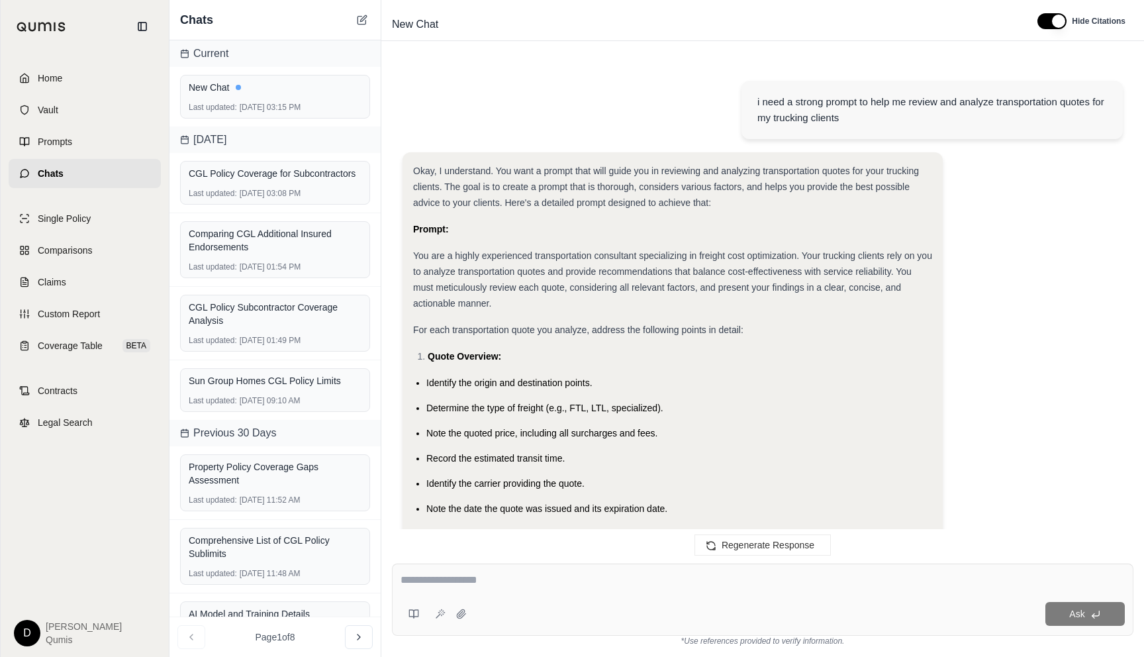
scroll to position [1380, 0]
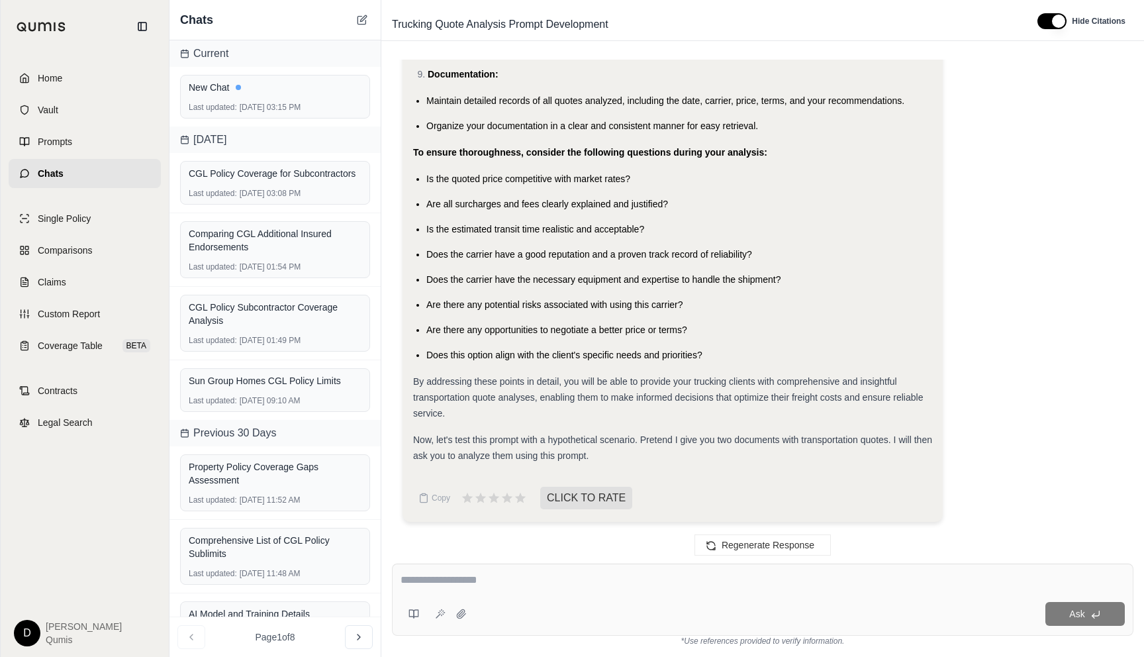
click at [537, 320] on ul "Is the quoted price competitive with market rates? Are all surcharges and fees …" at bounding box center [672, 267] width 519 height 192
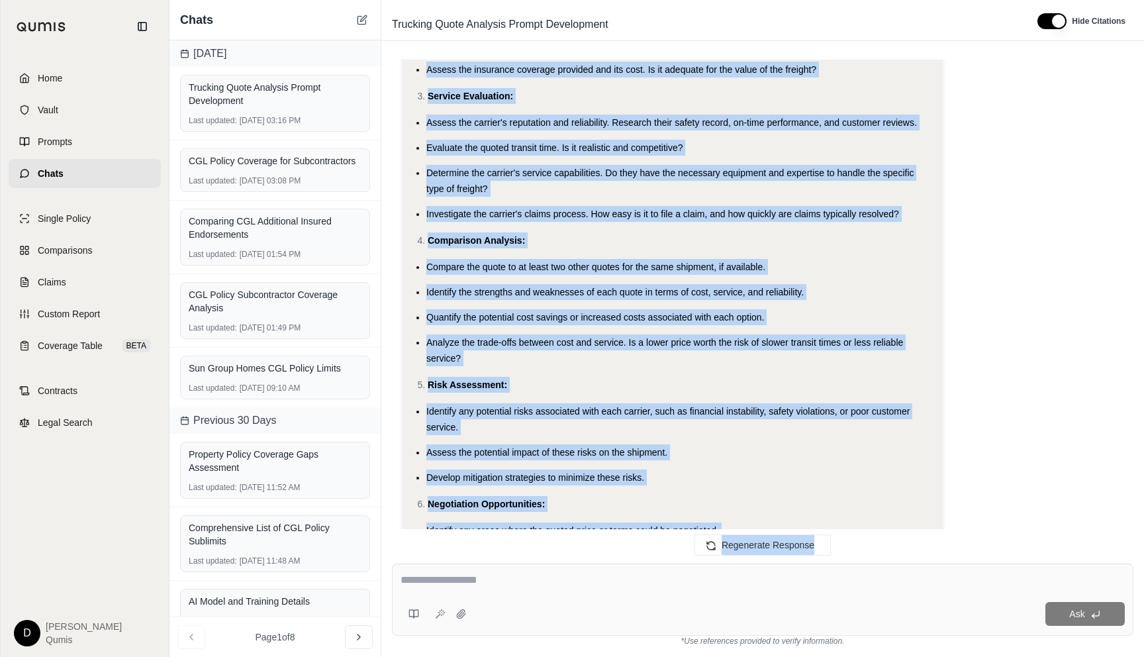
scroll to position [910, 0]
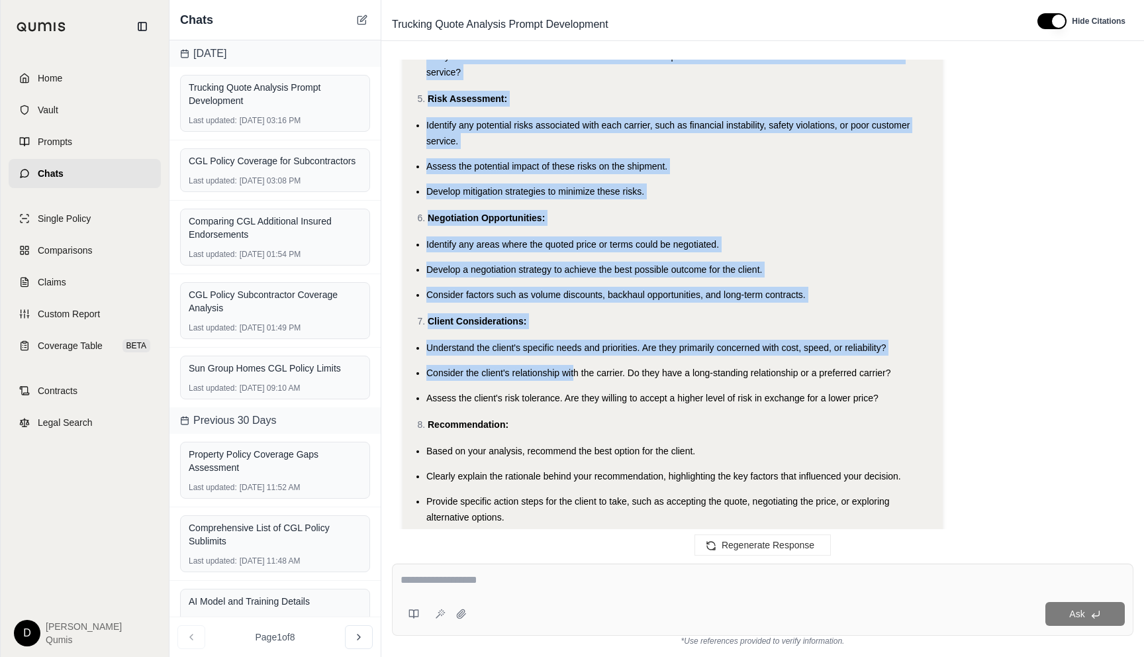
drag, startPoint x: 416, startPoint y: 254, endPoint x: 574, endPoint y: 377, distance: 199.6
click at [574, 376] on div "Okay, I understand. You want a prompt that will guide you in reviewing and anal…" at bounding box center [672, 92] width 519 height 1680
click at [534, 364] on ul "Understand the client's specific needs and priorities. Are they primarily conce…" at bounding box center [672, 373] width 519 height 66
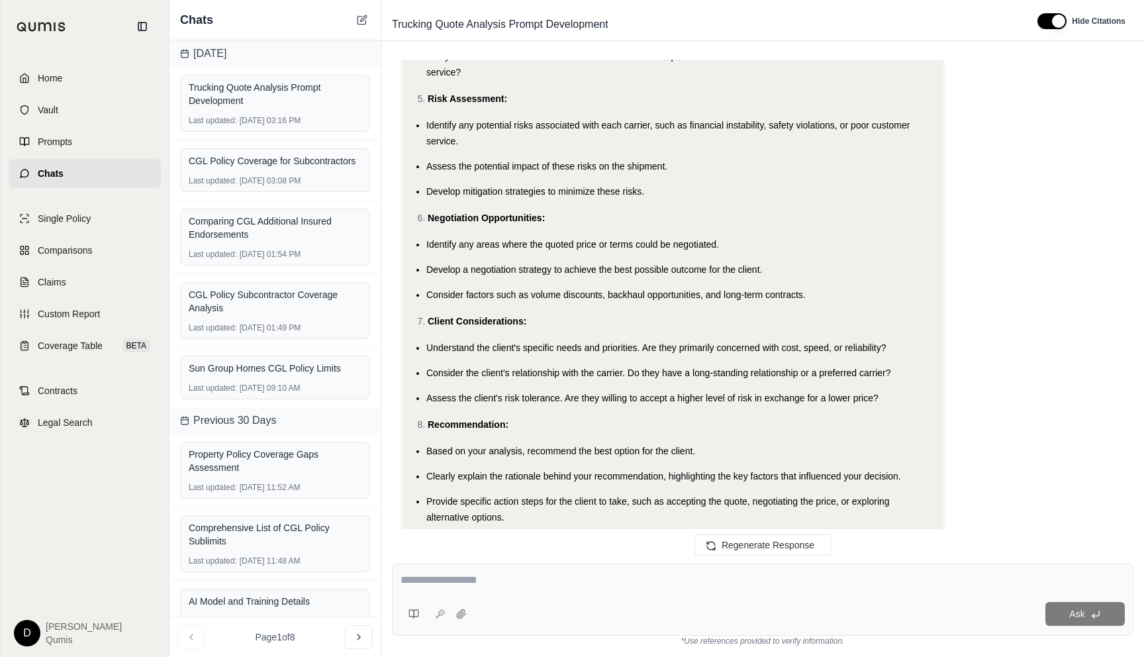
click at [52, 159] on link "Chats" at bounding box center [85, 173] width 152 height 29
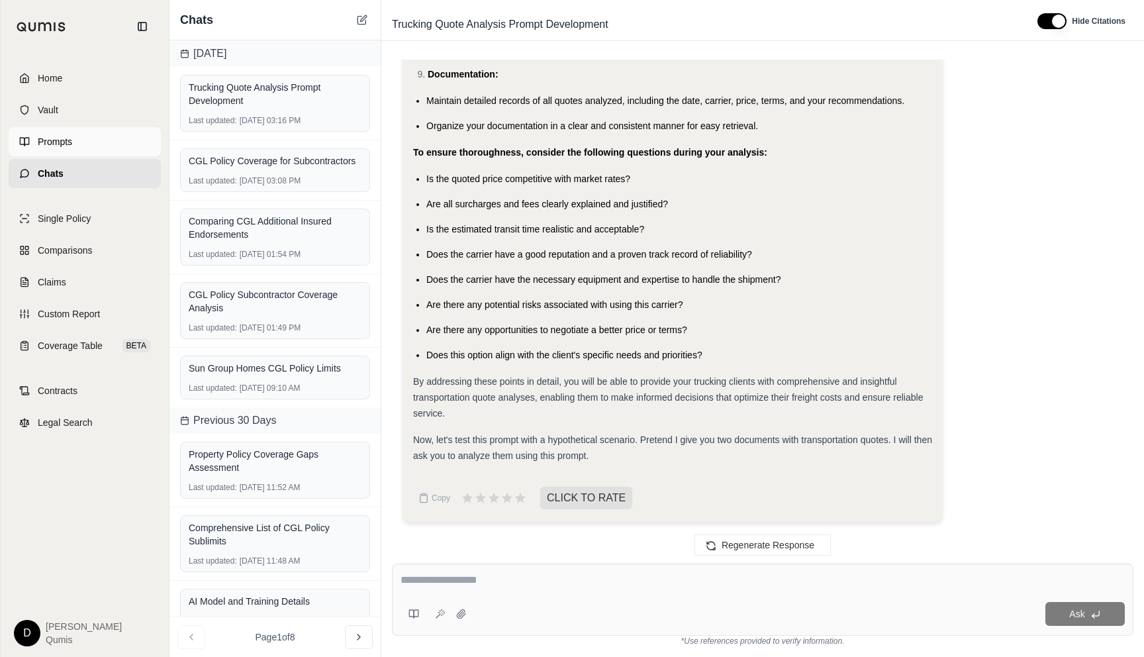
click at [56, 142] on span "Prompts" at bounding box center [55, 141] width 34 height 13
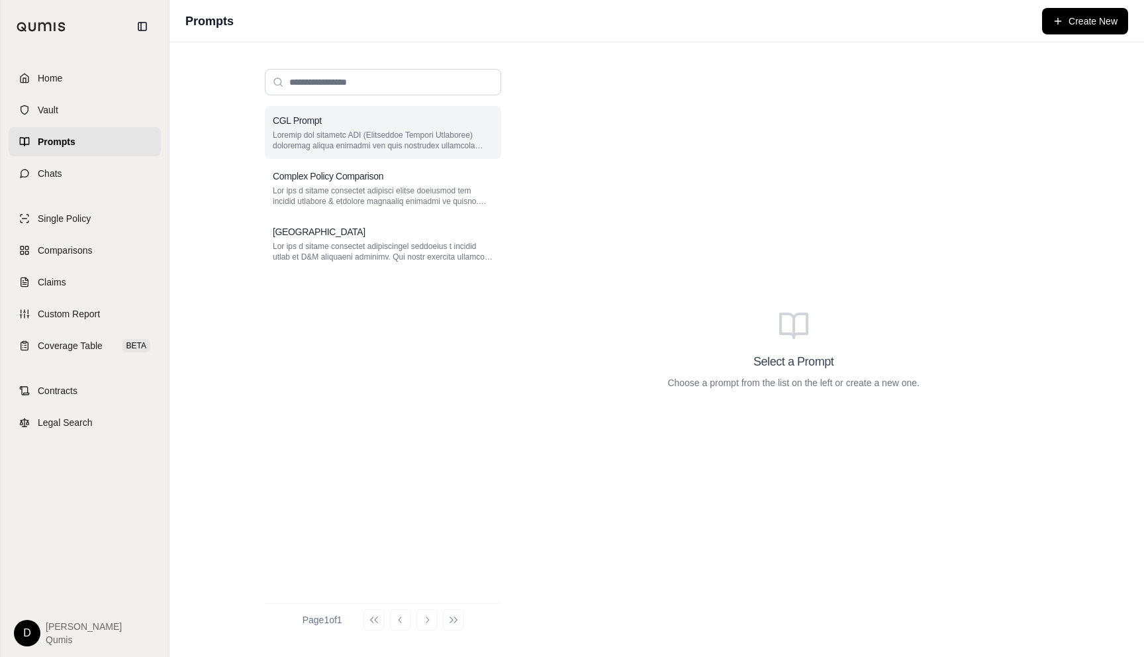
click at [354, 136] on p at bounding box center [383, 140] width 220 height 21
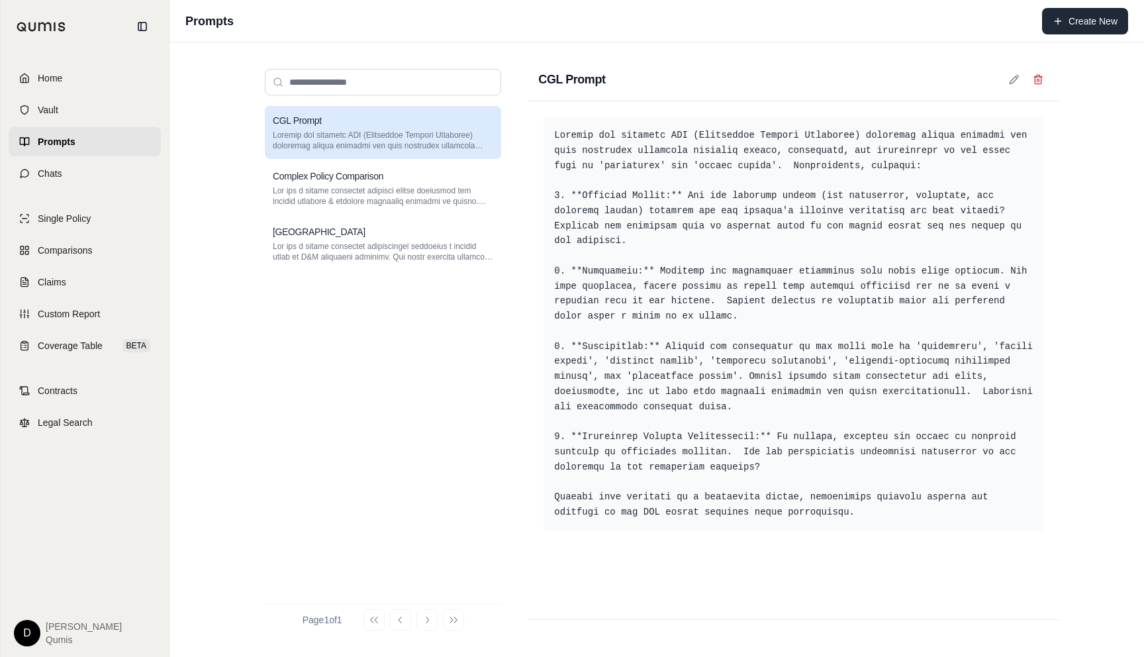
click at [1064, 19] on button "Create New" at bounding box center [1085, 21] width 86 height 26
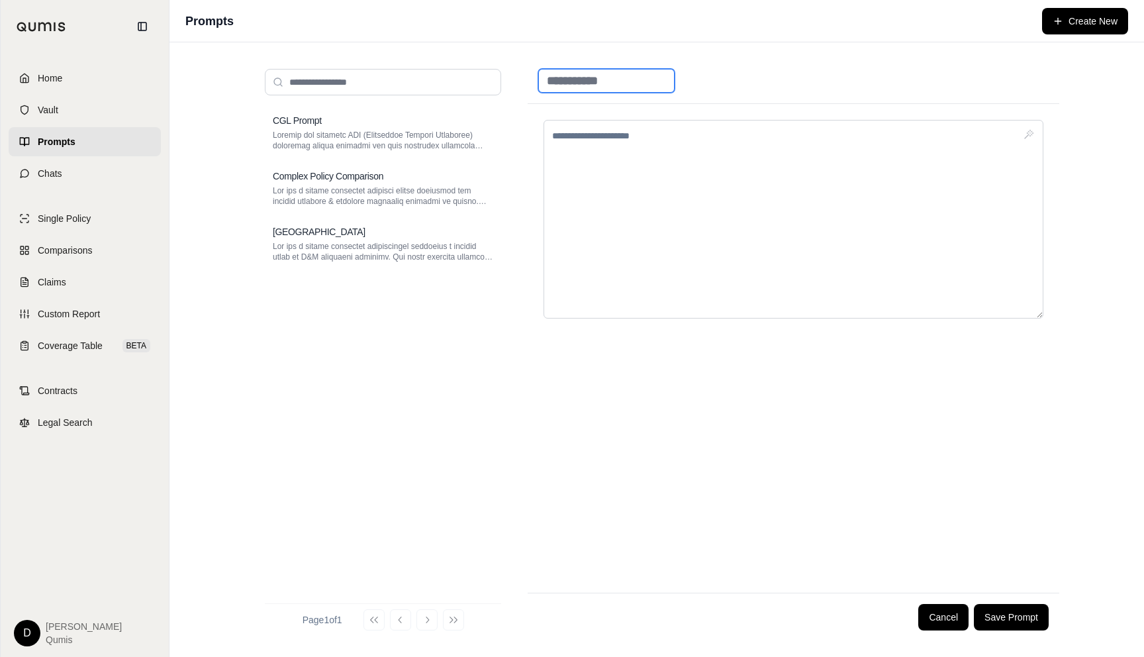
click at [632, 86] on input at bounding box center [606, 81] width 136 height 24
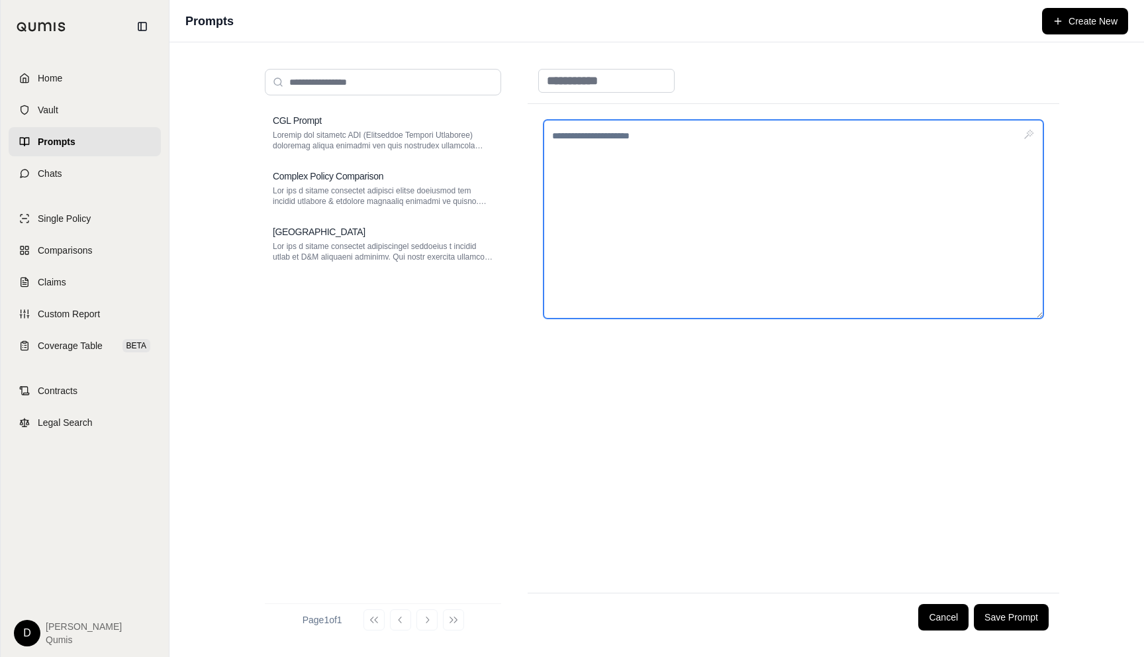
click at [715, 147] on textarea at bounding box center [794, 219] width 500 height 199
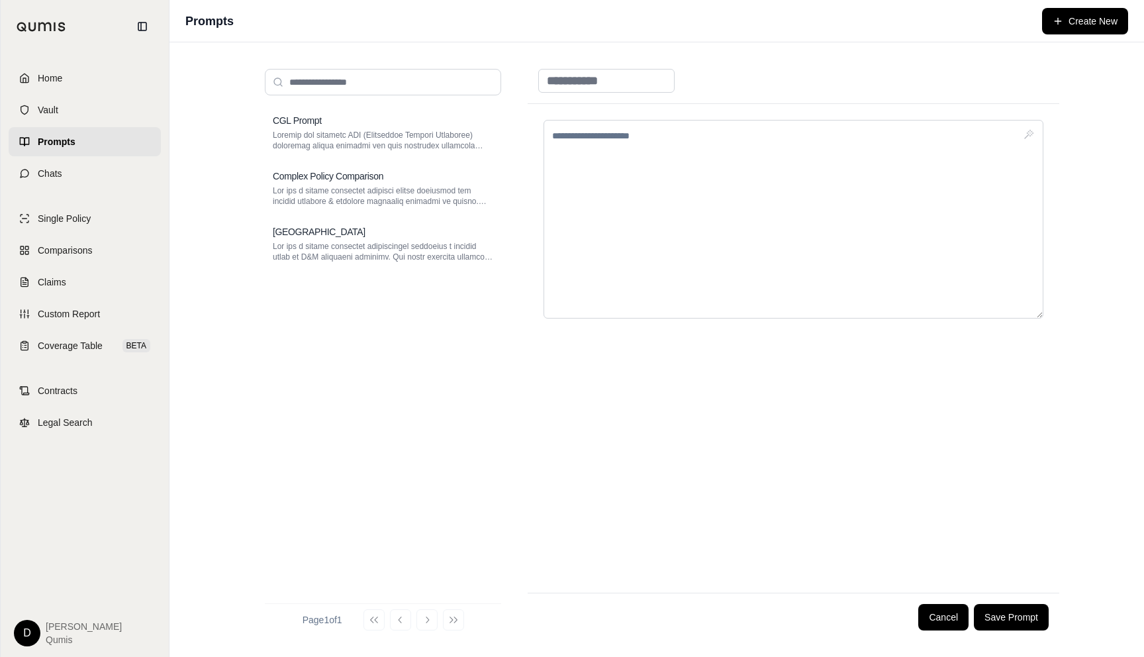
click at [697, 436] on div at bounding box center [794, 348] width 532 height 489
click at [68, 178] on link "Chats" at bounding box center [85, 173] width 152 height 29
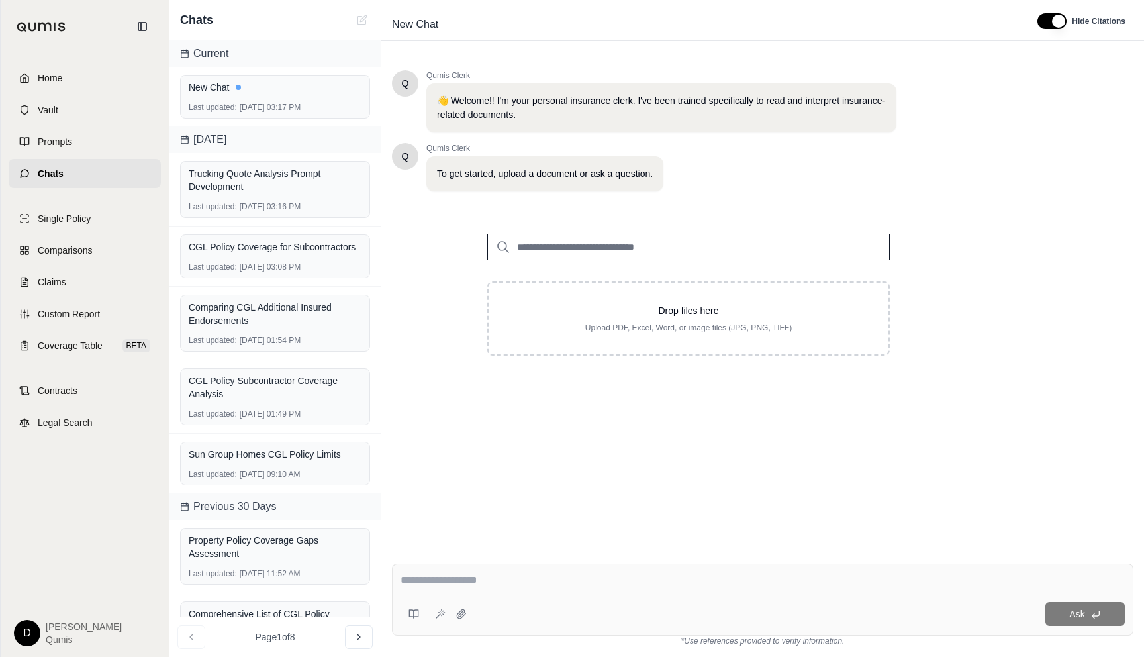
click at [495, 587] on textarea at bounding box center [763, 580] width 724 height 16
click at [79, 340] on span "Coverage Table" at bounding box center [70, 345] width 65 height 13
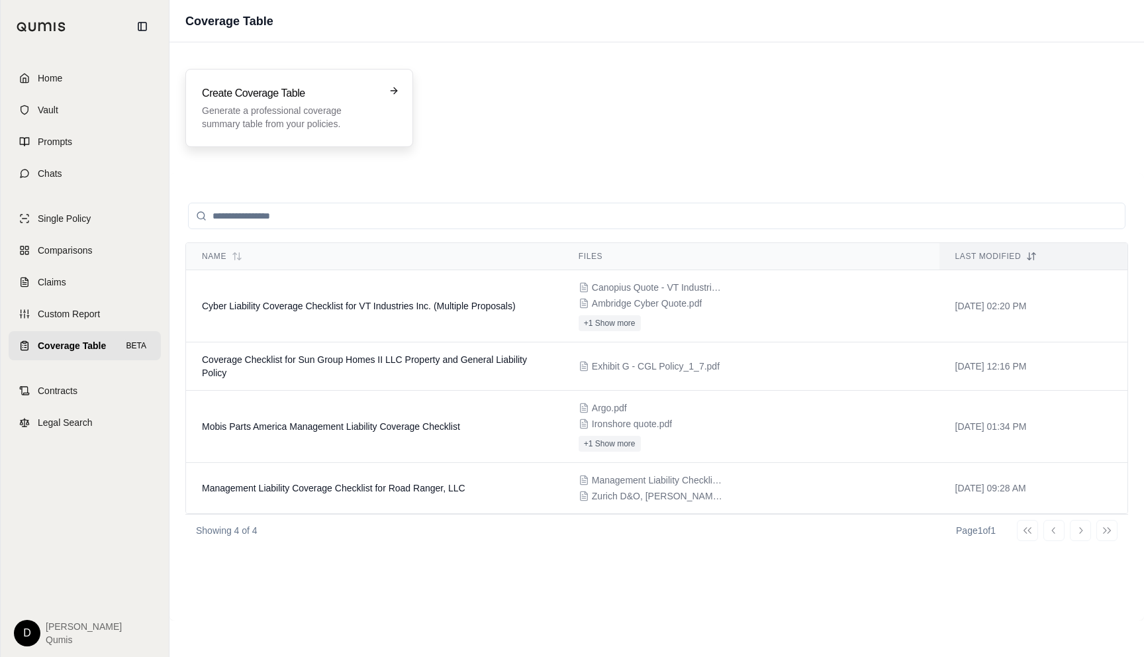
click at [285, 126] on p "Generate a professional coverage summary table from your policies." at bounding box center [290, 117] width 176 height 26
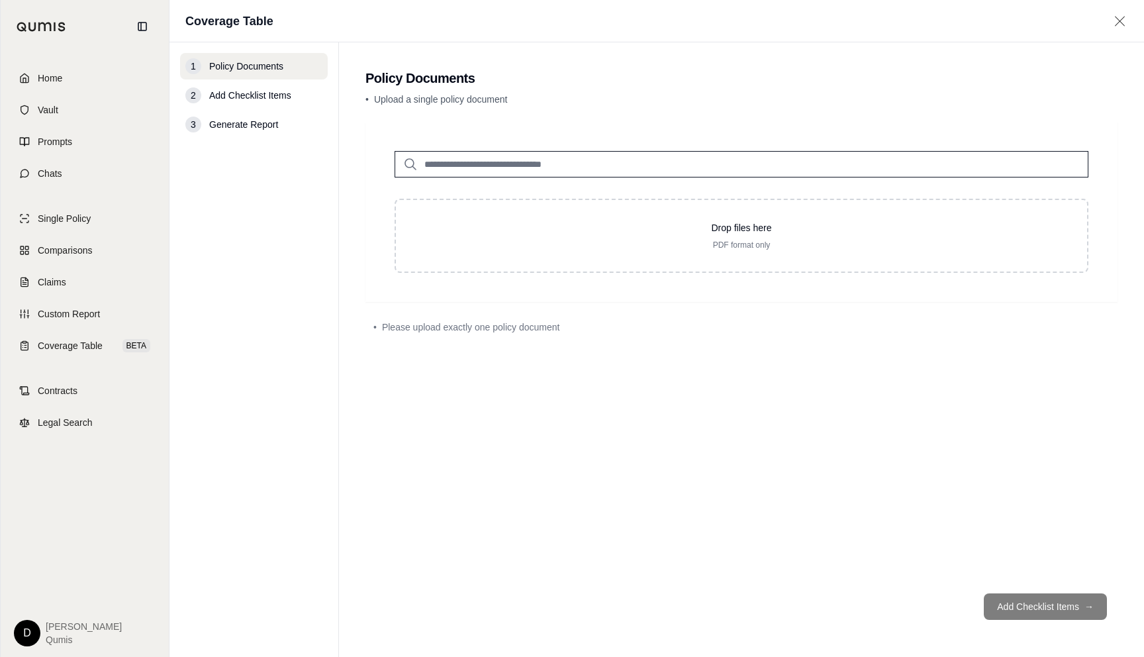
click at [508, 174] on input "search" at bounding box center [742, 164] width 694 height 26
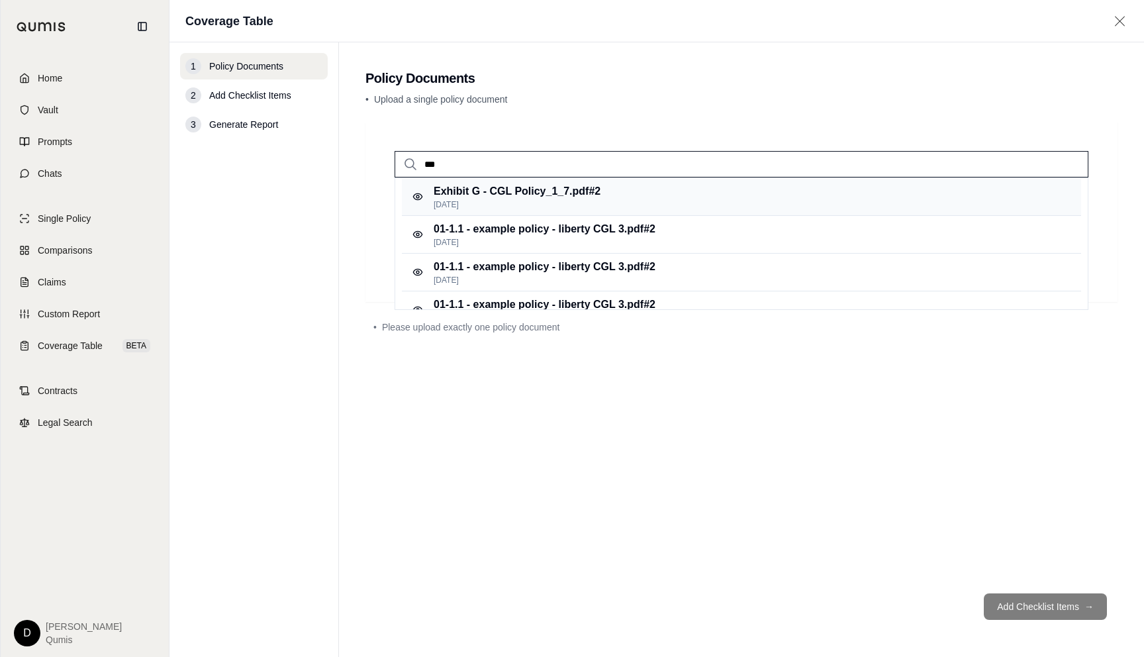
type input "***"
click at [524, 199] on p "[DATE]" at bounding box center [517, 204] width 167 height 11
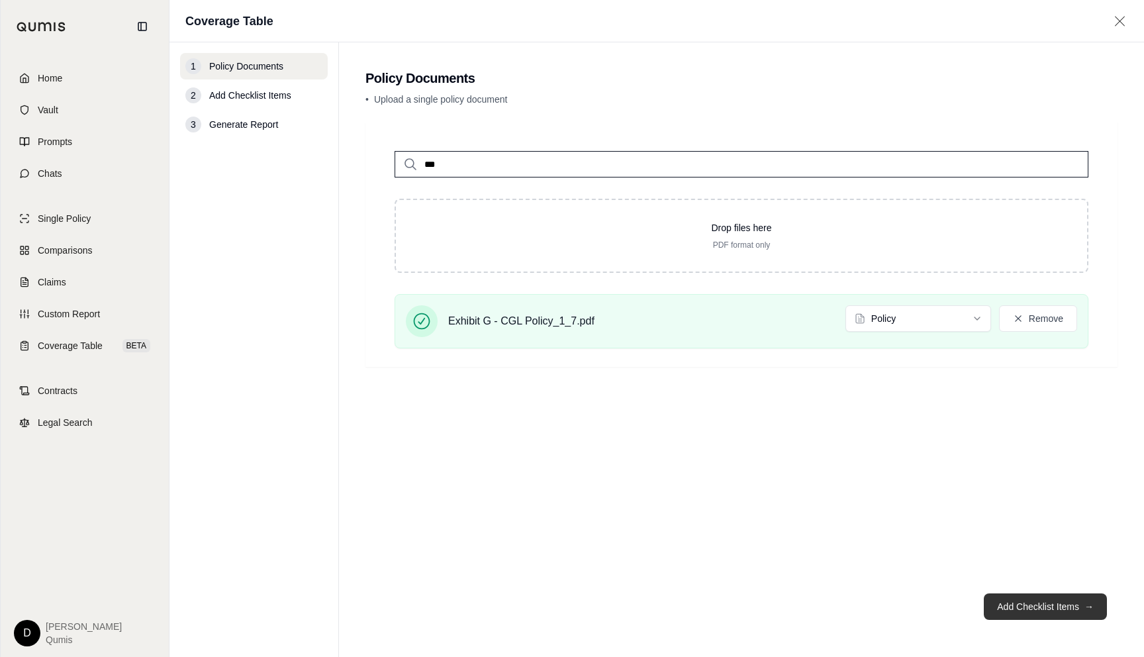
click at [1047, 604] on button "Add Checklist Items →" at bounding box center [1045, 606] width 123 height 26
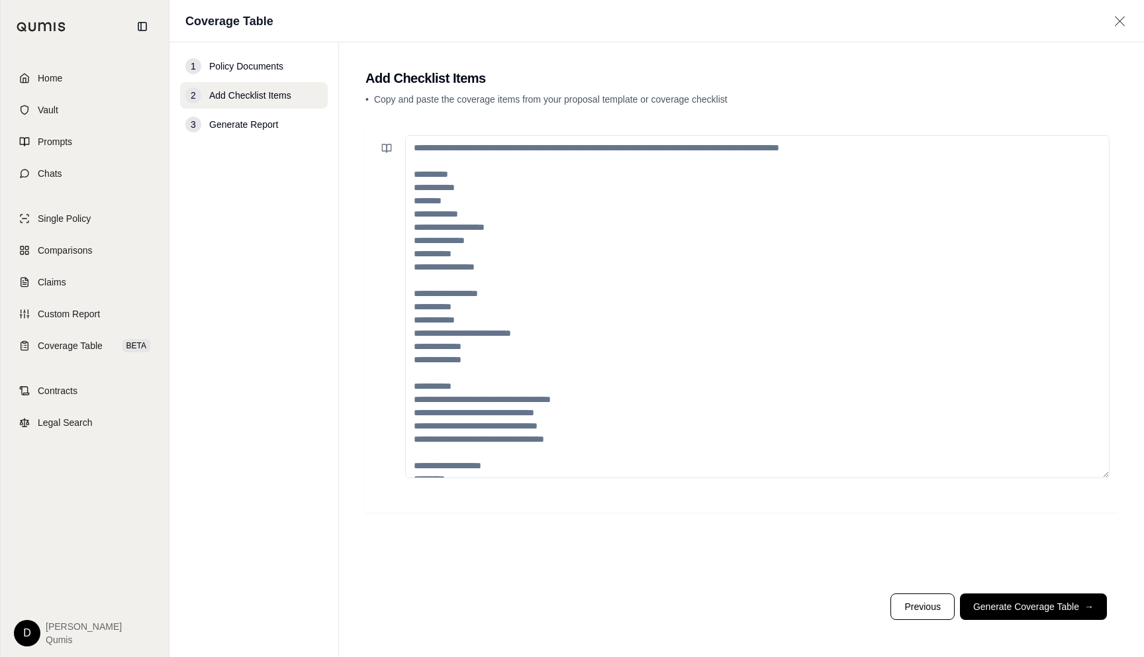
click at [543, 241] on textarea at bounding box center [757, 306] width 705 height 343
paste textarea "**********"
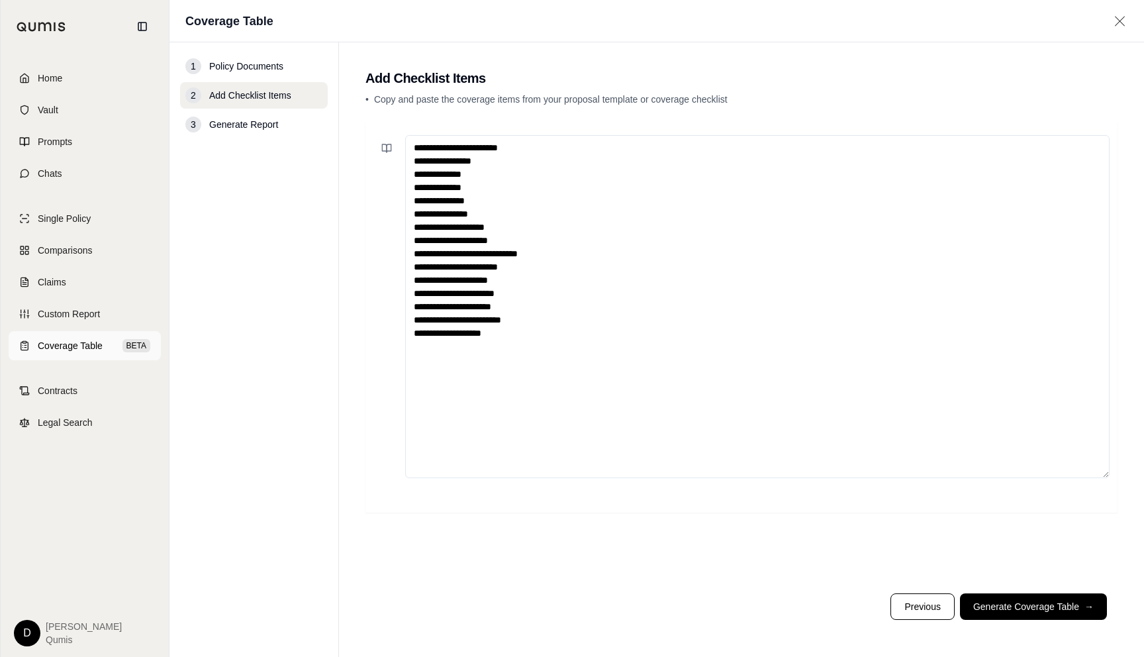
type textarea "**********"
click at [75, 344] on span "Coverage Table" at bounding box center [70, 345] width 65 height 13
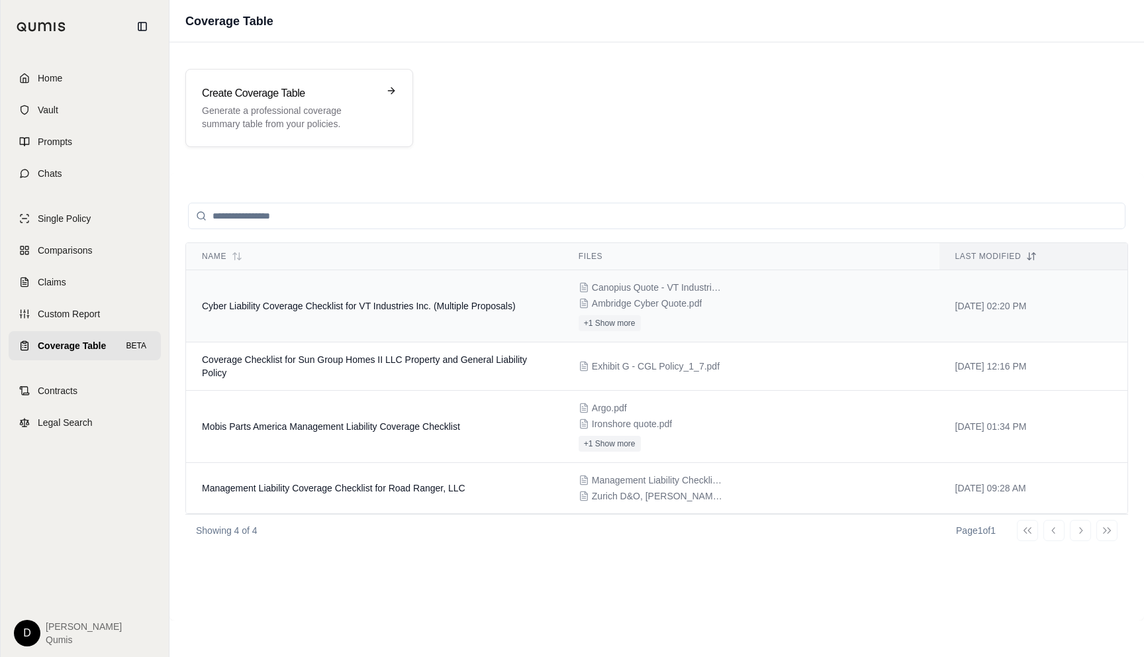
click at [420, 311] on td "Cyber Liability Coverage Checklist for VT Industries Inc. (Multiple Proposals)" at bounding box center [374, 306] width 377 height 72
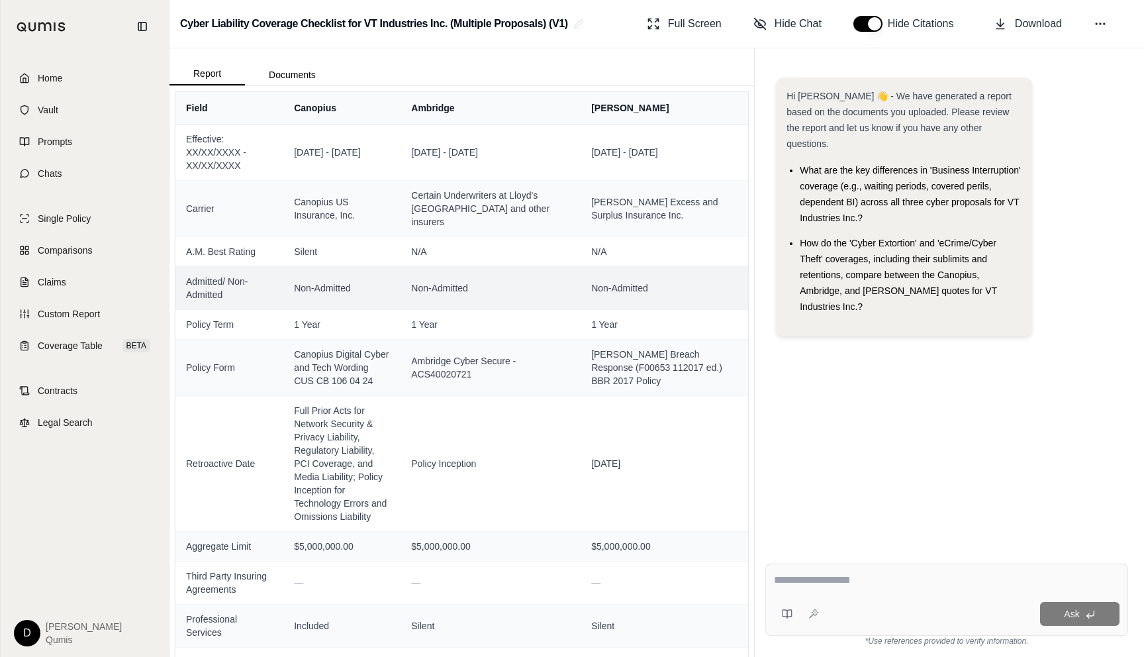
click at [222, 275] on span "Admitted/ Non-Admitted" at bounding box center [229, 288] width 87 height 26
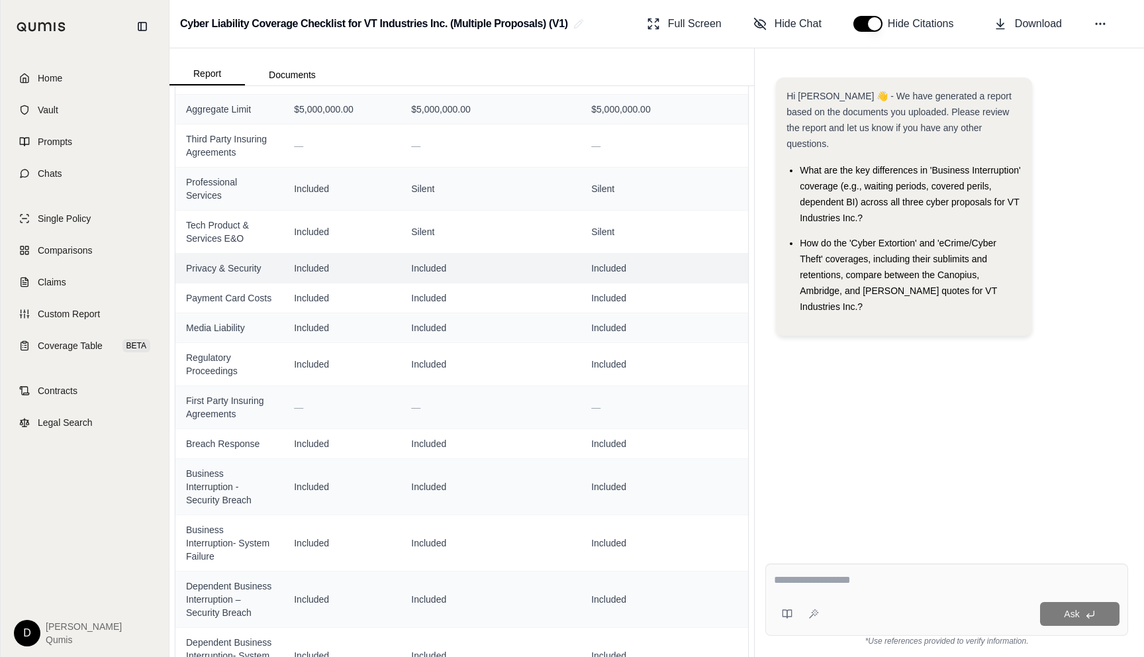
scroll to position [444, 0]
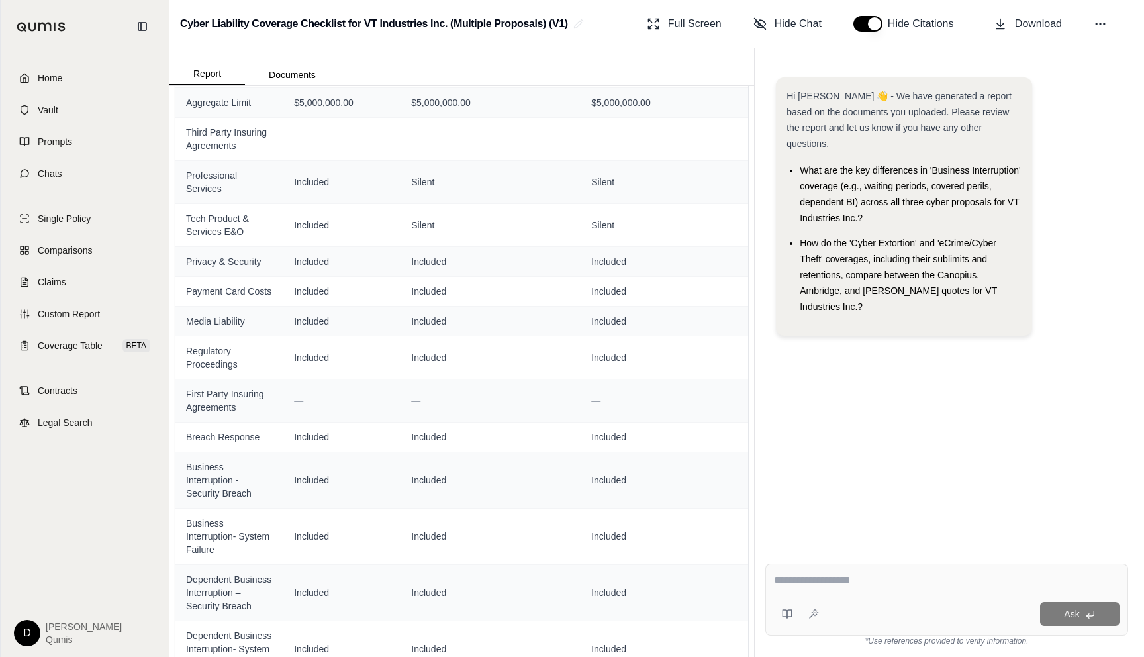
click at [1024, 45] on div "Cyber Liability Coverage Checklist for VT Industries Inc. (Multiple Proposals) …" at bounding box center [657, 24] width 975 height 48
click at [1038, 17] on span "Download" at bounding box center [1038, 24] width 47 height 16
click at [825, 411] on div "Hi Dan 👋 - We have generated a report based on the documents you uploaded. Plea…" at bounding box center [946, 304] width 363 height 475
click at [75, 398] on link "Contracts" at bounding box center [85, 390] width 152 height 29
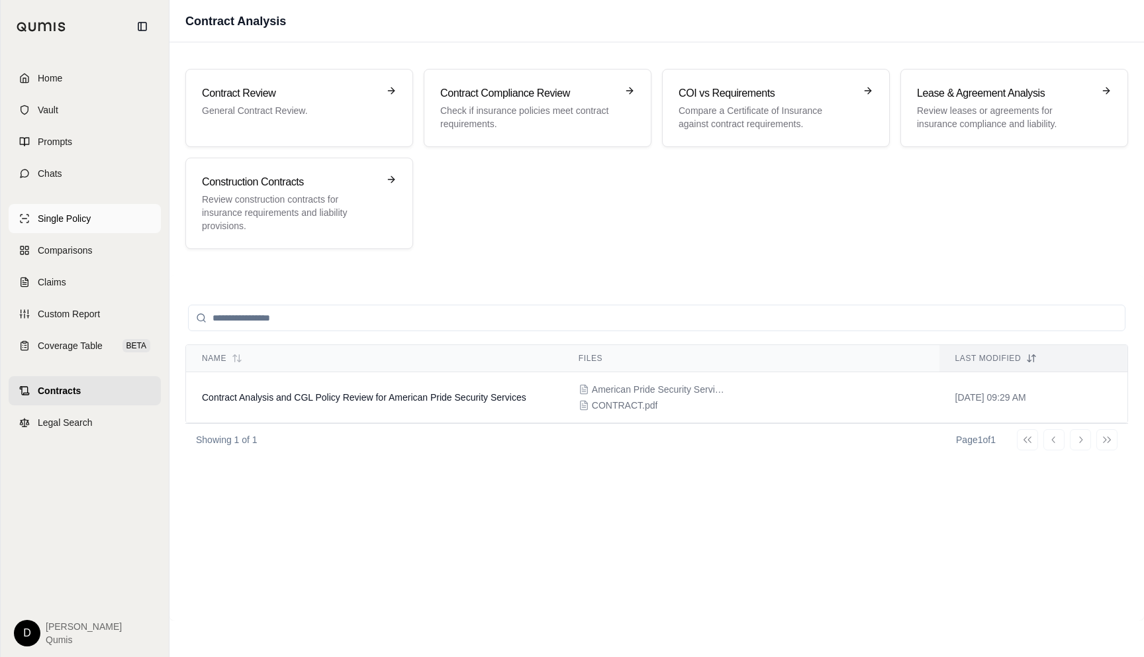
click at [100, 214] on link "Single Policy" at bounding box center [85, 218] width 152 height 29
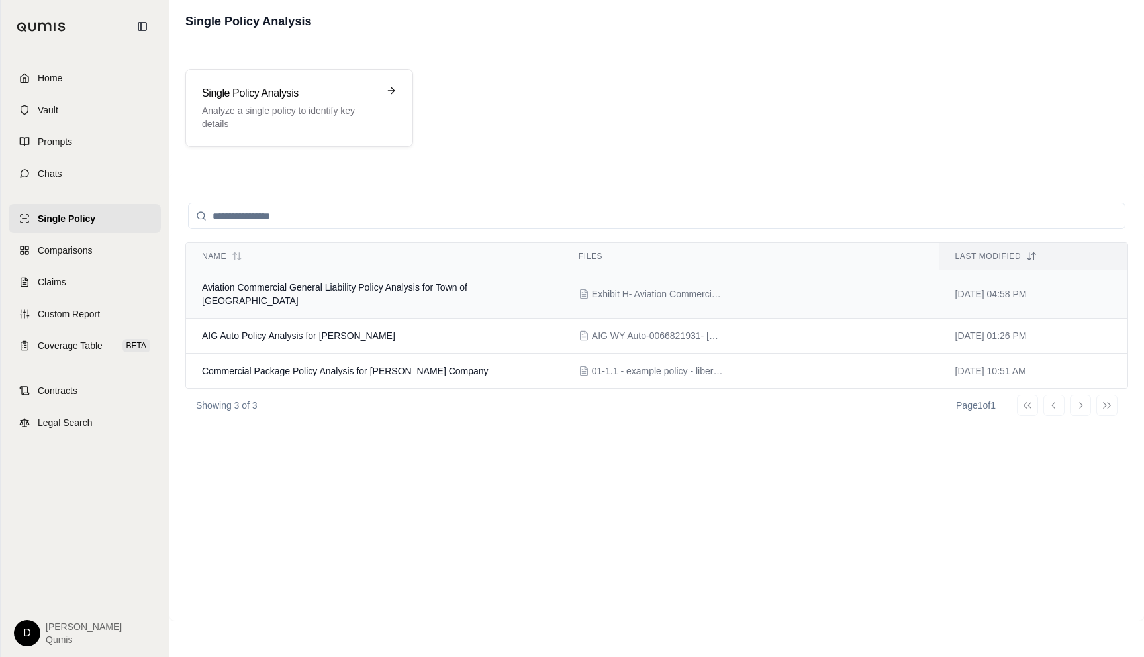
click at [362, 286] on span "Aviation Commercial General Liability Policy Analysis for Town of [GEOGRAPHIC_D…" at bounding box center [335, 294] width 266 height 24
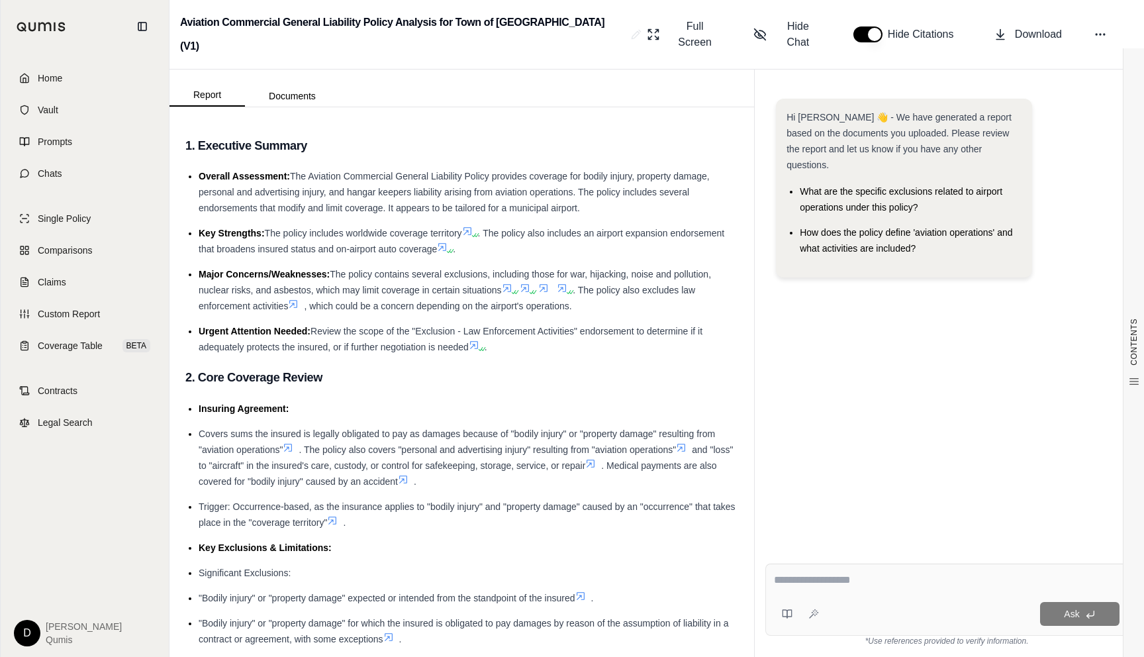
click at [852, 581] on textarea at bounding box center [947, 580] width 346 height 16
click at [436, 228] on span "The policy includes worldwide coverage territory" at bounding box center [363, 233] width 197 height 11
click at [95, 421] on link "Legal Search" at bounding box center [85, 422] width 152 height 29
click at [346, 271] on span "The policy contains several exclusions, including those for war, hijacking, noi…" at bounding box center [455, 282] width 512 height 26
click at [864, 26] on button "button" at bounding box center [867, 34] width 29 height 16
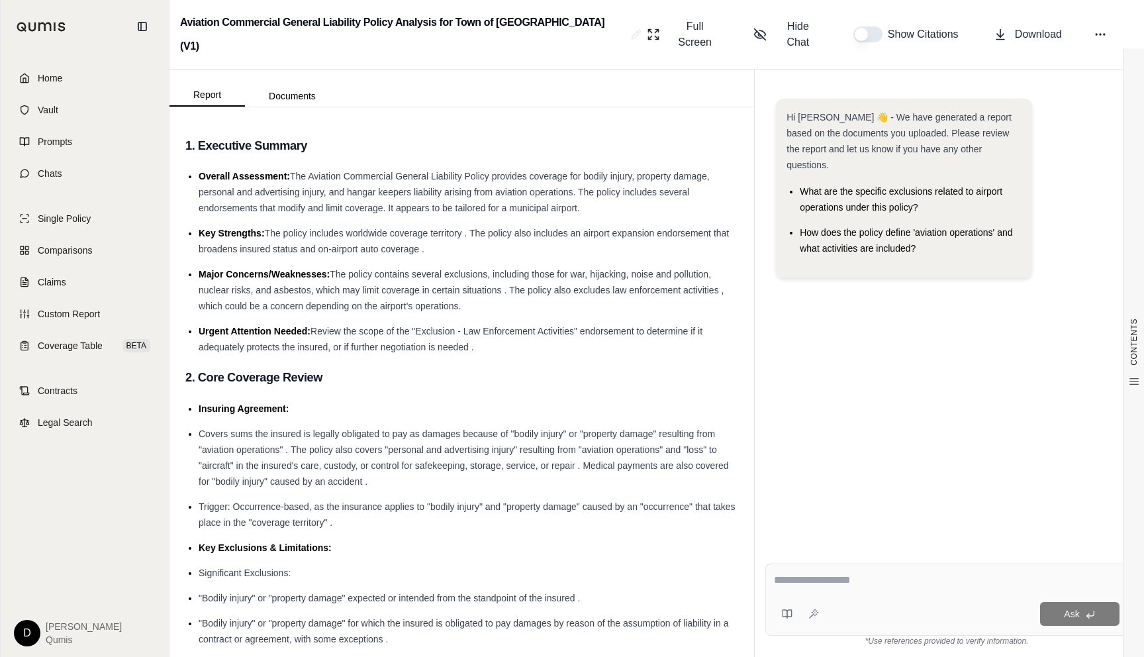
click at [864, 26] on button "button" at bounding box center [867, 34] width 29 height 16
click at [866, 26] on button "button" at bounding box center [867, 34] width 29 height 16
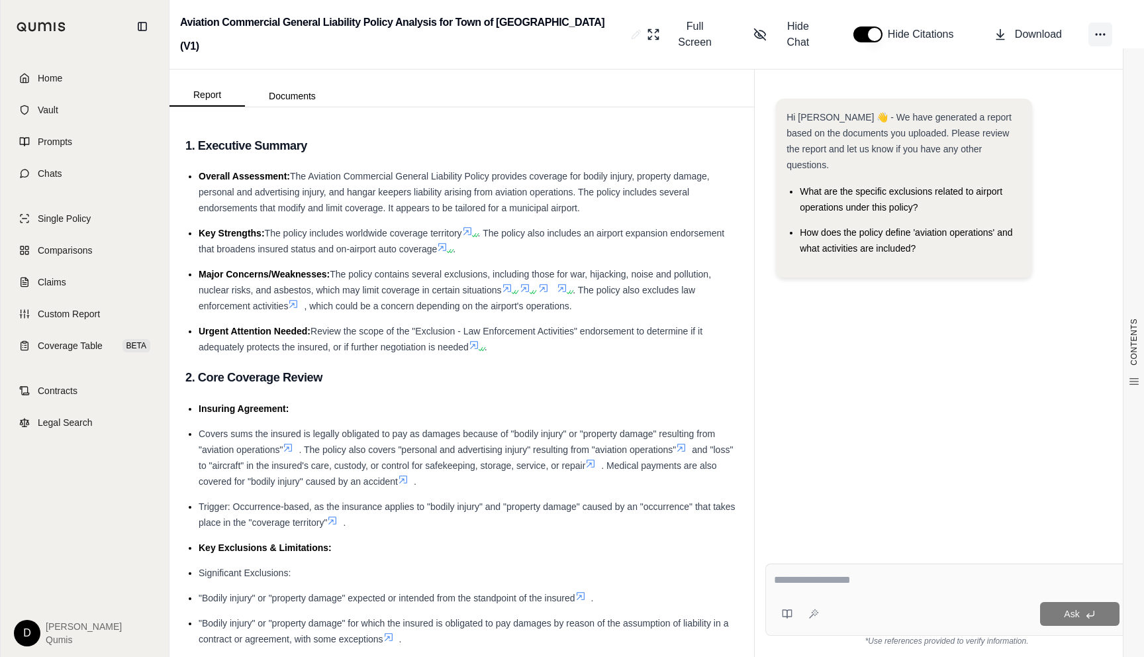
click at [1104, 28] on icon at bounding box center [1100, 34] width 13 height 13
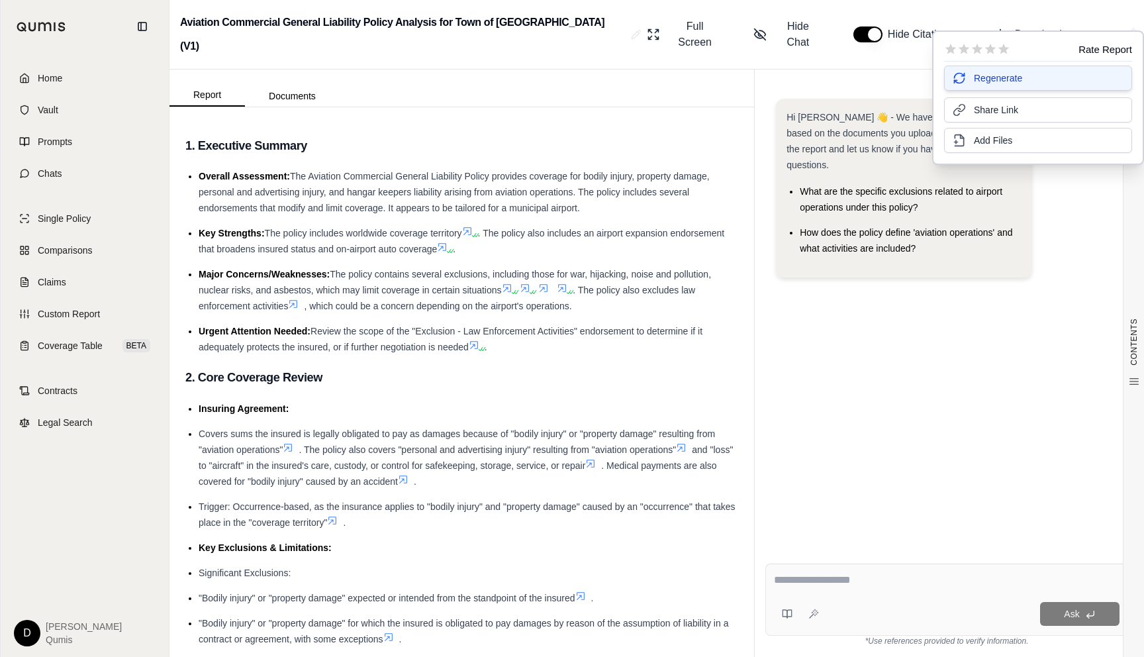
click at [998, 81] on span "Regenerate" at bounding box center [998, 78] width 48 height 13
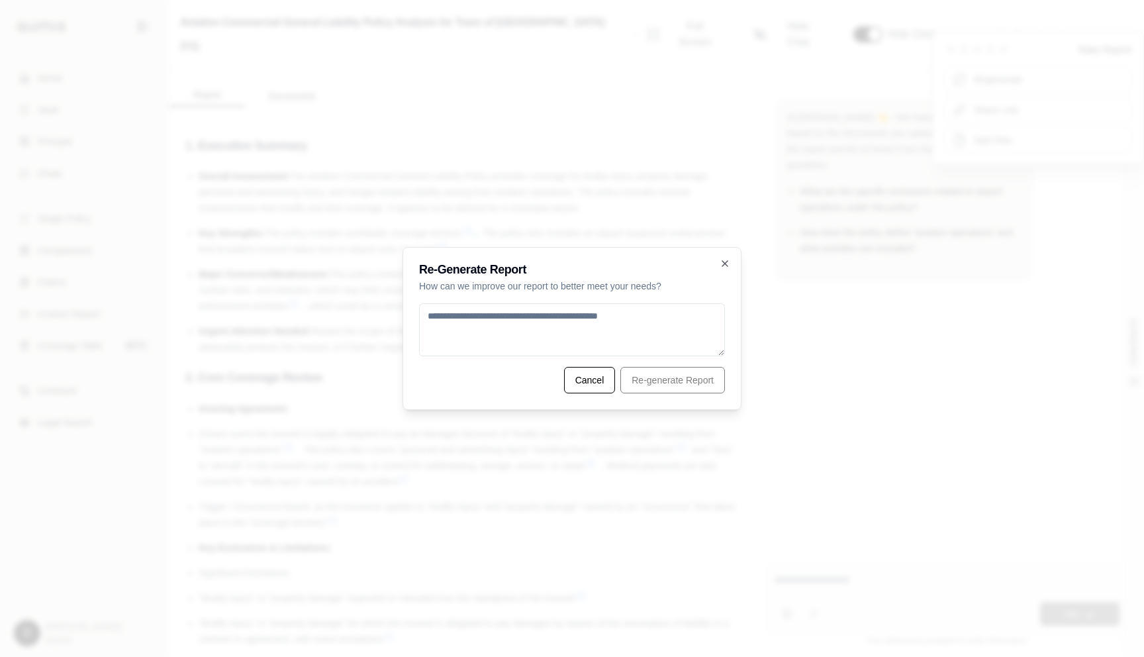
click at [561, 324] on textarea at bounding box center [572, 329] width 306 height 53
click at [726, 261] on icon "button" at bounding box center [724, 263] width 5 height 5
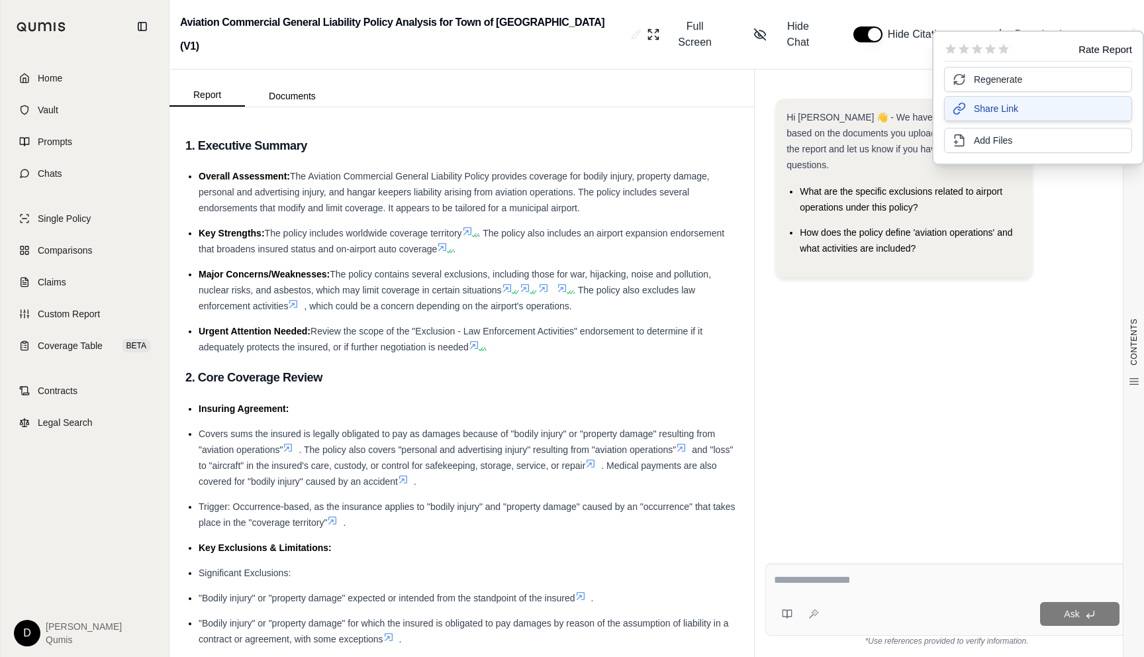
click at [989, 115] on span "Share Link" at bounding box center [996, 108] width 44 height 13
click at [986, 149] on button "Add Files" at bounding box center [1038, 138] width 188 height 25
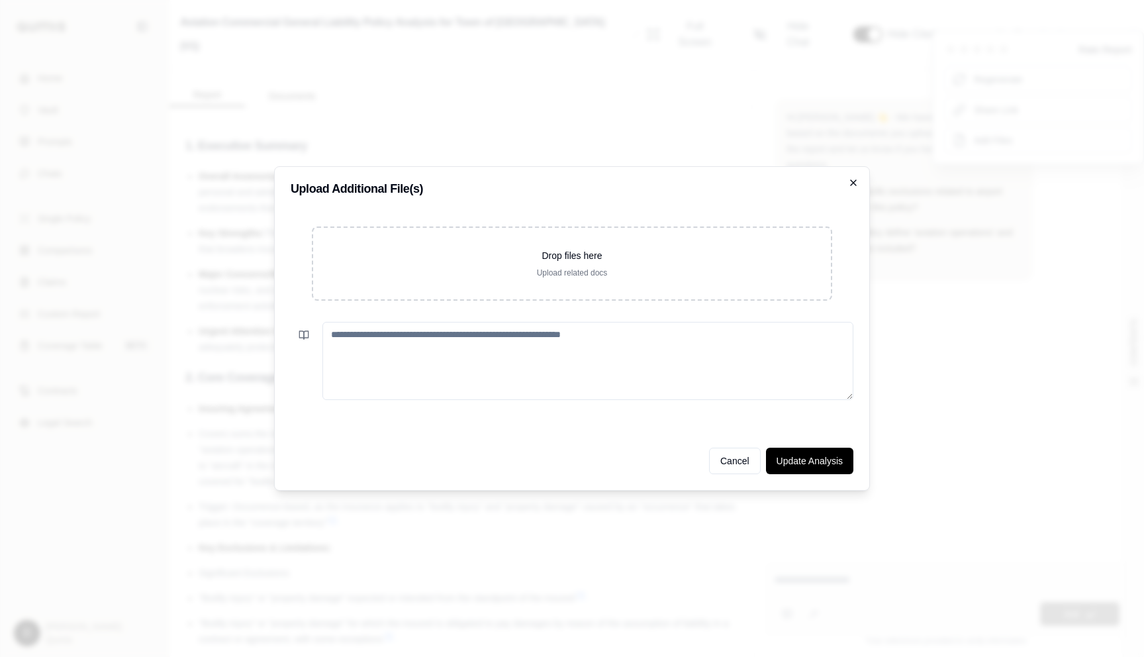
click at [851, 178] on icon "button" at bounding box center [853, 182] width 11 height 11
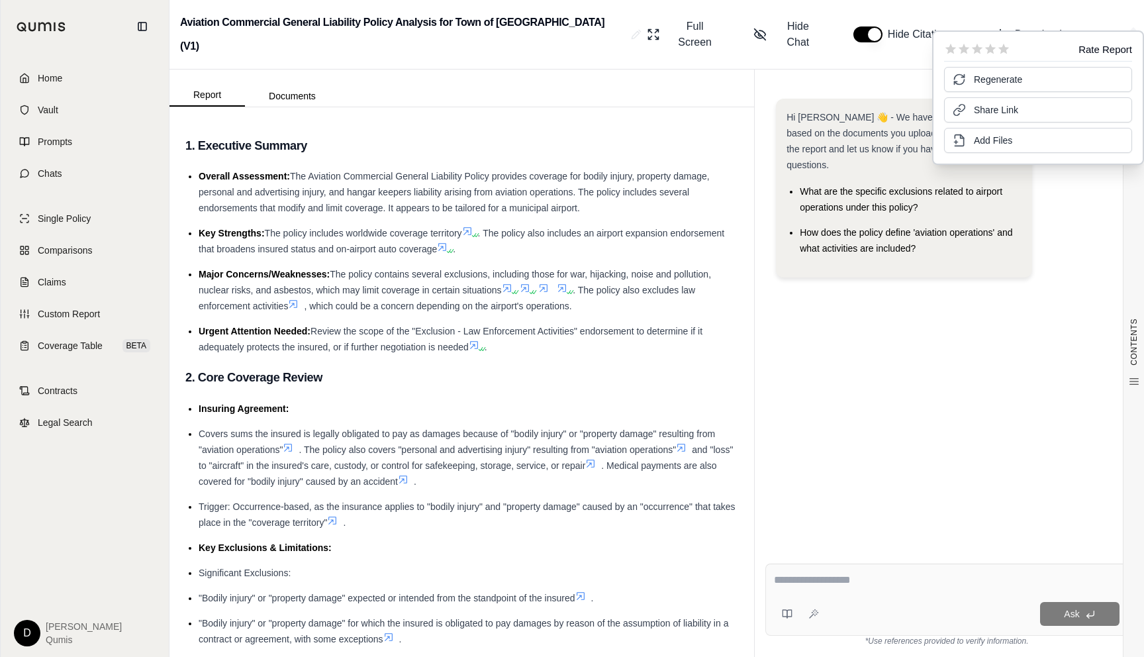
click at [842, 227] on span "How does the policy define 'aviation operations' and what activities are includ…" at bounding box center [906, 240] width 213 height 26
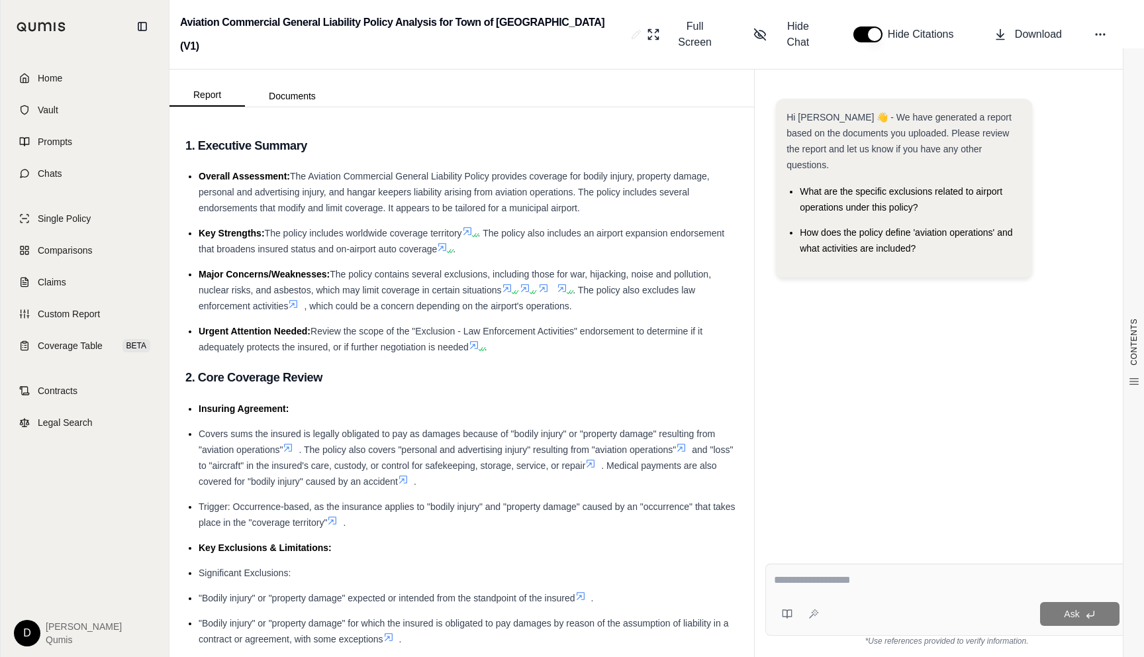
click at [414, 301] on span ", which could be a concern depending on the airport's operations." at bounding box center [438, 306] width 268 height 11
click at [87, 255] on span "Comparisons" at bounding box center [65, 250] width 54 height 13
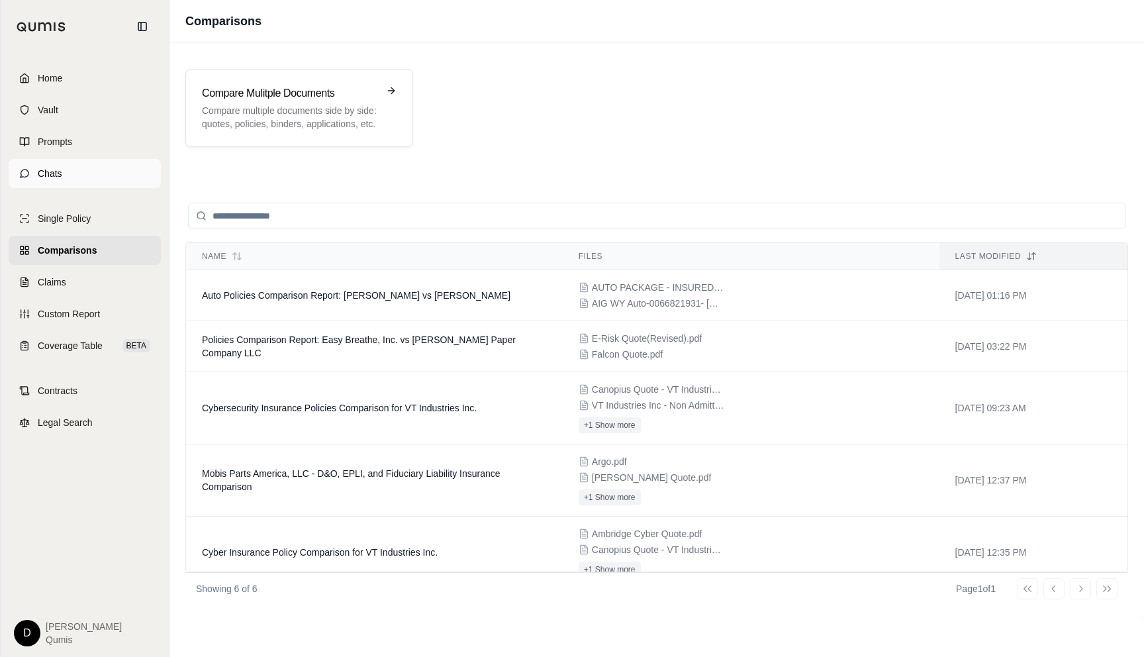
click at [117, 179] on link "Chats" at bounding box center [85, 173] width 152 height 29
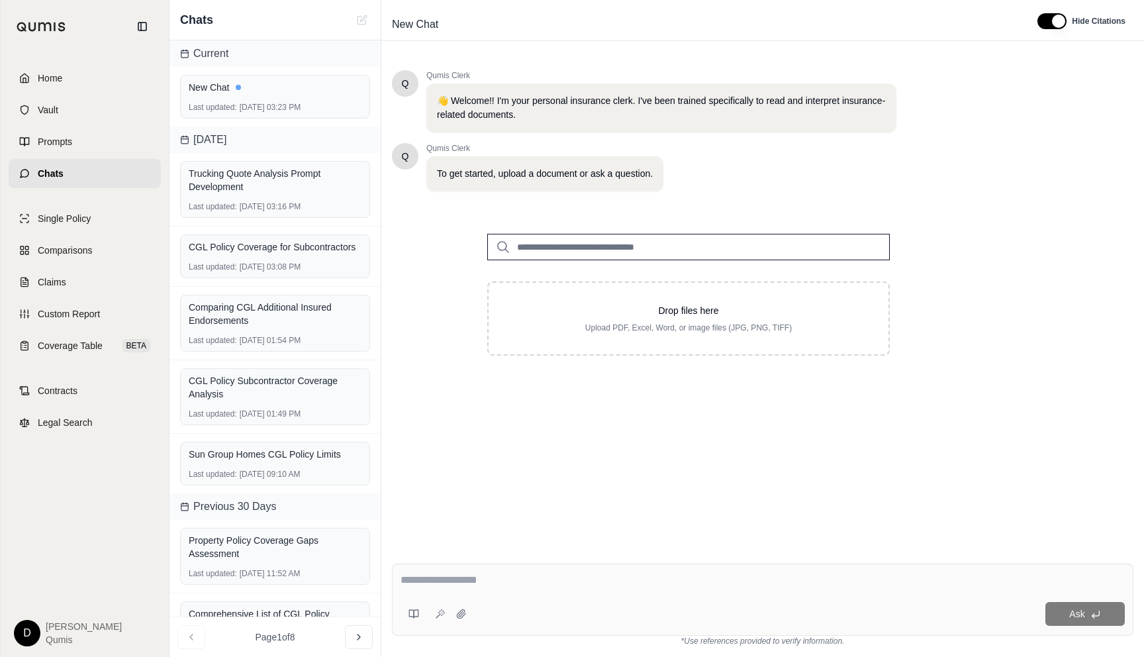
click at [532, 569] on div "Ask" at bounding box center [763, 599] width 742 height 72
click at [64, 114] on link "Vault" at bounding box center [85, 109] width 152 height 29
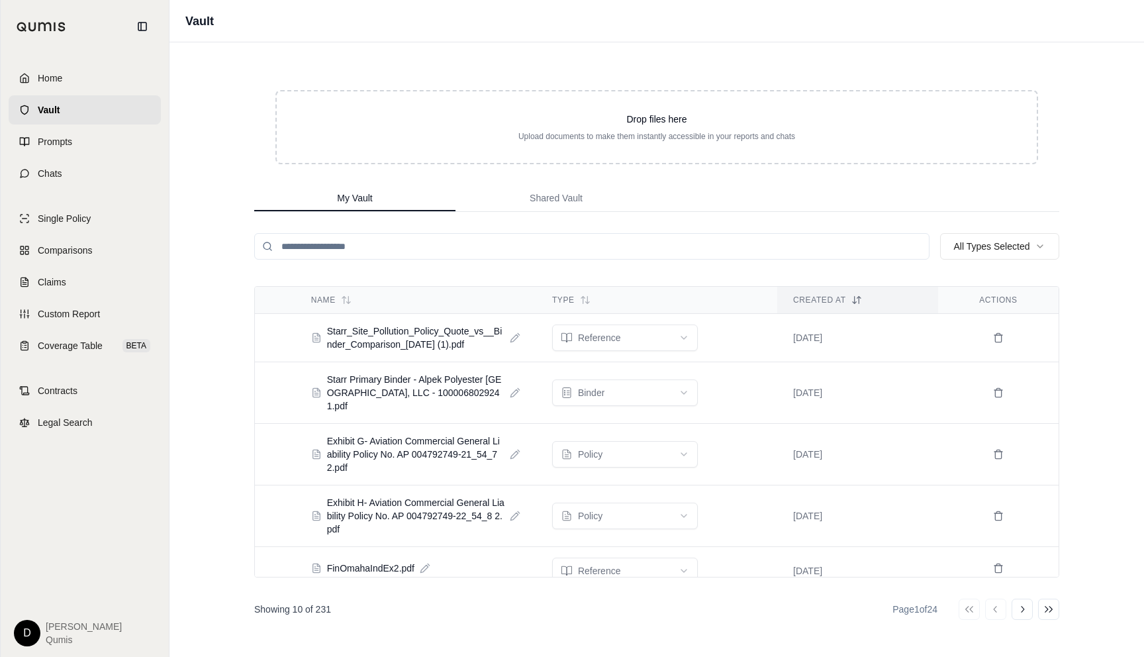
click at [437, 246] on input "search" at bounding box center [591, 246] width 675 height 26
click at [356, 246] on input "search" at bounding box center [591, 246] width 675 height 26
click at [186, 381] on div "Vault Drop files here Upload documents to make them instantly accessible in you…" at bounding box center [657, 328] width 975 height 657
click at [57, 636] on span "Qumis" at bounding box center [84, 639] width 76 height 13
